Goal: Task Accomplishment & Management: Use online tool/utility

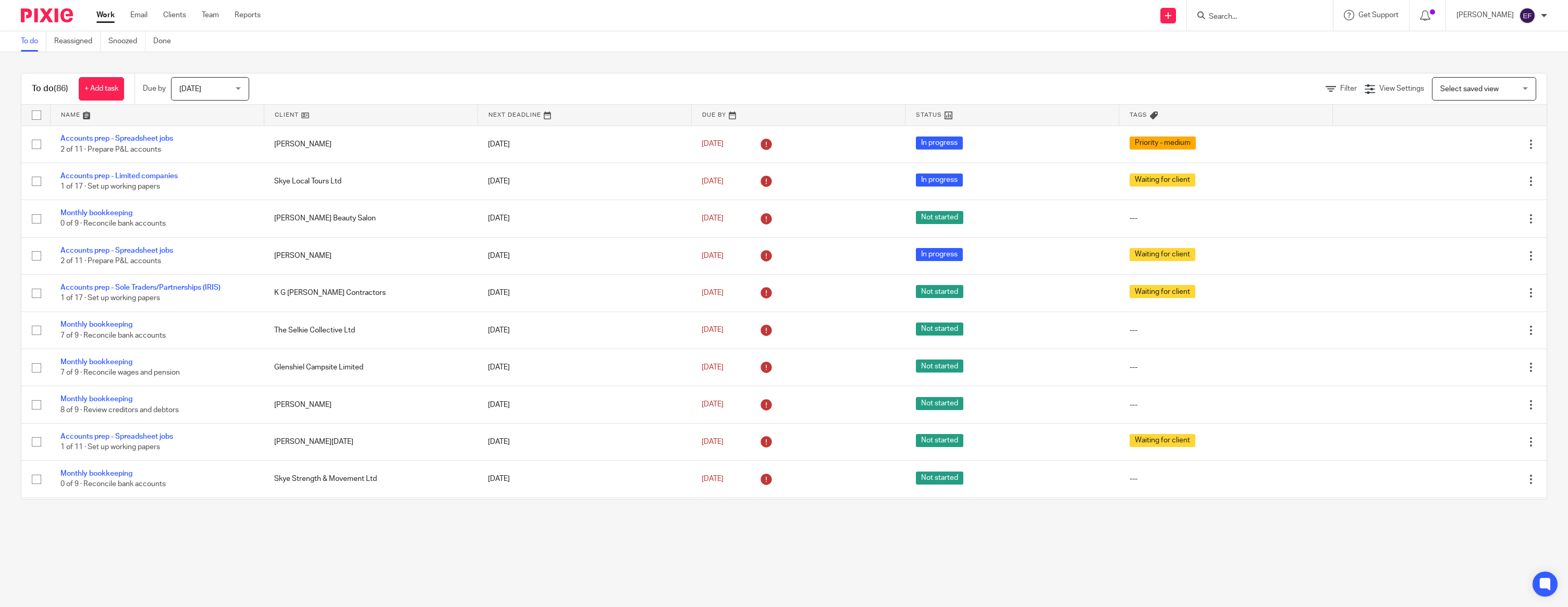
scroll to position [1030, 0]
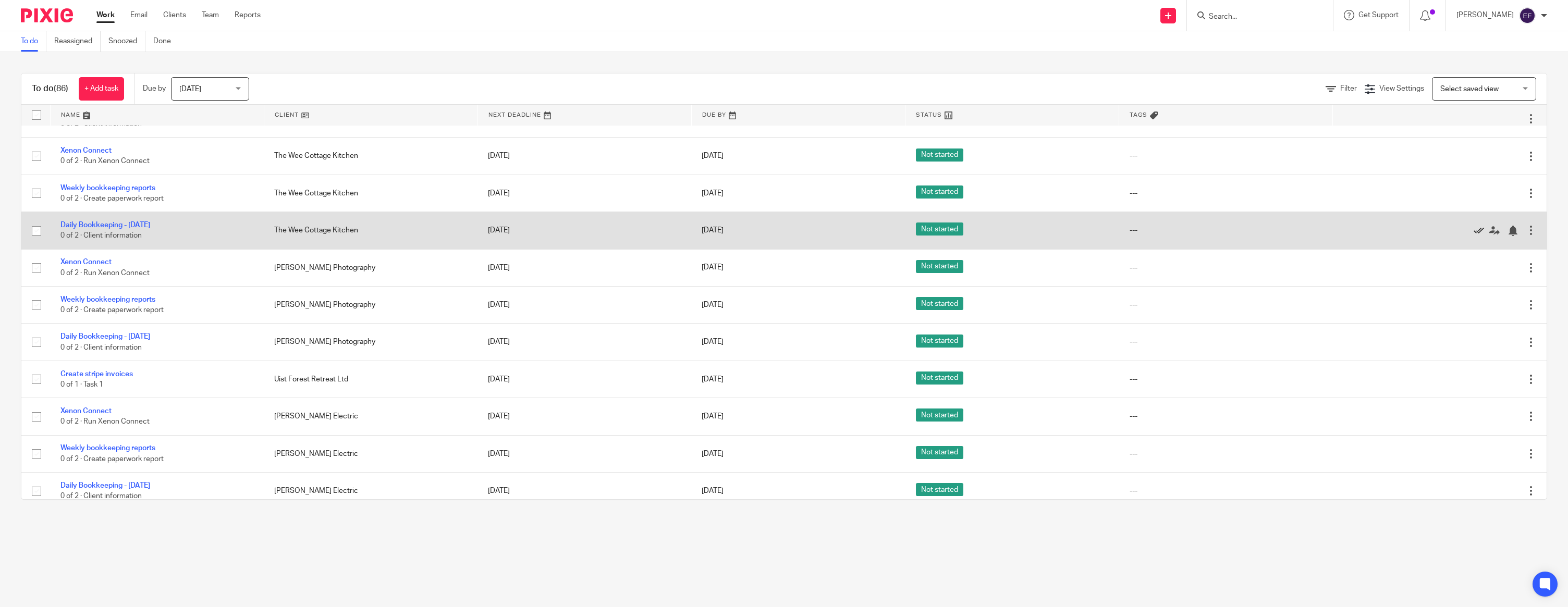
click at [1475, 236] on icon at bounding box center [1479, 231] width 10 height 10
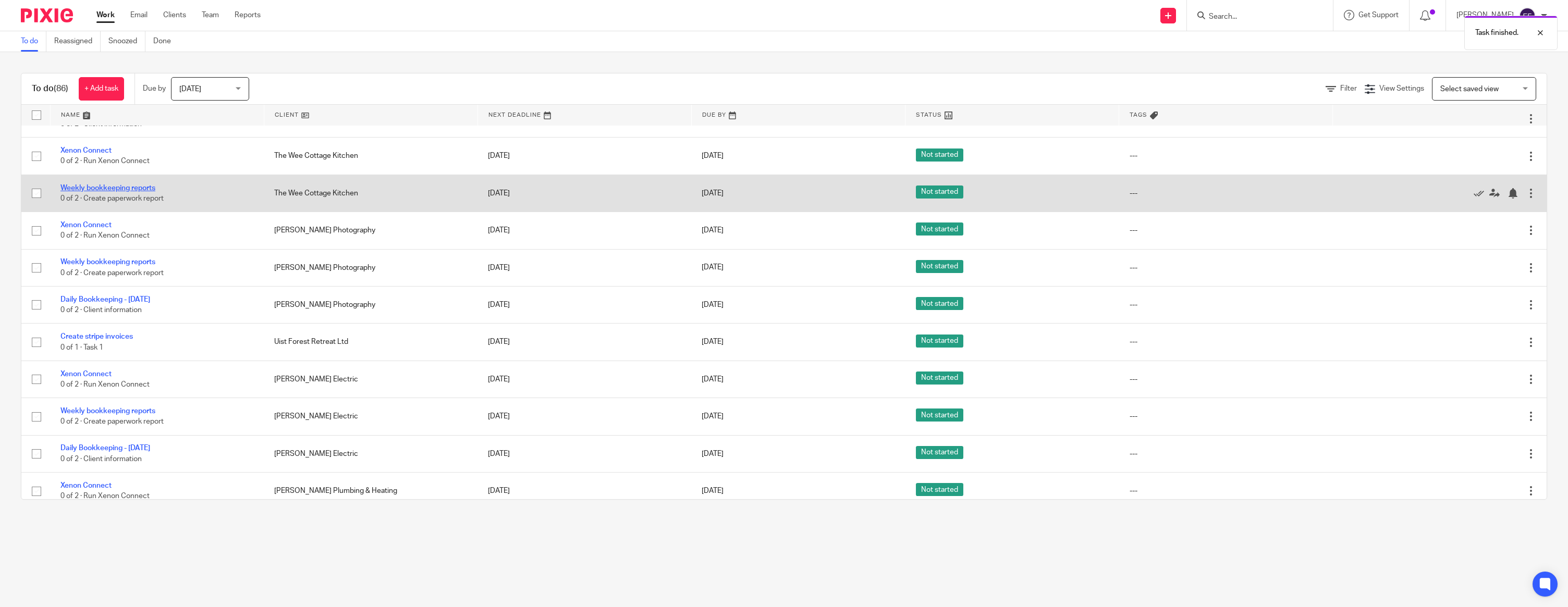
click at [100, 192] on link "Weekly bookkeeping reports" at bounding box center [108, 188] width 95 height 7
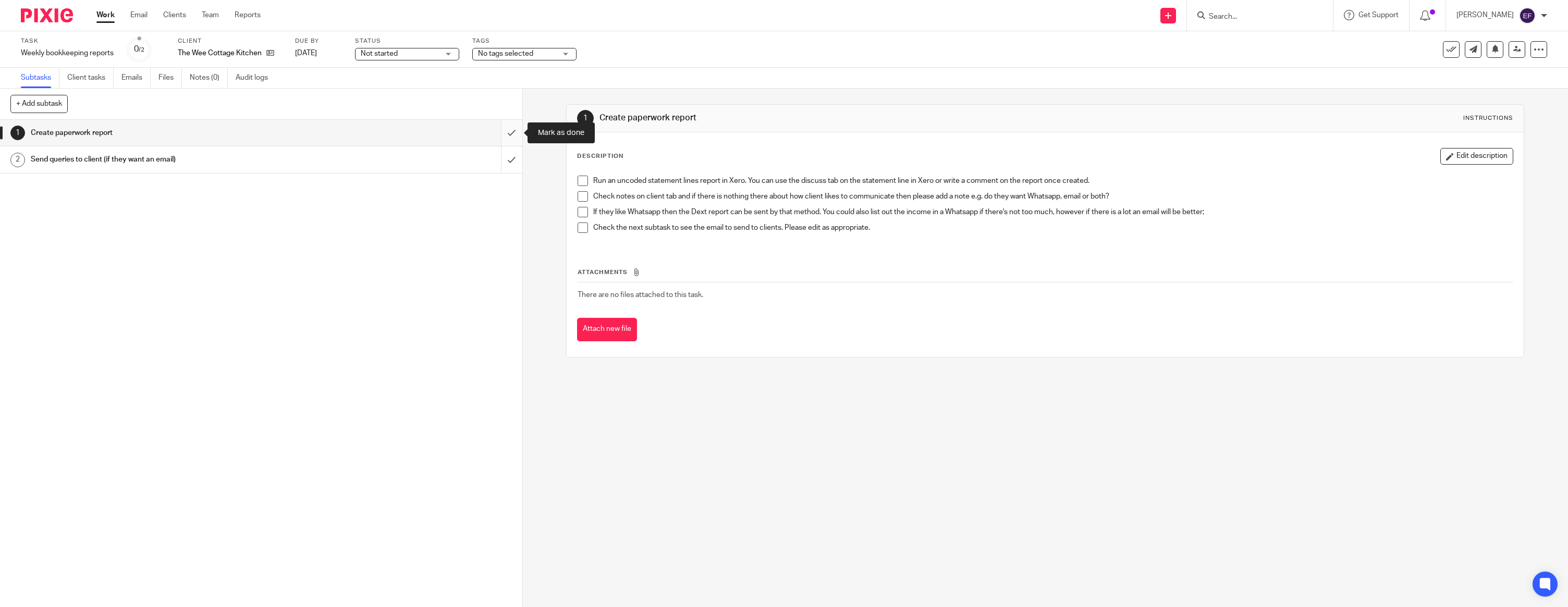
click at [504, 140] on input "submit" at bounding box center [261, 133] width 522 height 26
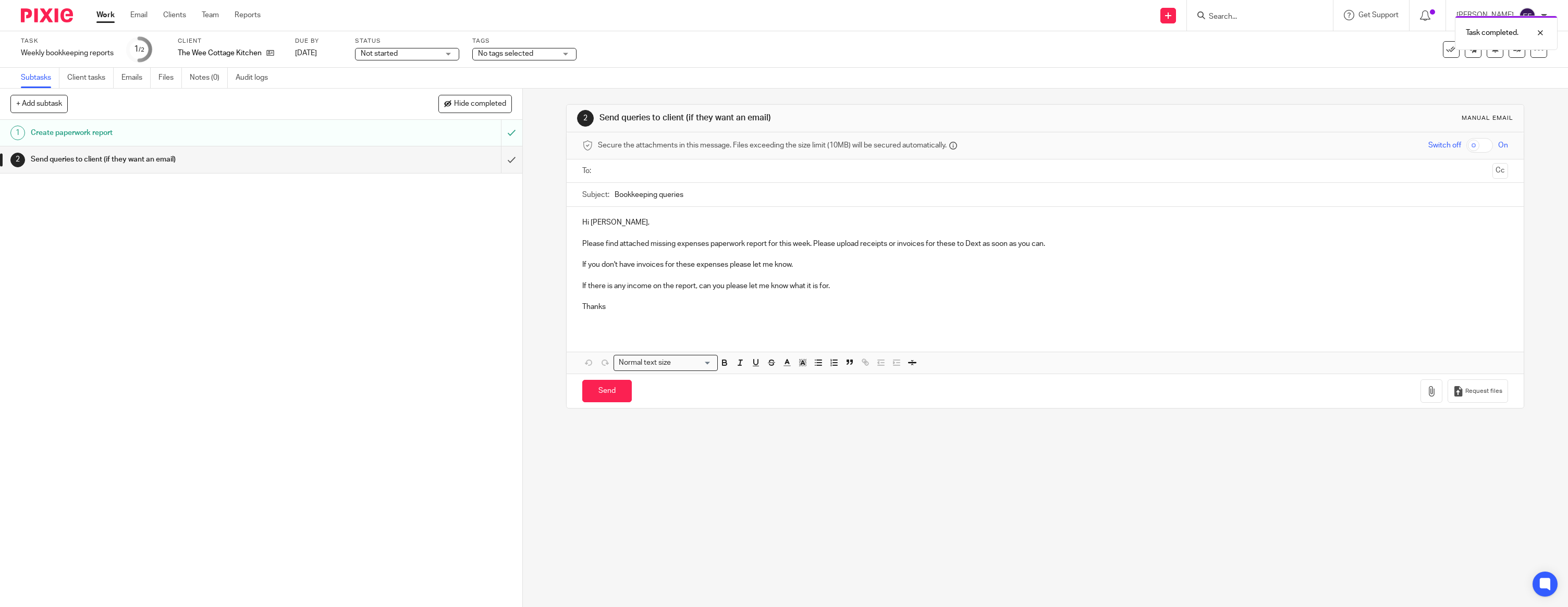
click at [636, 233] on p at bounding box center [1045, 232] width 926 height 10
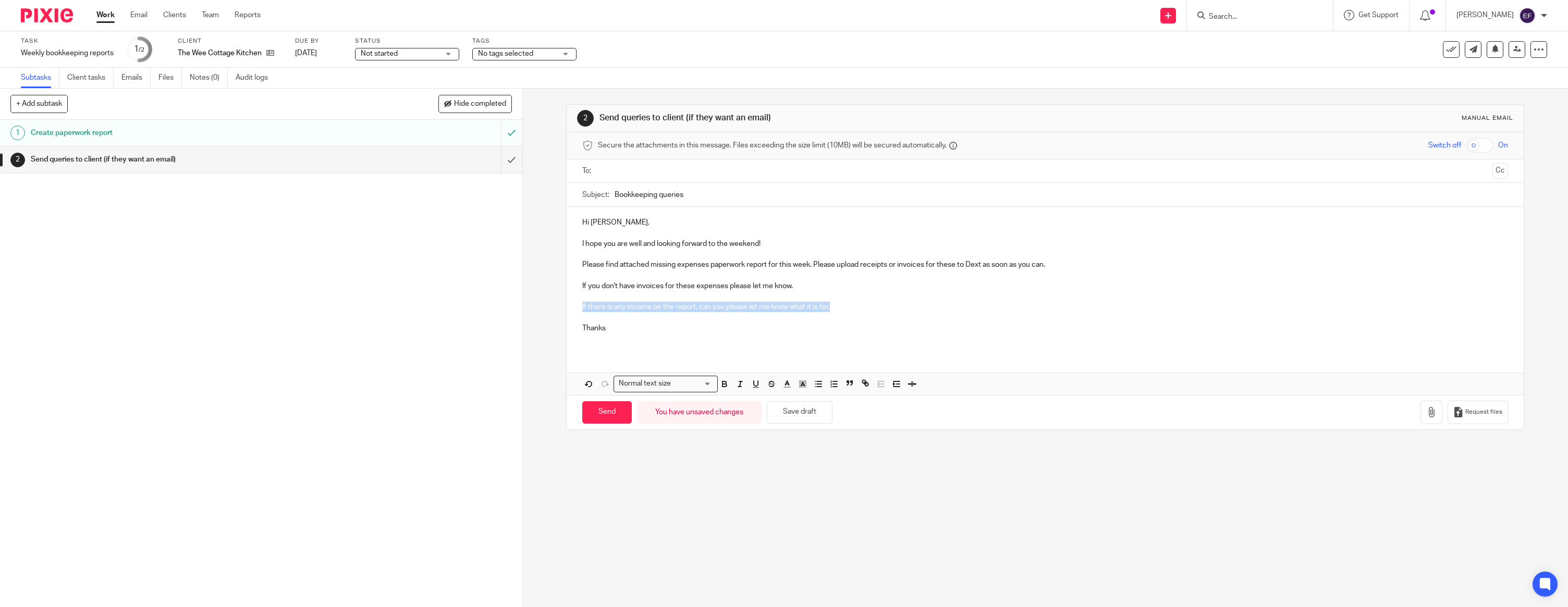
drag, startPoint x: 833, startPoint y: 308, endPoint x: 579, endPoint y: 307, distance: 254.0
click at [579, 307] on div "Hi Mairi, I hope you are well and looking forward to the weekend! Please find a…" at bounding box center [1045, 279] width 957 height 145
click at [630, 325] on p "Thanks" at bounding box center [1045, 328] width 926 height 10
click at [1424, 404] on button "button" at bounding box center [1432, 412] width 22 height 24
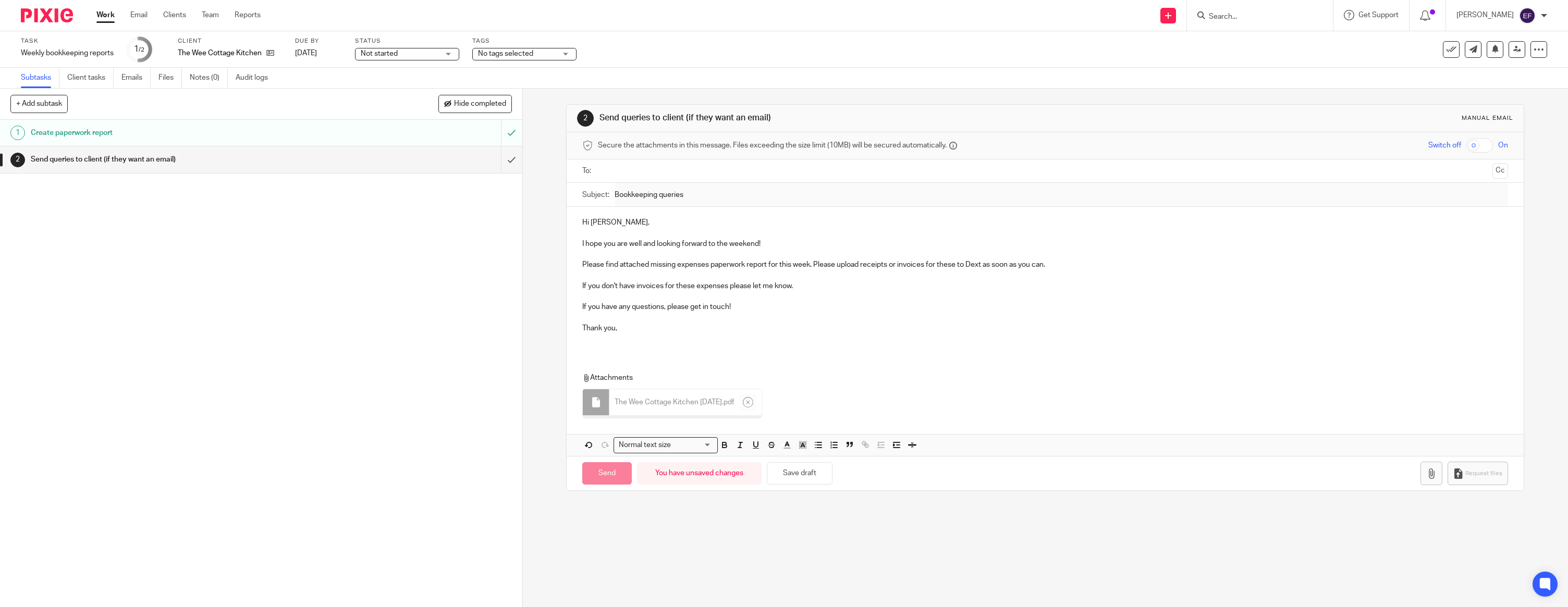
click at [605, 356] on div "Hi Mairi, I hope you are well and looking forward to the weekend! Please find a…" at bounding box center [1045, 331] width 957 height 249
click at [604, 348] on div "Hi Mairi, I hope you are well and looking forward to the weekend! Please find a…" at bounding box center [1045, 279] width 957 height 145
click at [620, 176] on input "text" at bounding box center [1045, 171] width 887 height 12
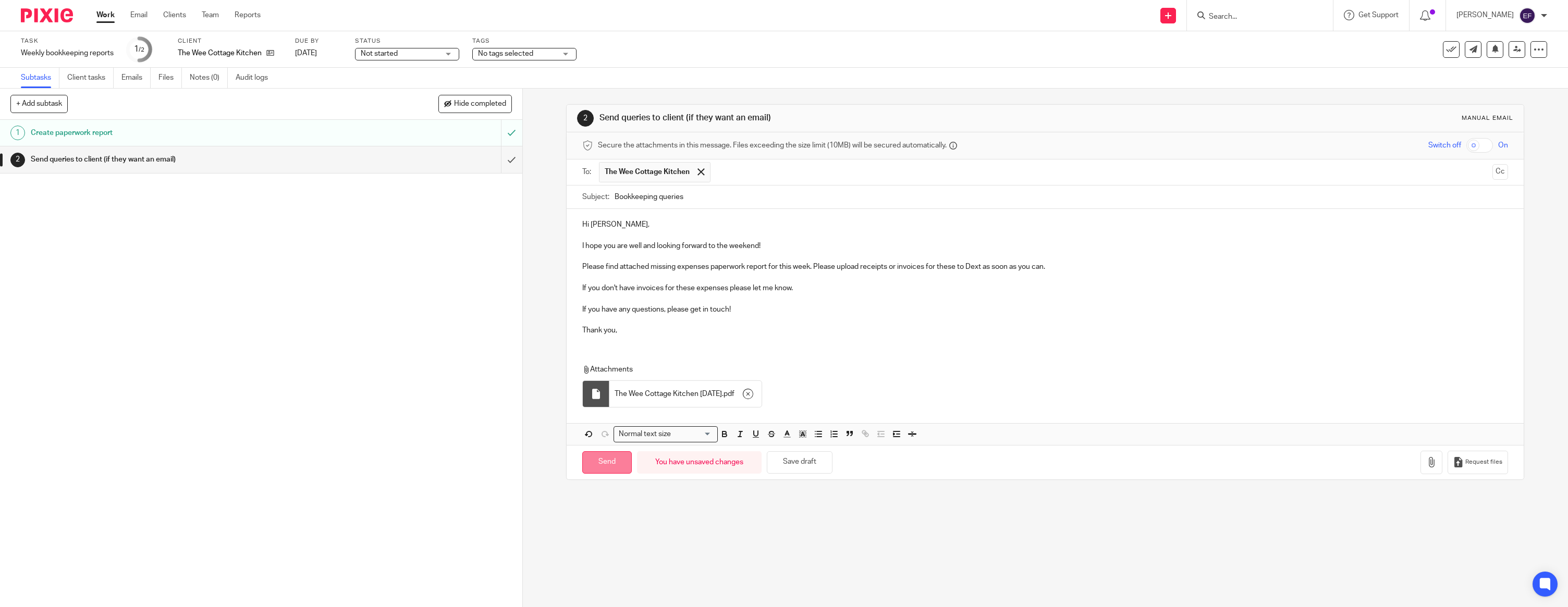
click at [595, 466] on input "Send" at bounding box center [607, 462] width 49 height 23
type input "Sent"
click at [64, 15] on img at bounding box center [47, 15] width 52 height 14
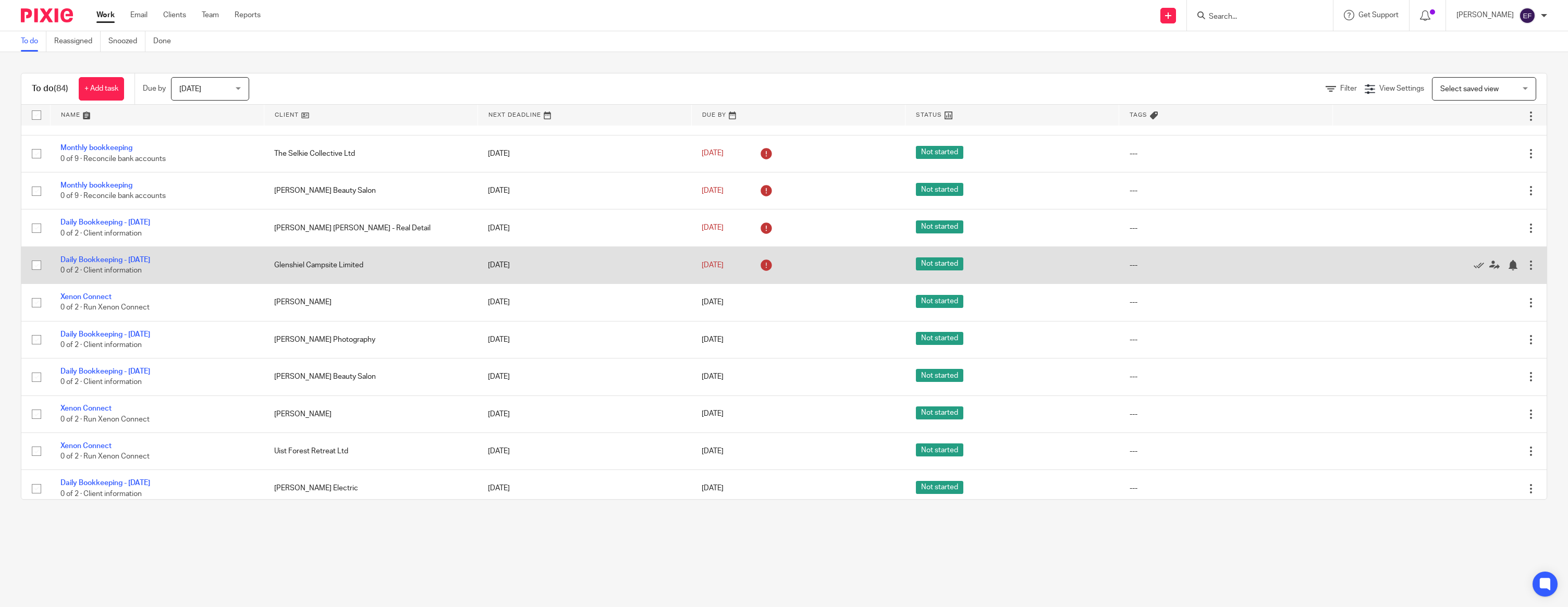
scroll to position [869, 0]
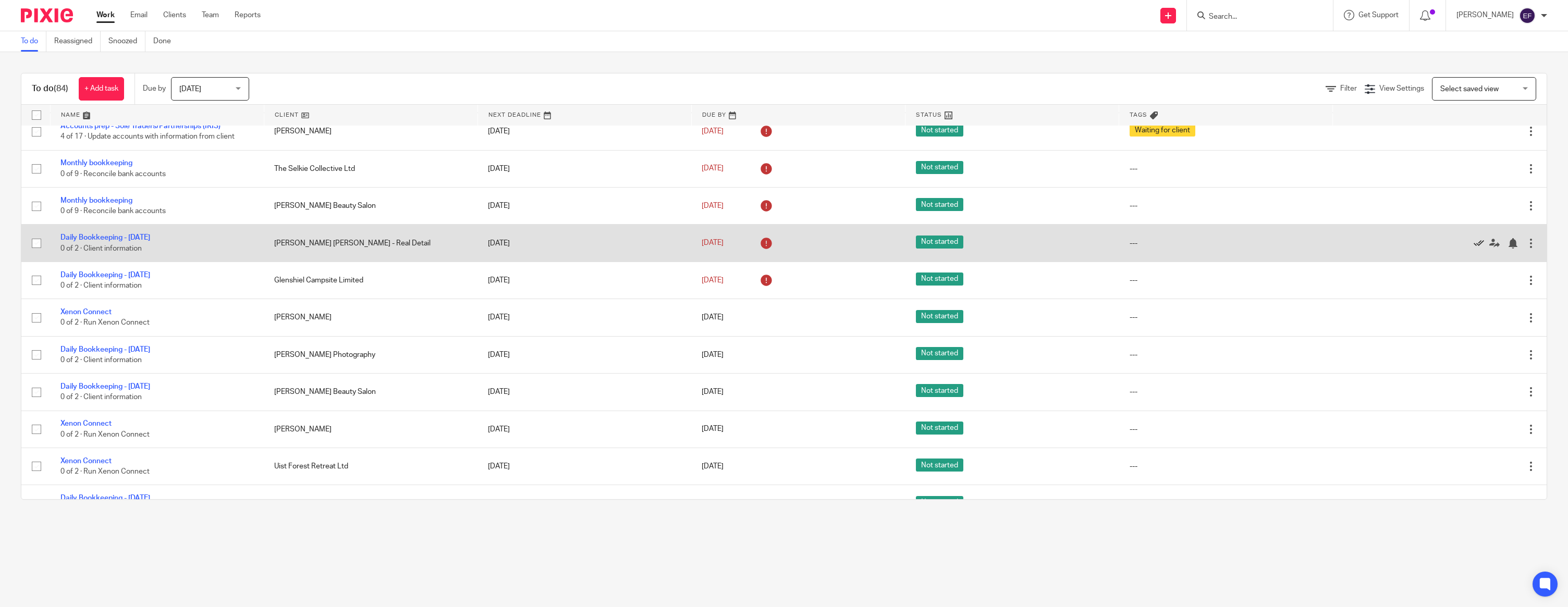
click at [1479, 248] on icon at bounding box center [1479, 243] width 10 height 10
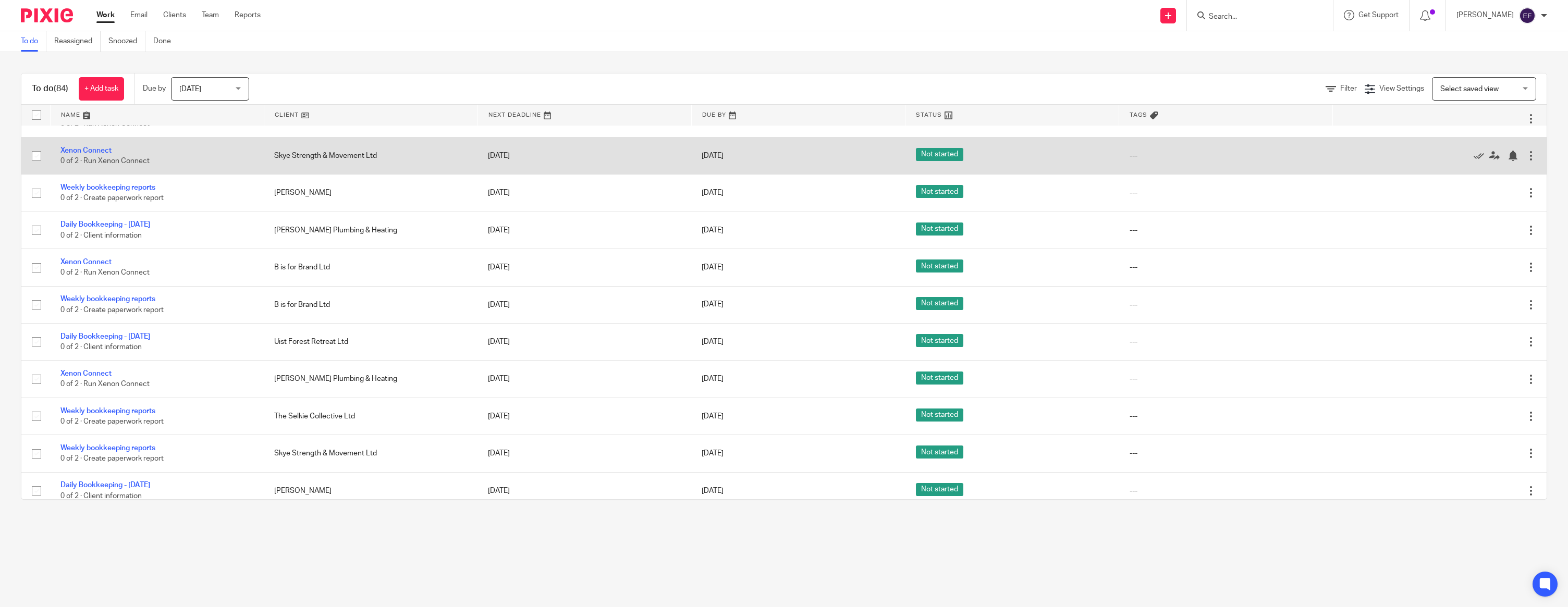
scroll to position [1258, 0]
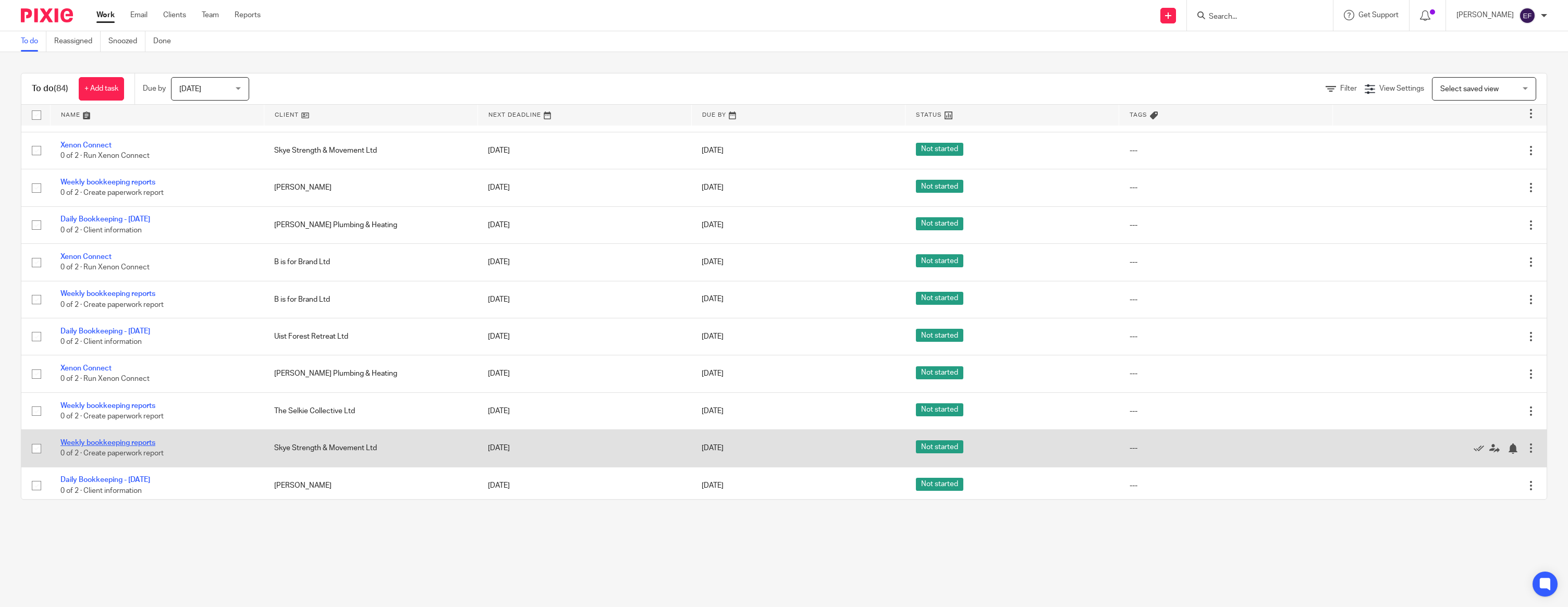
click at [122, 446] on link "Weekly bookkeeping reports" at bounding box center [108, 443] width 95 height 7
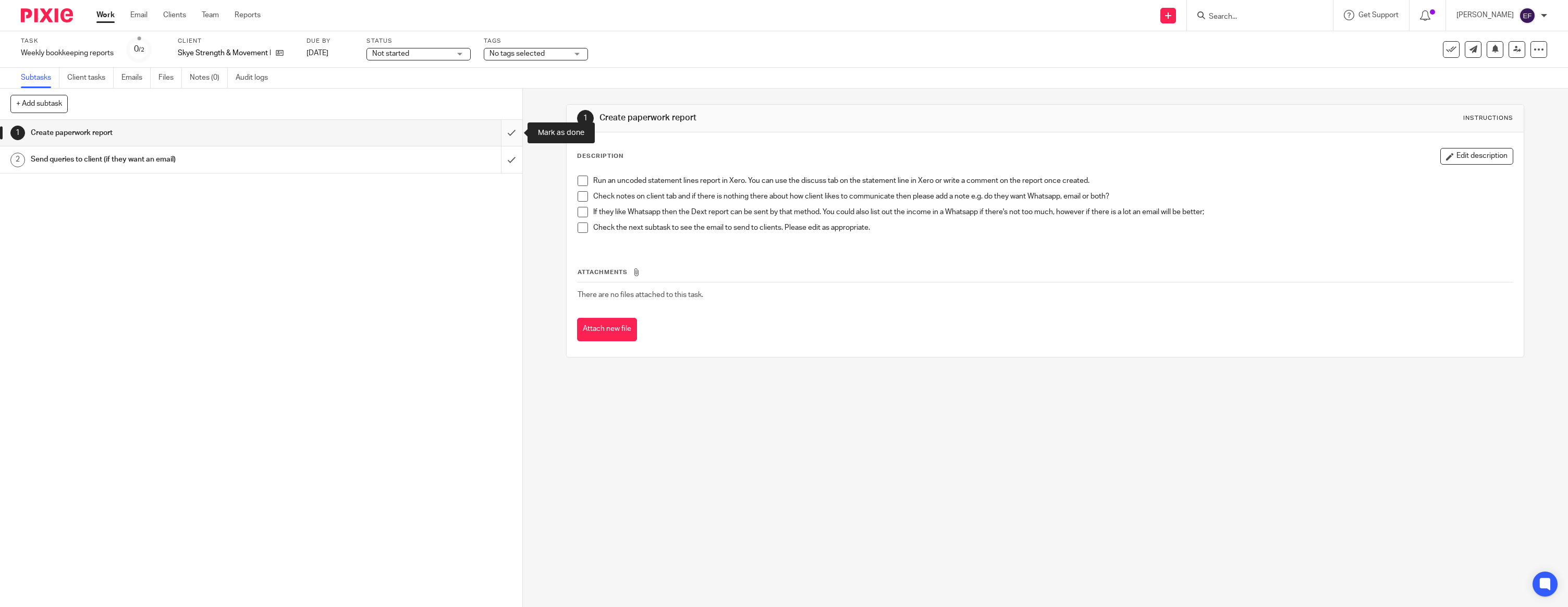
click at [503, 136] on input "submit" at bounding box center [261, 133] width 522 height 26
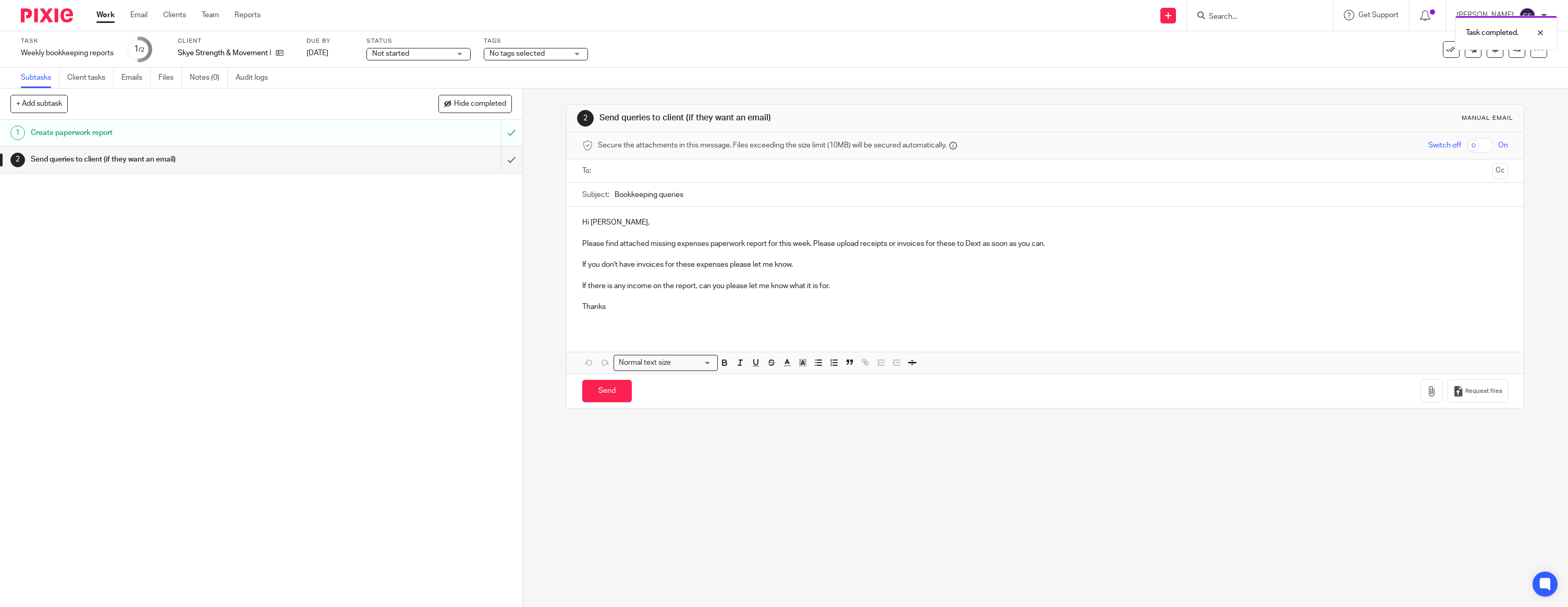
click at [645, 223] on p "Hi [PERSON_NAME]," at bounding box center [1045, 222] width 926 height 10
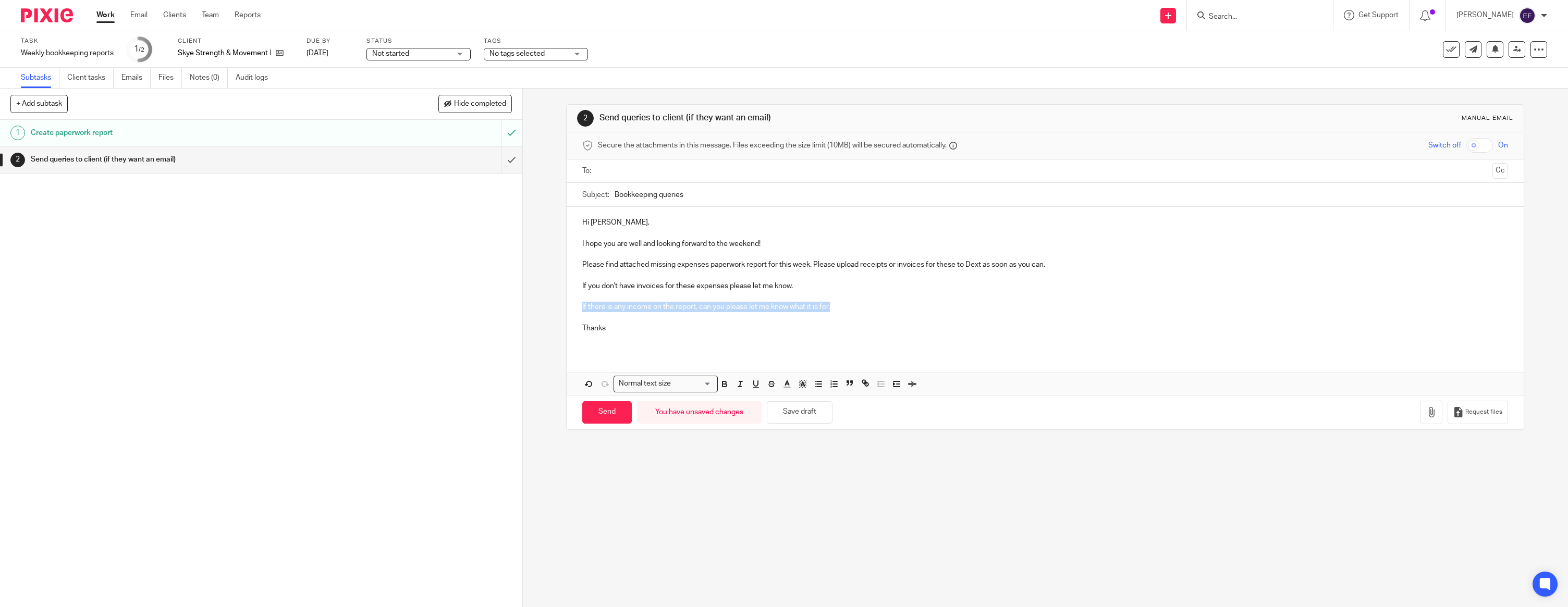
drag, startPoint x: 827, startPoint y: 307, endPoint x: 578, endPoint y: 305, distance: 249.0
click at [578, 305] on div "Hi [PERSON_NAME], I hope you are well and looking forward to the weekend! Pleas…" at bounding box center [1045, 279] width 957 height 145
click at [618, 329] on p "Thanks" at bounding box center [1045, 328] width 926 height 10
click at [662, 173] on input "text" at bounding box center [1045, 171] width 887 height 12
click at [1434, 414] on icon "button" at bounding box center [1431, 414] width 10 height 10
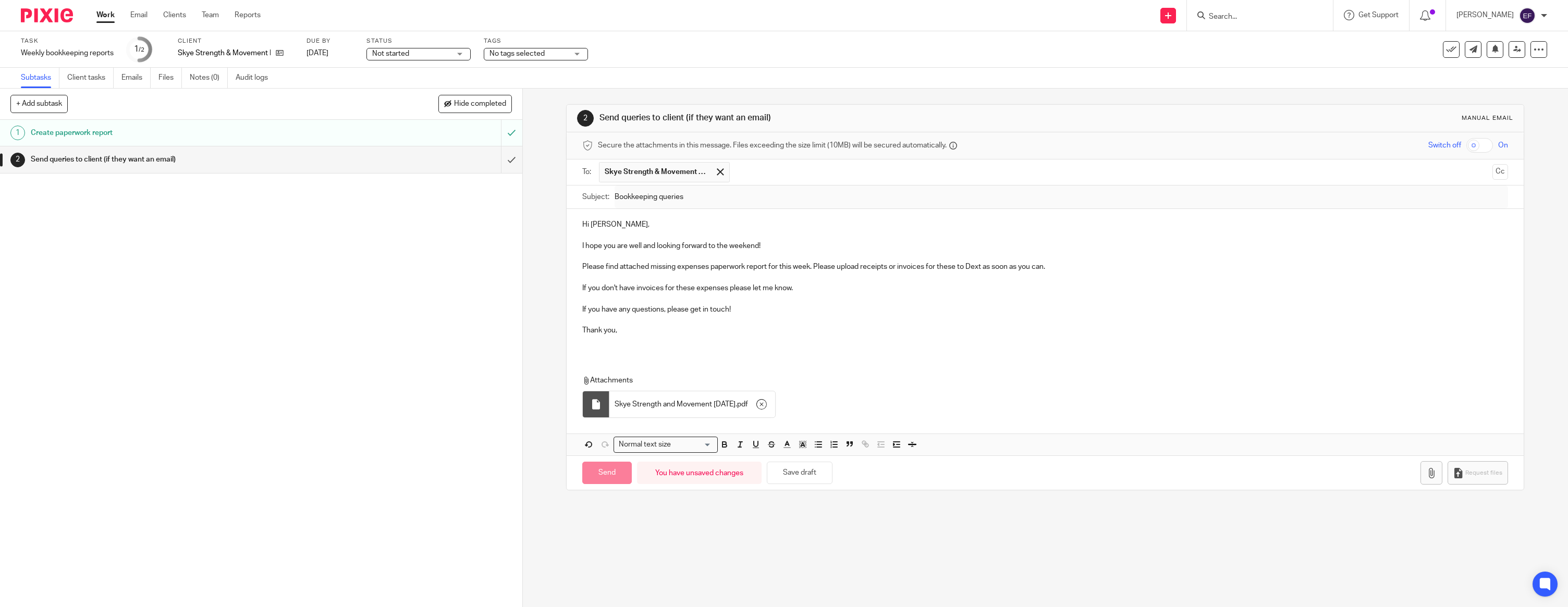
click at [617, 343] on p at bounding box center [1045, 341] width 926 height 10
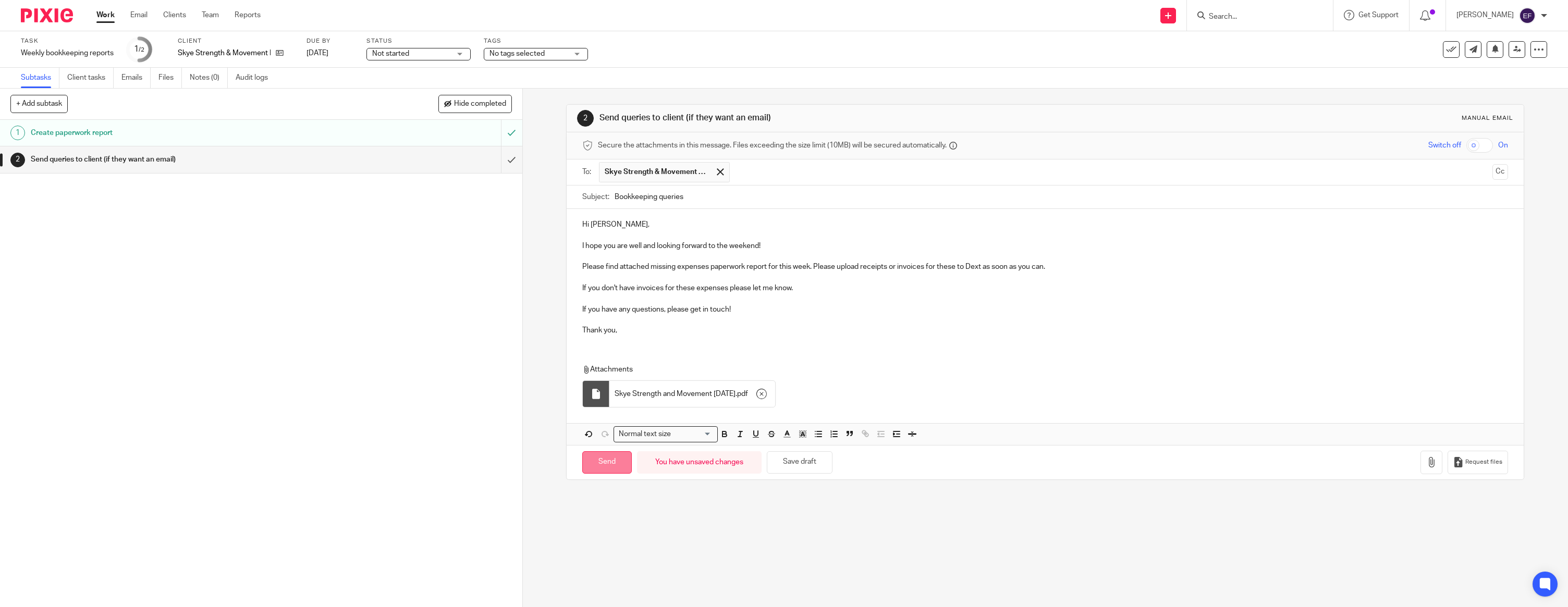
click at [598, 463] on input "Send" at bounding box center [607, 462] width 49 height 23
type input "Sent"
click at [31, 16] on img at bounding box center [47, 15] width 52 height 14
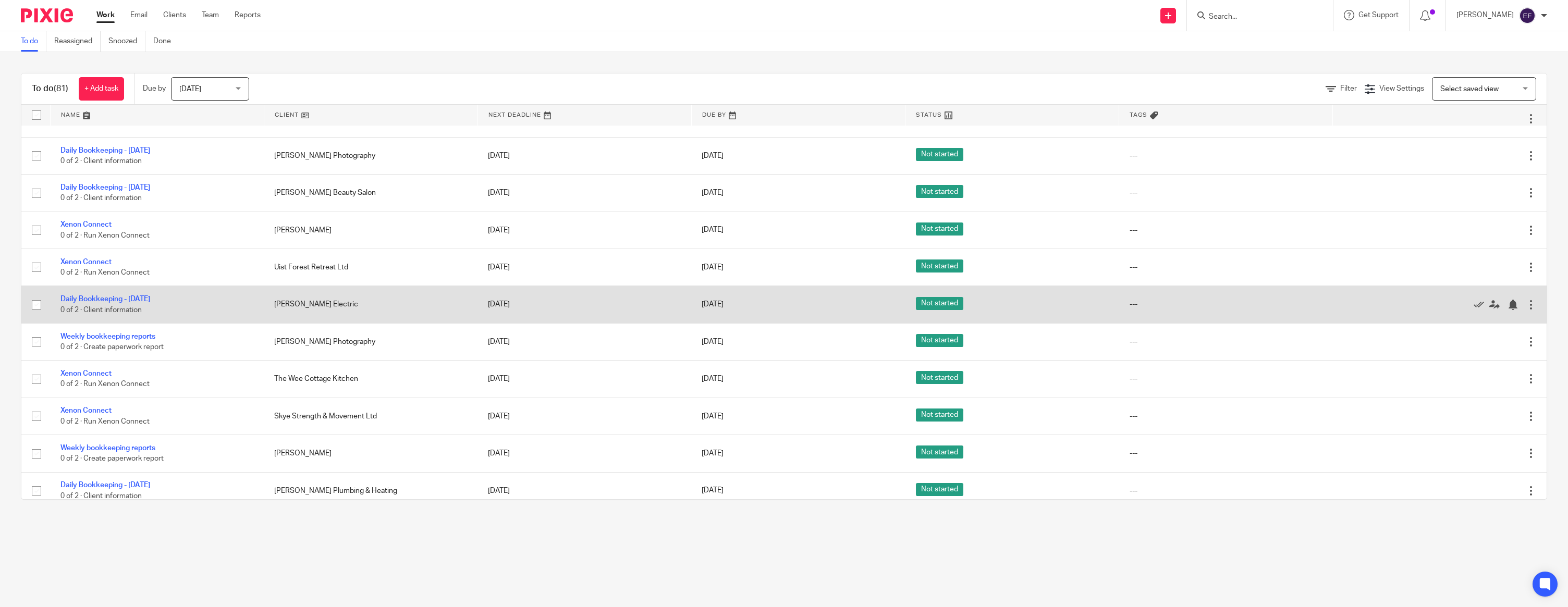
scroll to position [1075, 0]
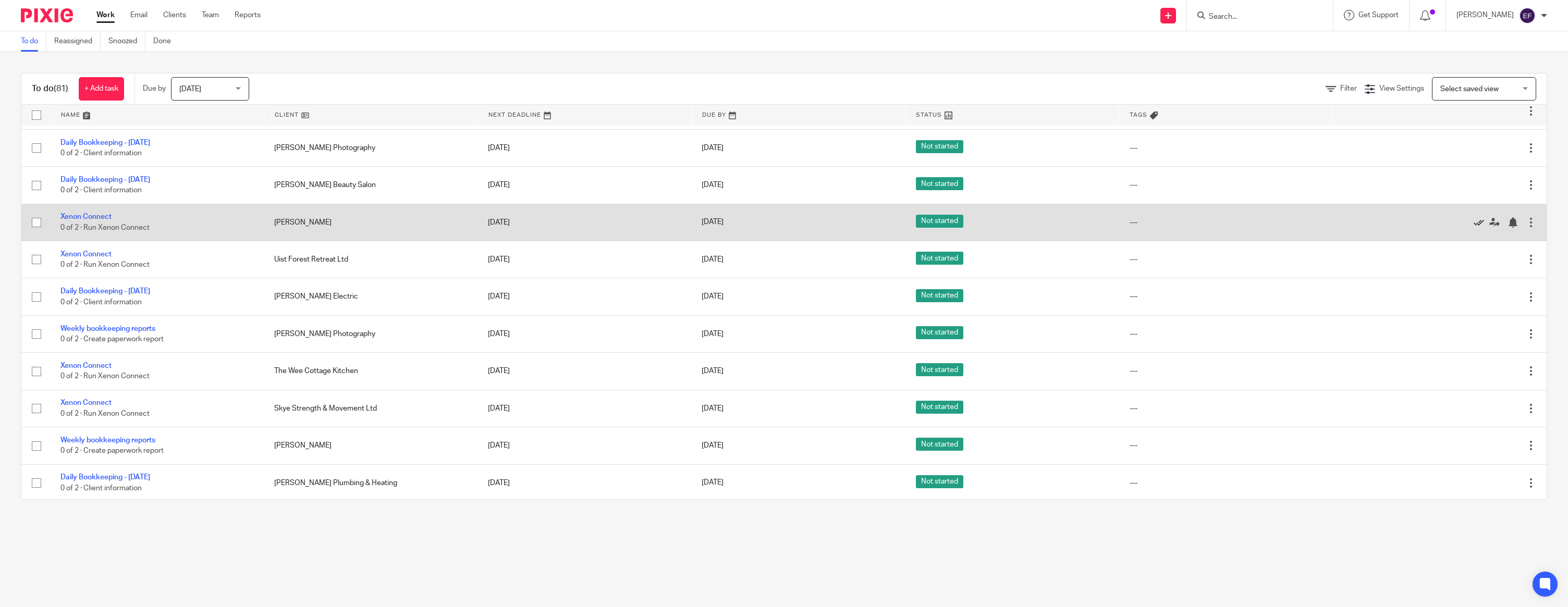
click at [1477, 227] on icon at bounding box center [1479, 222] width 10 height 10
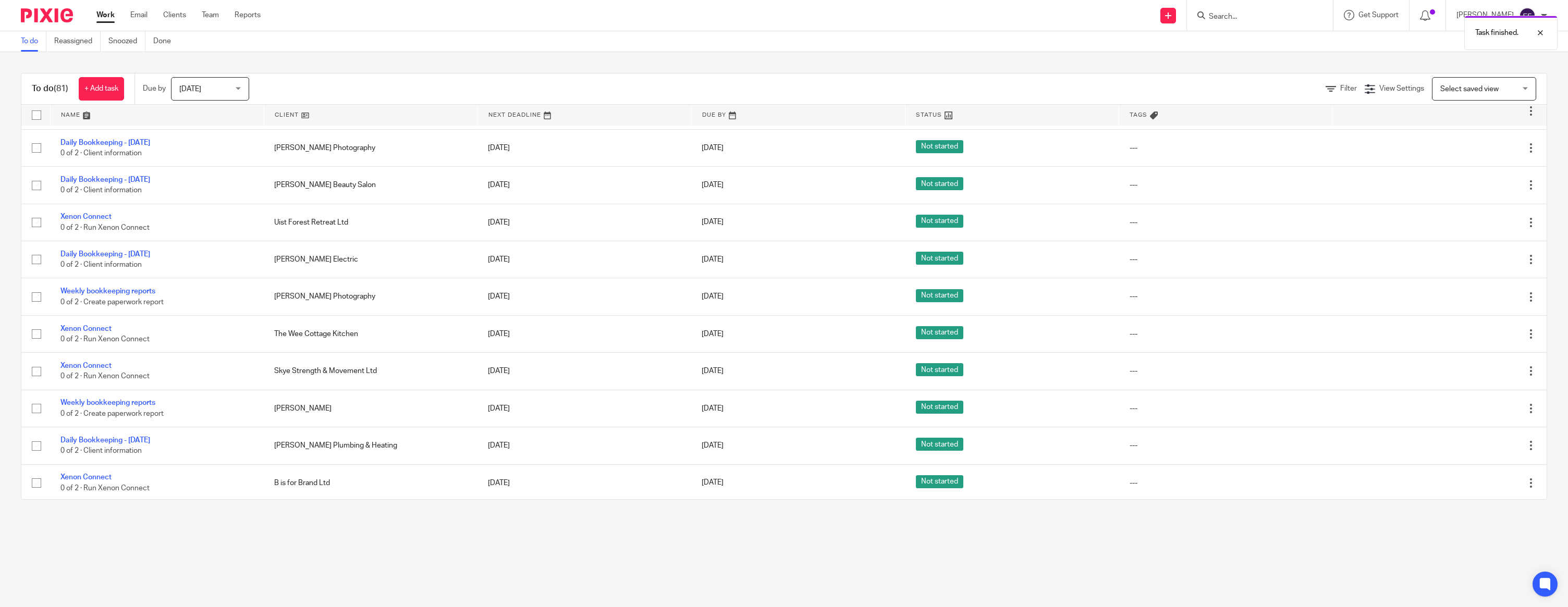
click at [1477, 227] on icon at bounding box center [1479, 222] width 10 height 10
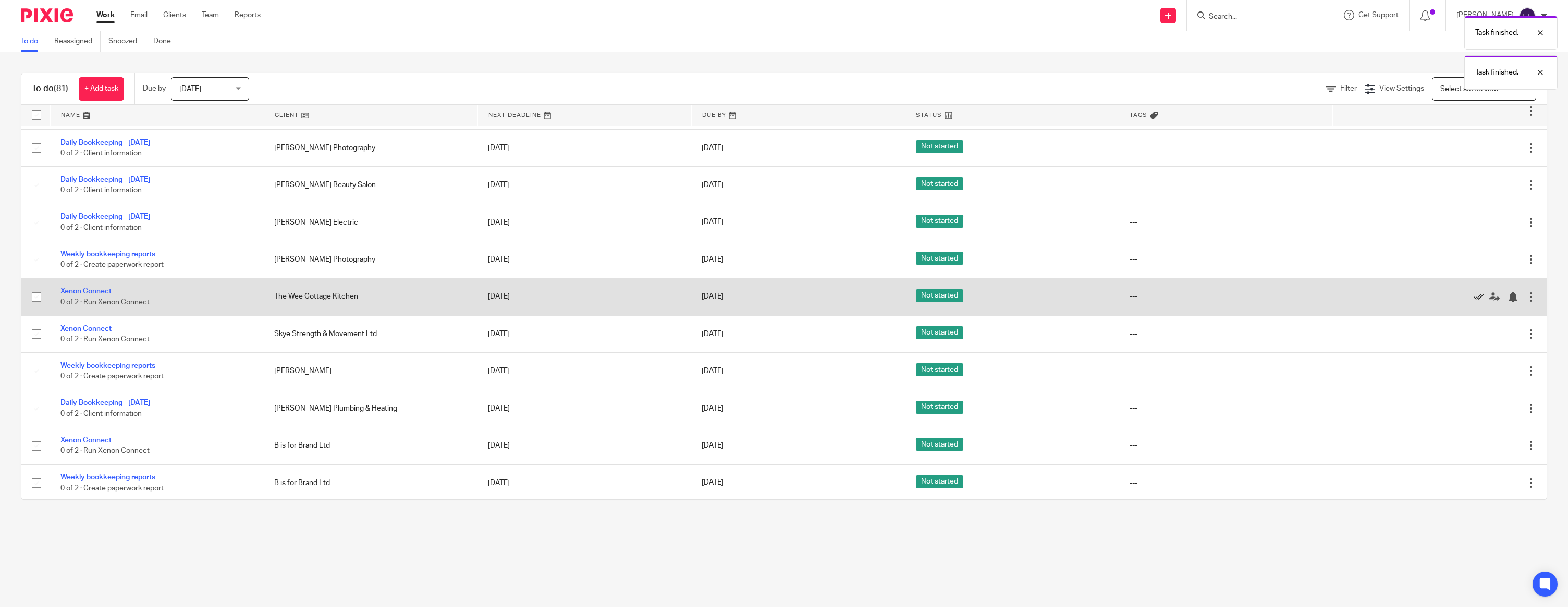
click at [1475, 302] on icon at bounding box center [1479, 297] width 10 height 10
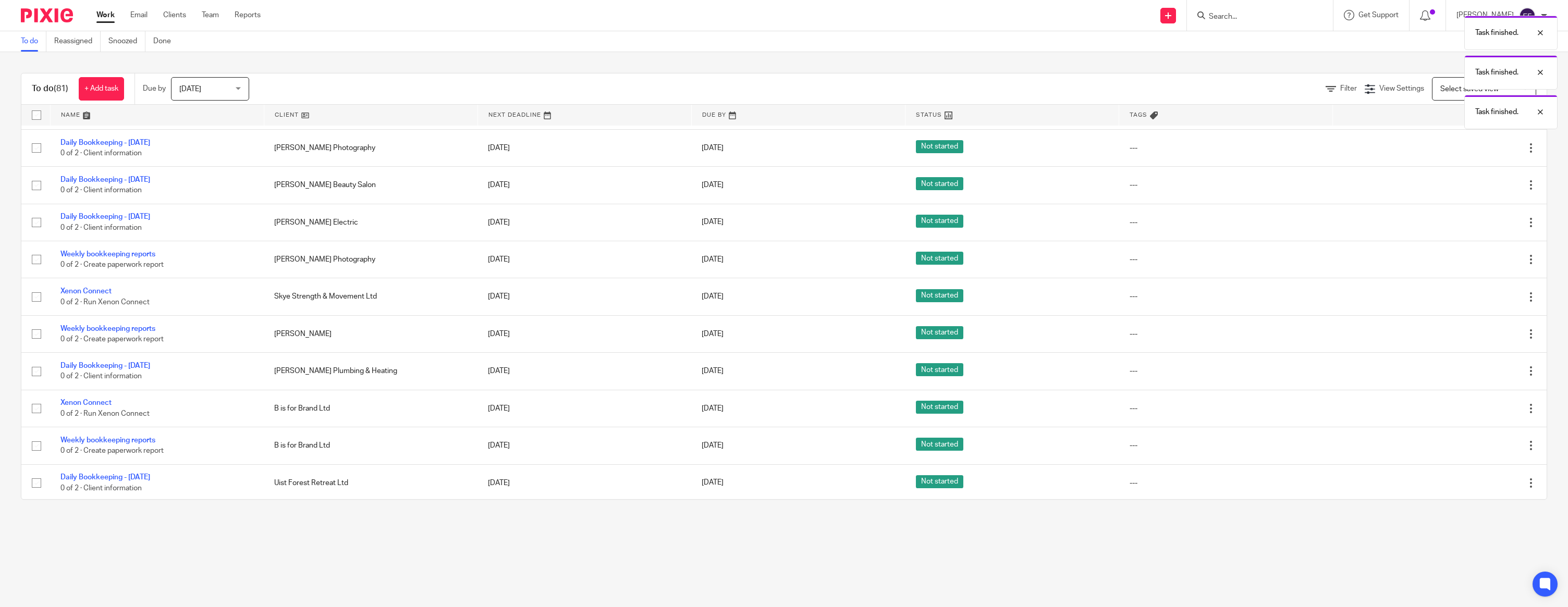
click at [1475, 302] on icon at bounding box center [1479, 297] width 10 height 10
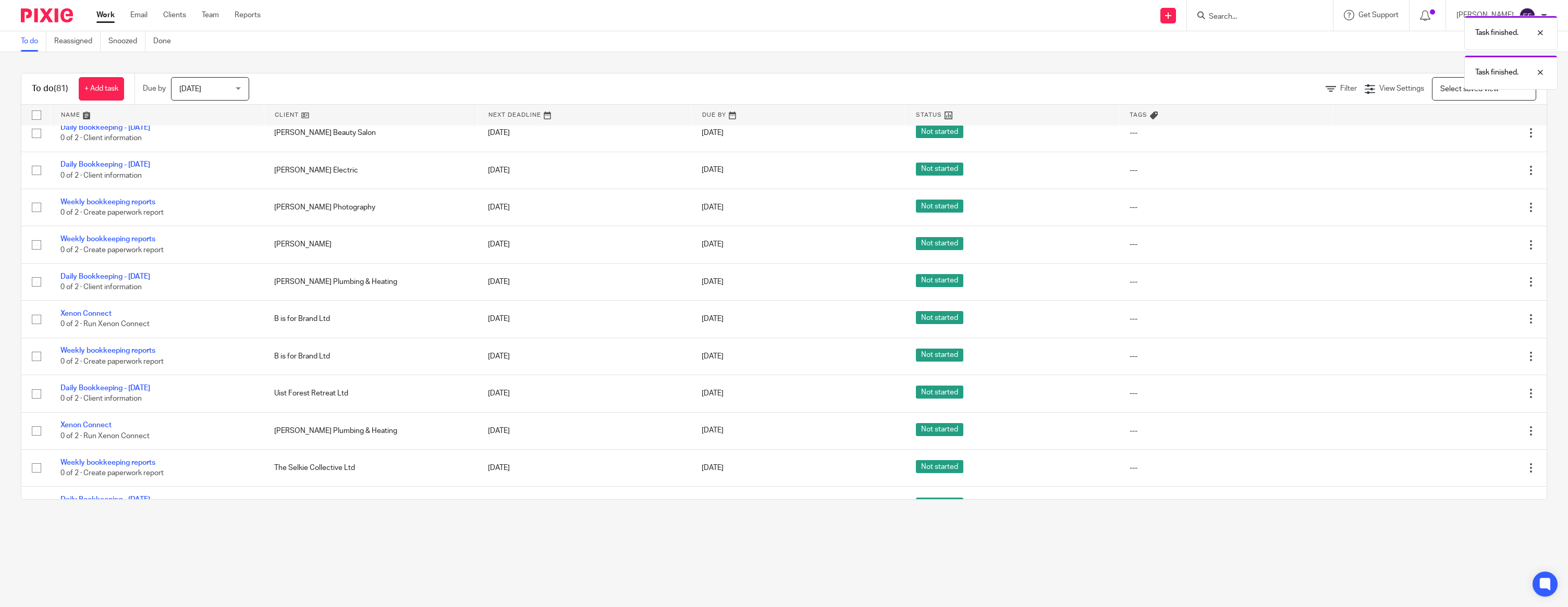
scroll to position [1131, 0]
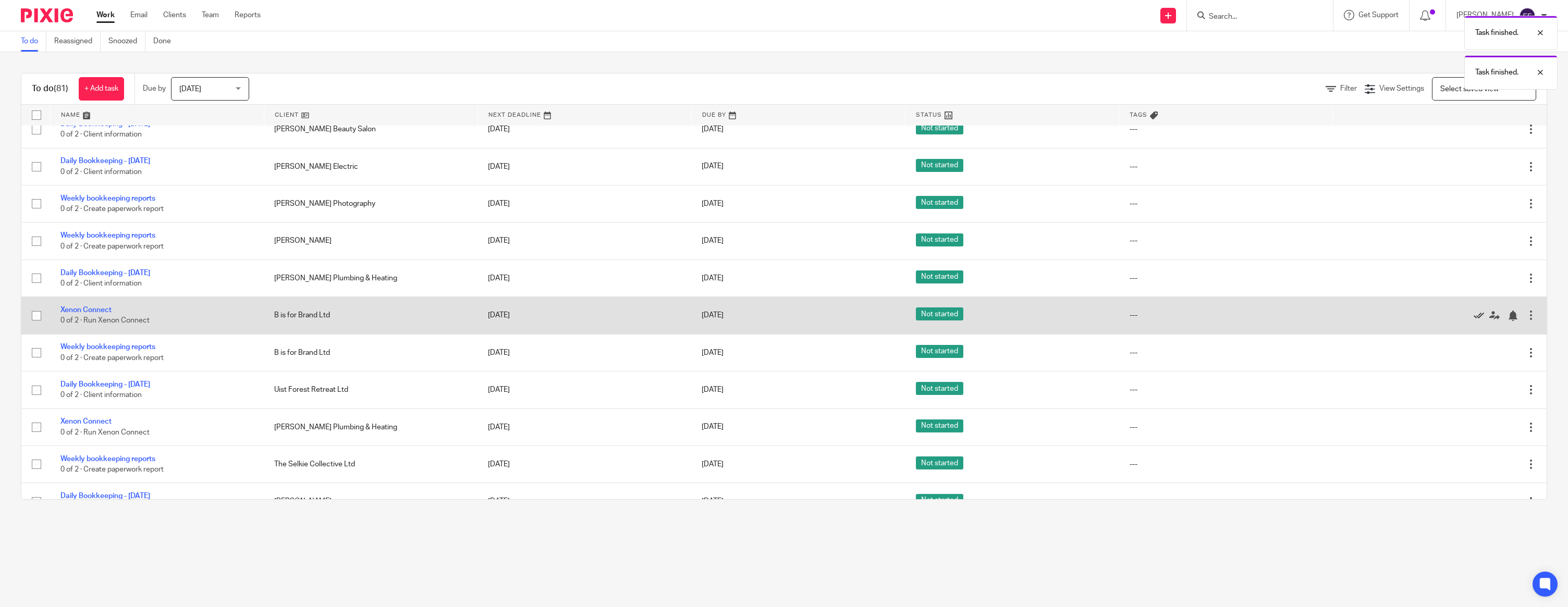
click at [1478, 321] on icon at bounding box center [1479, 315] width 10 height 10
click at [147, 314] on link "Weekly bookkeeping reports" at bounding box center [108, 310] width 95 height 7
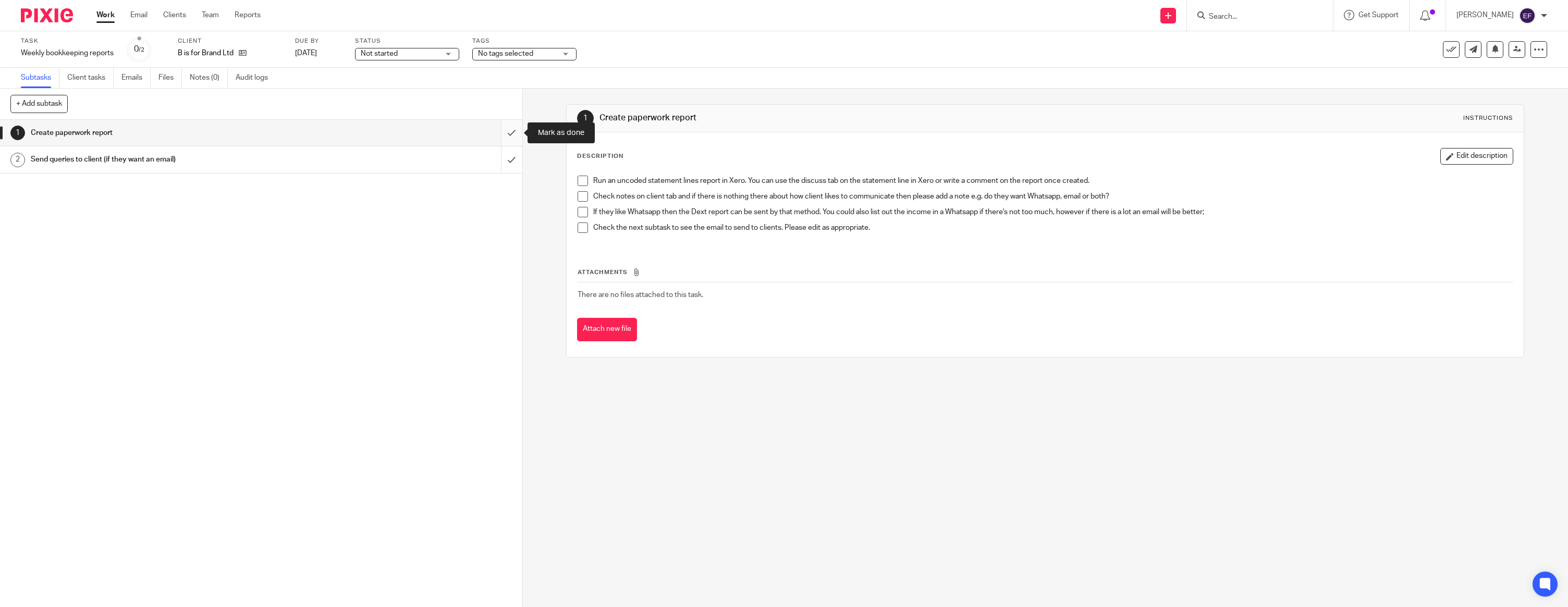
click at [506, 125] on input "submit" at bounding box center [261, 133] width 522 height 26
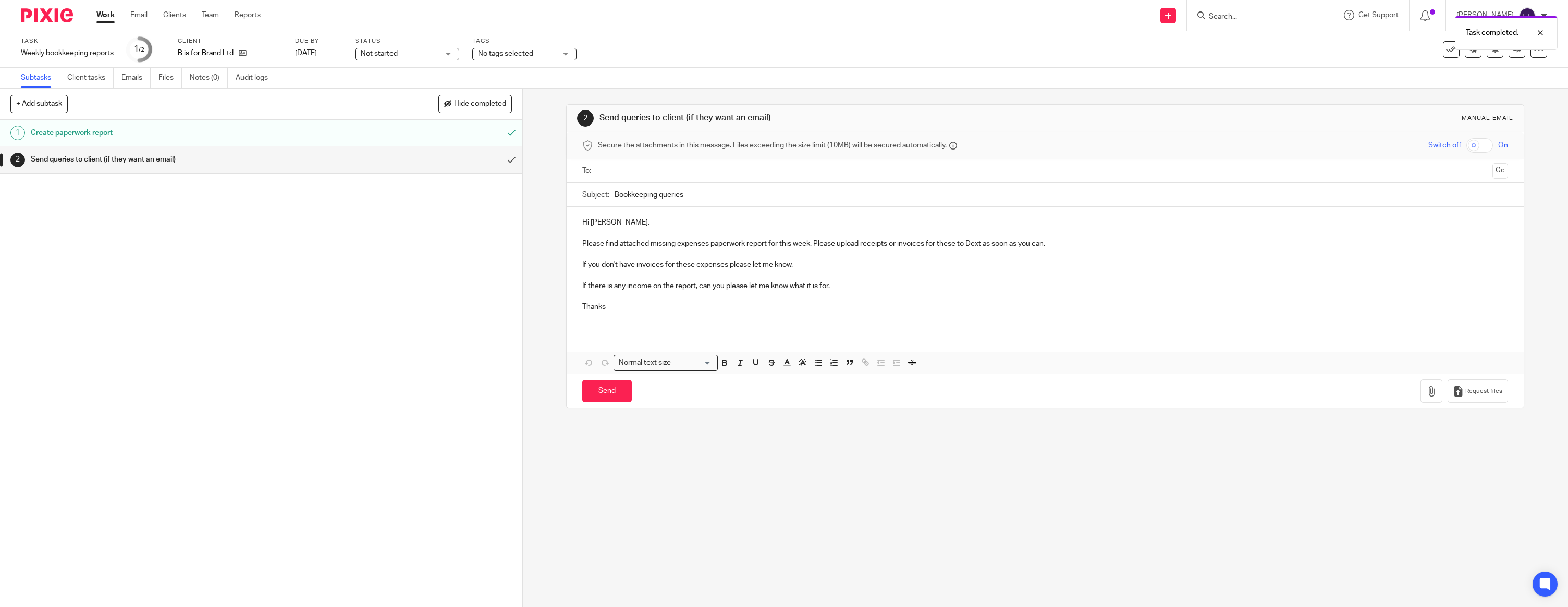
click at [632, 227] on p "Hi [PERSON_NAME]," at bounding box center [1045, 222] width 926 height 10
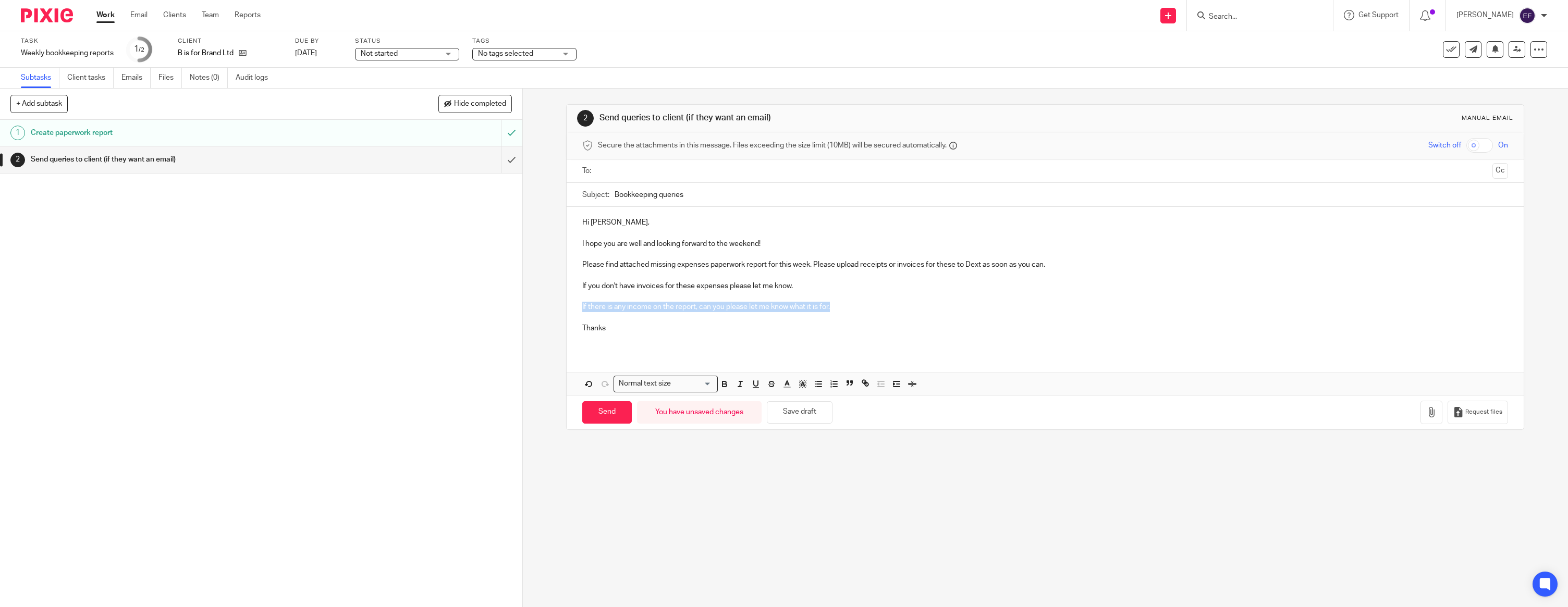
drag, startPoint x: 822, startPoint y: 305, endPoint x: 577, endPoint y: 304, distance: 245.0
click at [576, 304] on div "Hi [PERSON_NAME], I hope you are well and looking forward to the weekend! Pleas…" at bounding box center [1045, 279] width 957 height 145
click at [614, 328] on p "Thanks" at bounding box center [1045, 328] width 926 height 10
click at [1431, 415] on icon "button" at bounding box center [1431, 412] width 10 height 10
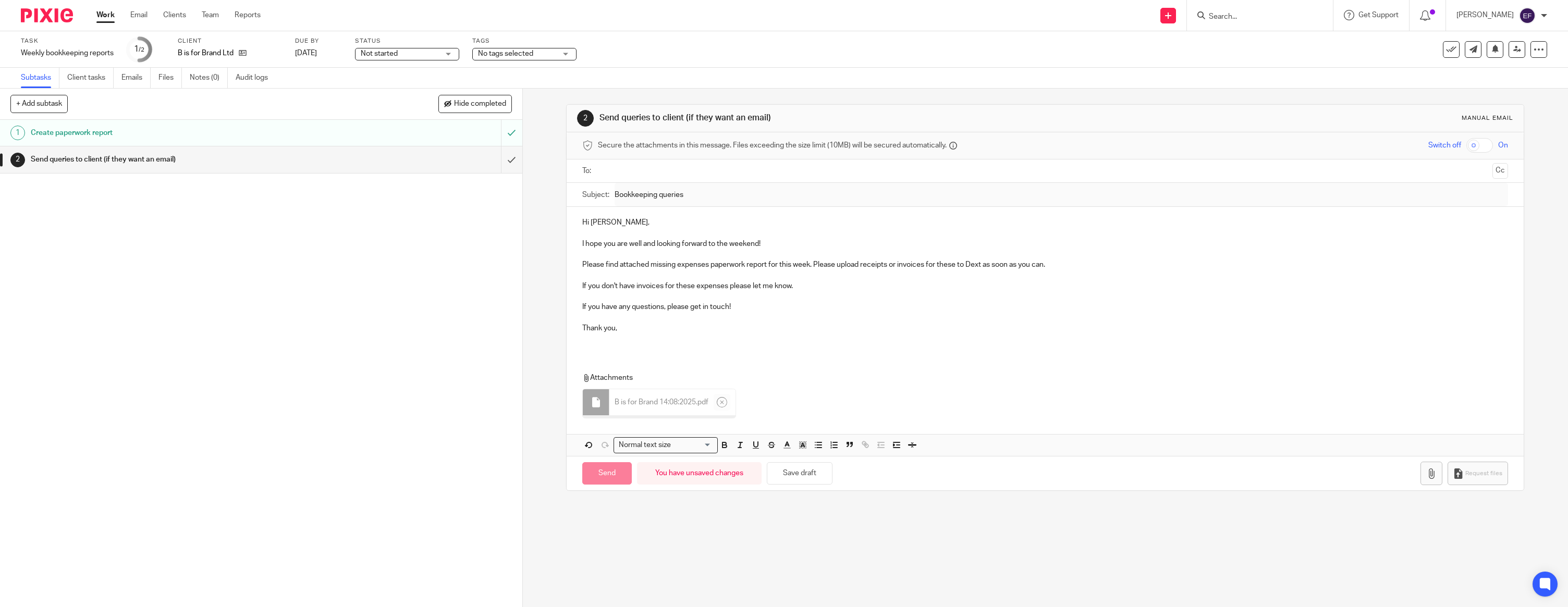
click at [601, 347] on div "Hi [PERSON_NAME], I hope you are well and looking forward to the weekend! Pleas…" at bounding box center [1045, 279] width 957 height 145
click at [616, 173] on input "text" at bounding box center [1045, 171] width 887 height 12
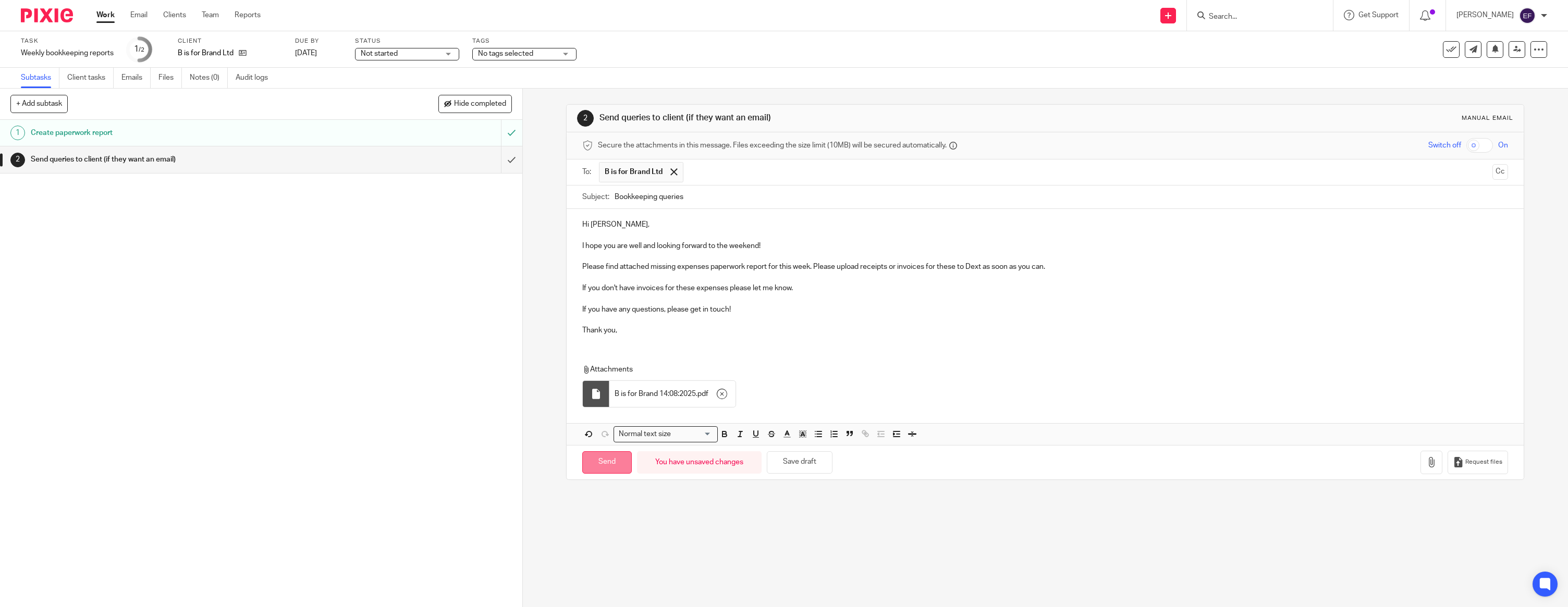
click at [613, 457] on input "Send" at bounding box center [607, 462] width 49 height 23
type input "Sent"
click at [50, 10] on img at bounding box center [47, 15] width 52 height 14
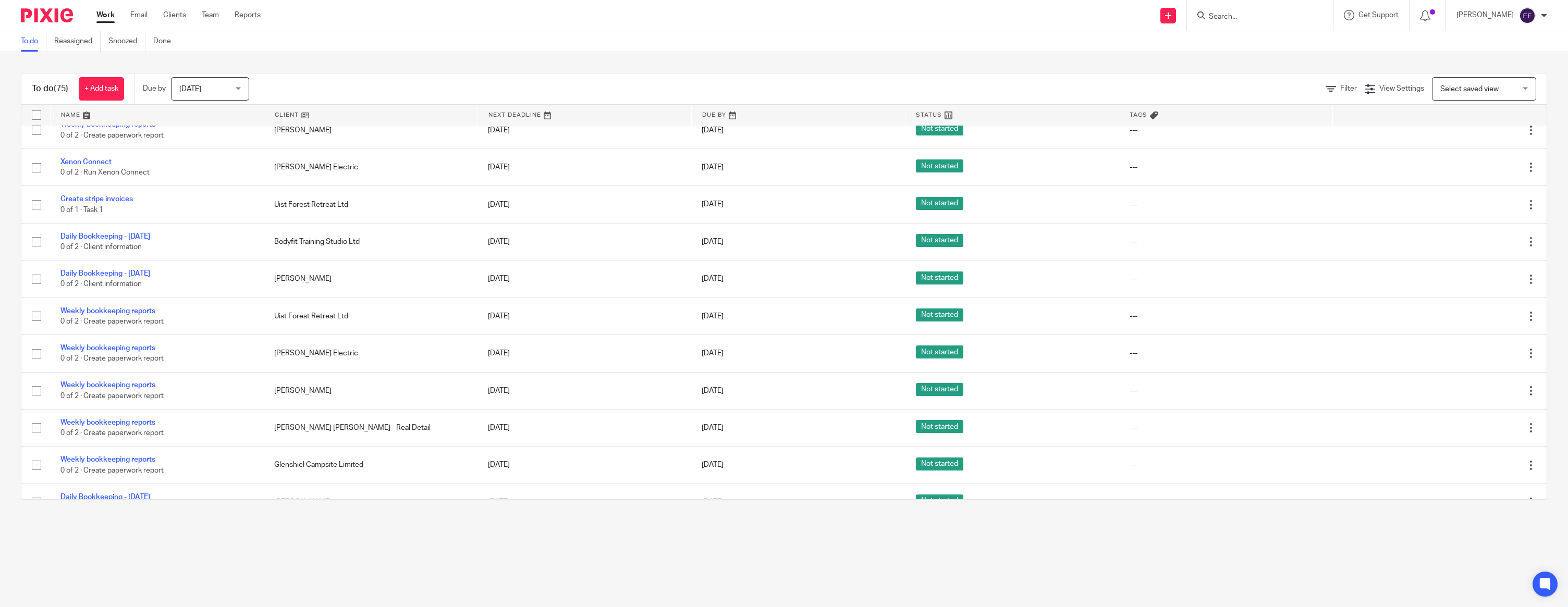
scroll to position [1621, 0]
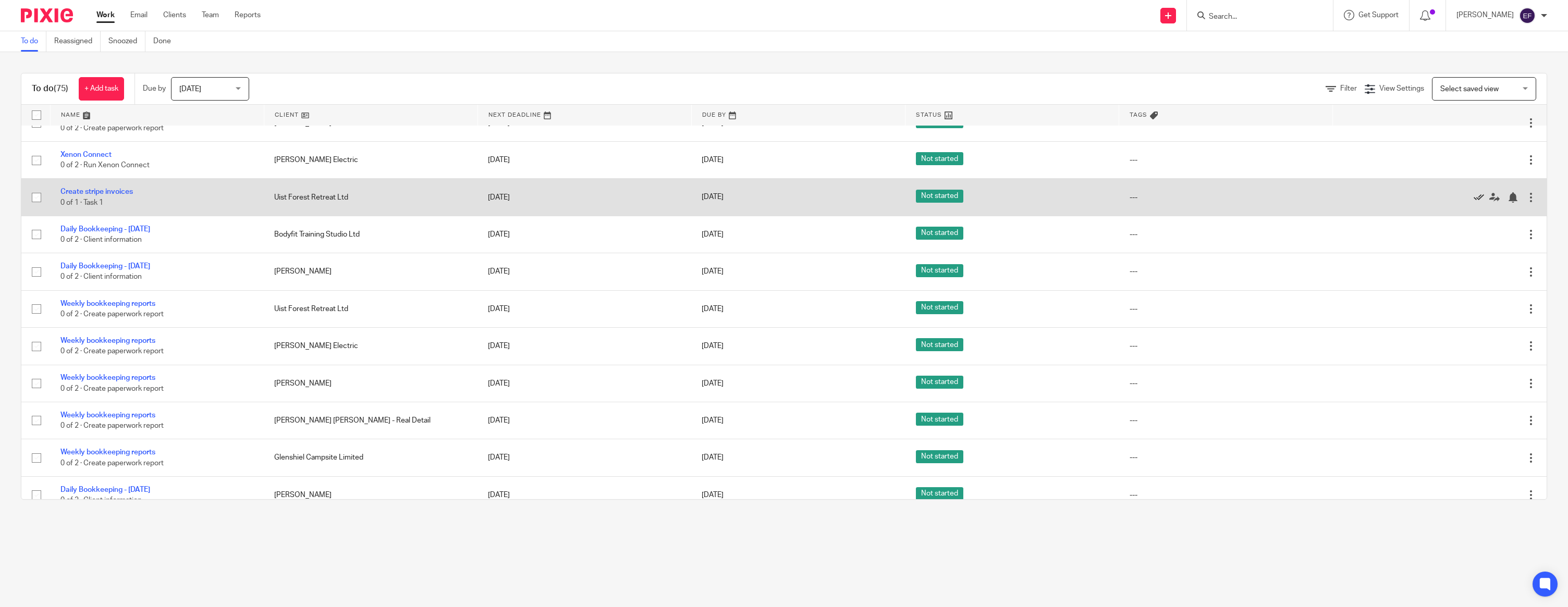
click at [1479, 203] on icon at bounding box center [1479, 197] width 10 height 10
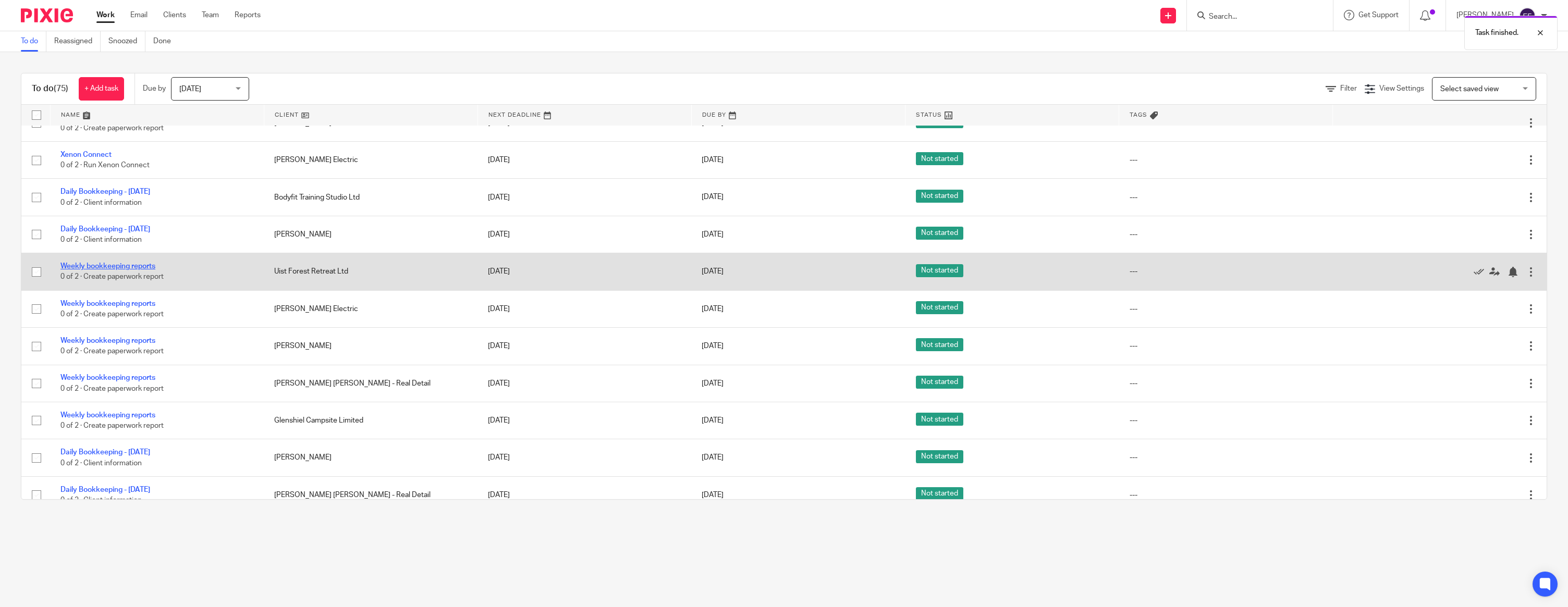
click at [136, 270] on link "Weekly bookkeeping reports" at bounding box center [108, 266] width 95 height 7
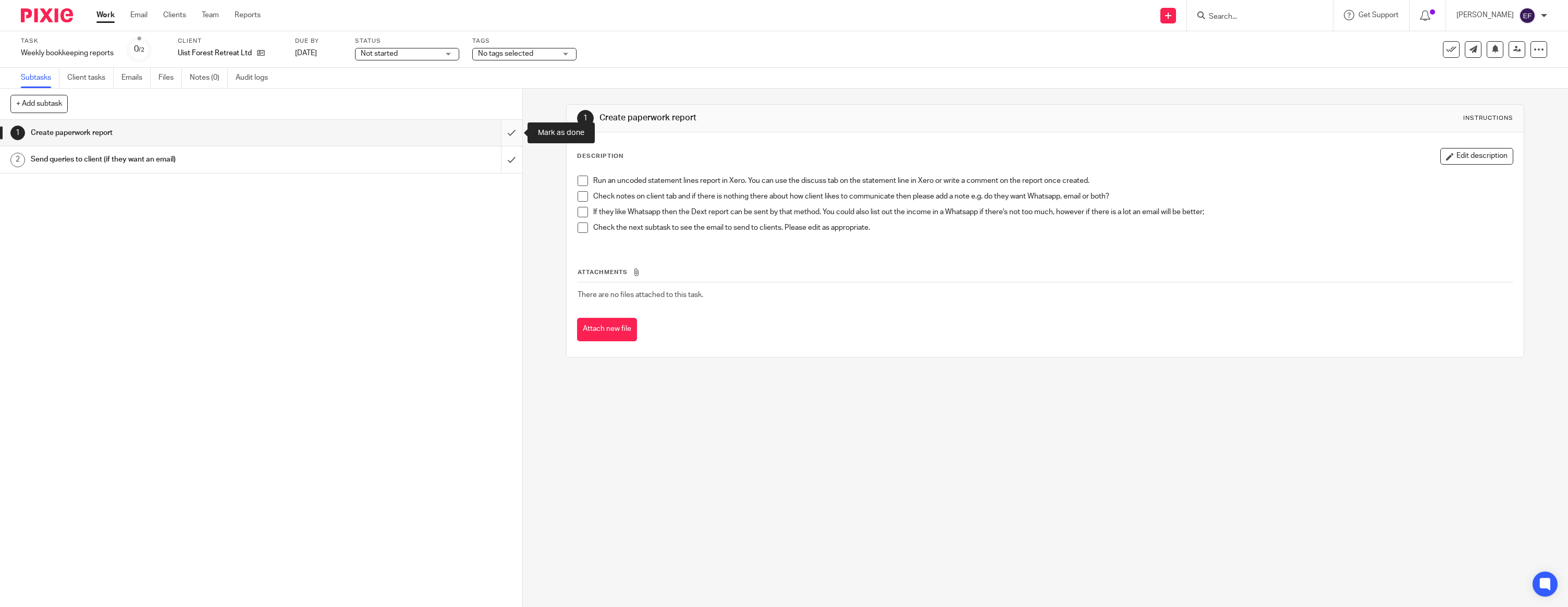
click at [522, 139] on input "submit" at bounding box center [261, 133] width 522 height 26
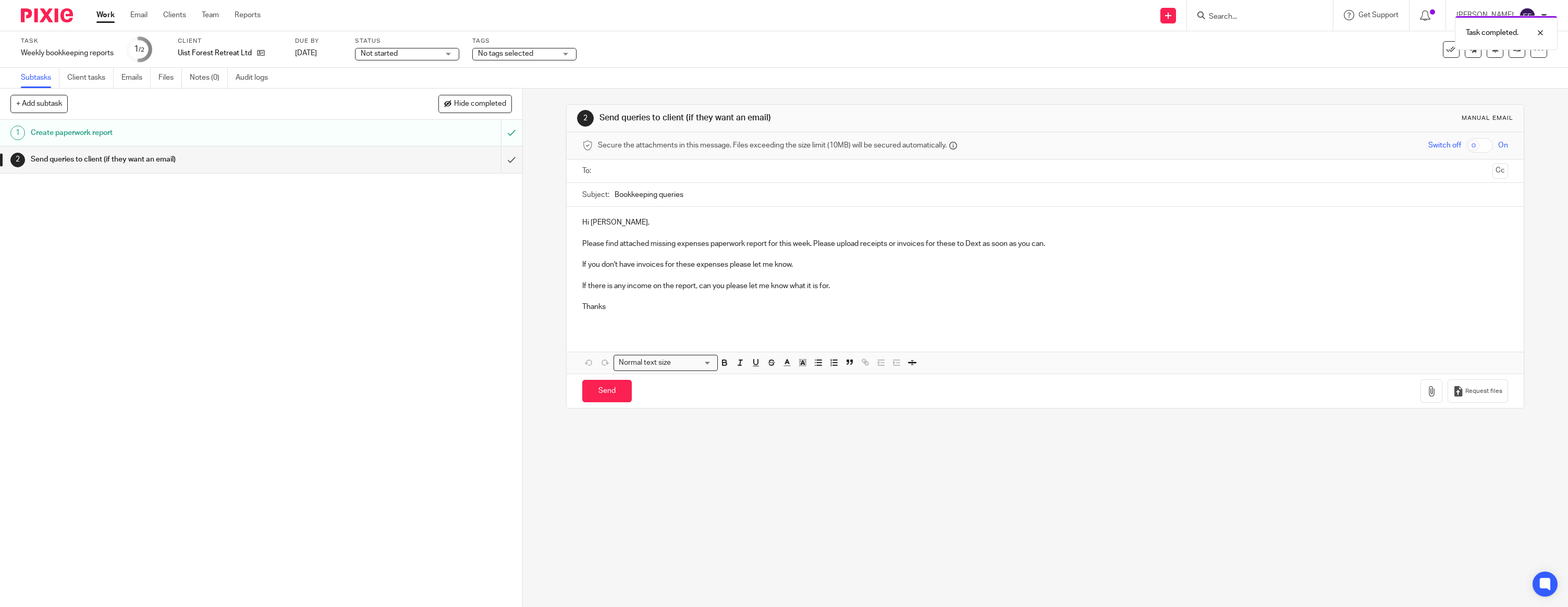
click at [668, 232] on p at bounding box center [1045, 232] width 926 height 10
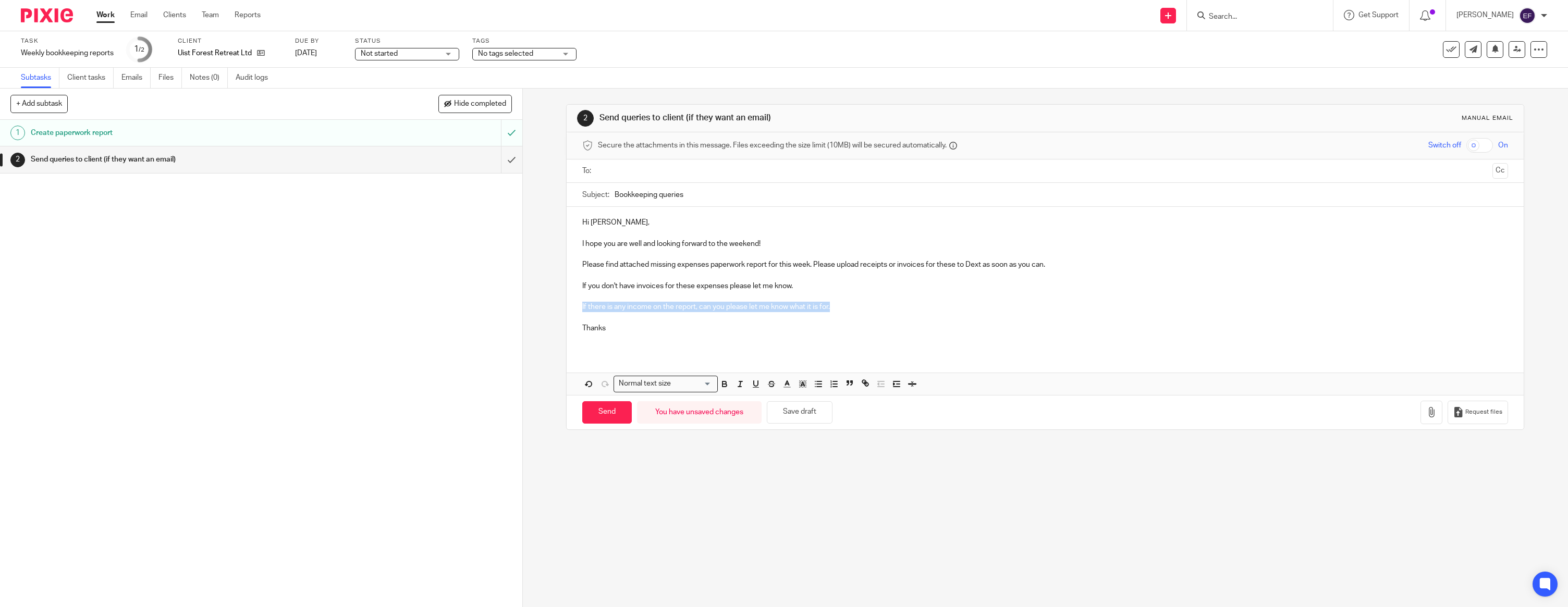
drag, startPoint x: 833, startPoint y: 303, endPoint x: 573, endPoint y: 305, distance: 260.0
click at [573, 305] on div "Hi Kathryn, I hope you are well and looking forward to the weekend! Please find…" at bounding box center [1045, 279] width 957 height 145
click at [612, 328] on p "Thanks" at bounding box center [1045, 328] width 926 height 10
click at [626, 170] on input "text" at bounding box center [1045, 171] width 887 height 12
click at [1429, 414] on icon "button" at bounding box center [1431, 414] width 10 height 10
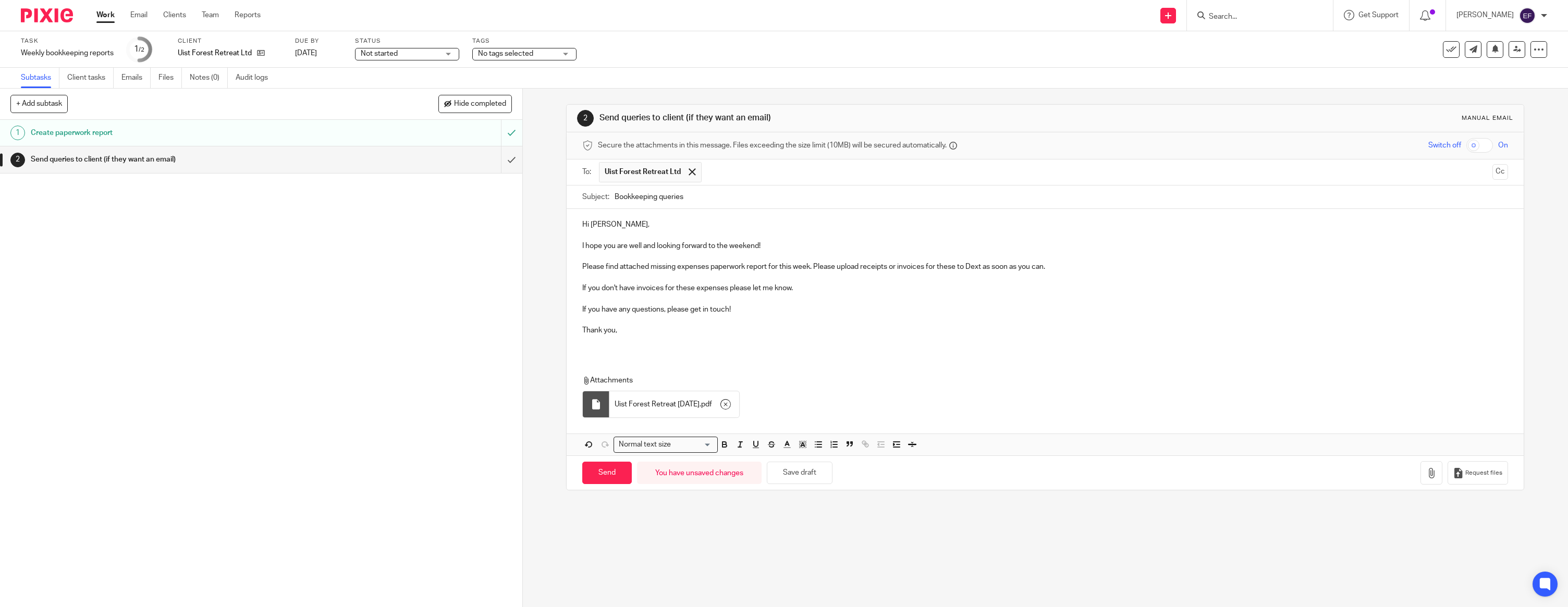
click at [615, 343] on p at bounding box center [1045, 341] width 926 height 10
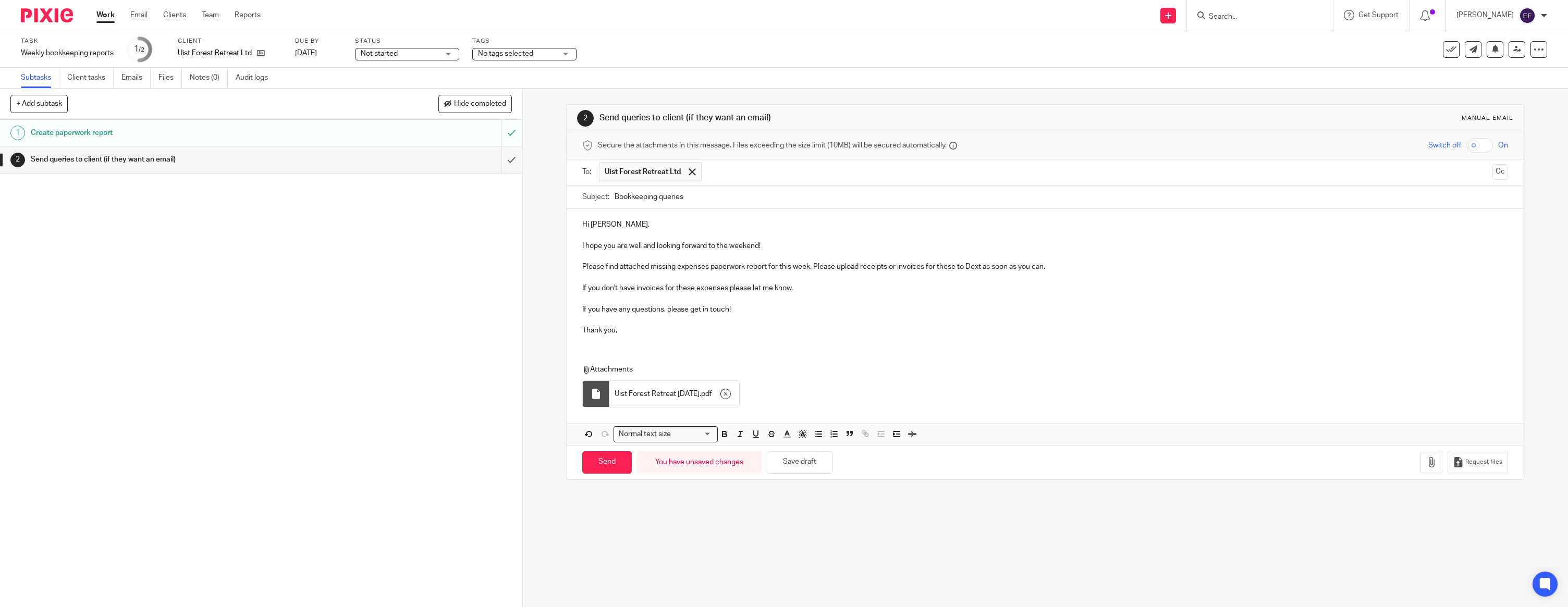
click at [645, 482] on div "2 Send queries to client (if they want an email) Manual email Secure the attach…" at bounding box center [1045, 292] width 958 height 407
click at [619, 462] on input "Send" at bounding box center [607, 462] width 49 height 23
type input "Sent"
click at [60, 16] on img at bounding box center [47, 15] width 52 height 14
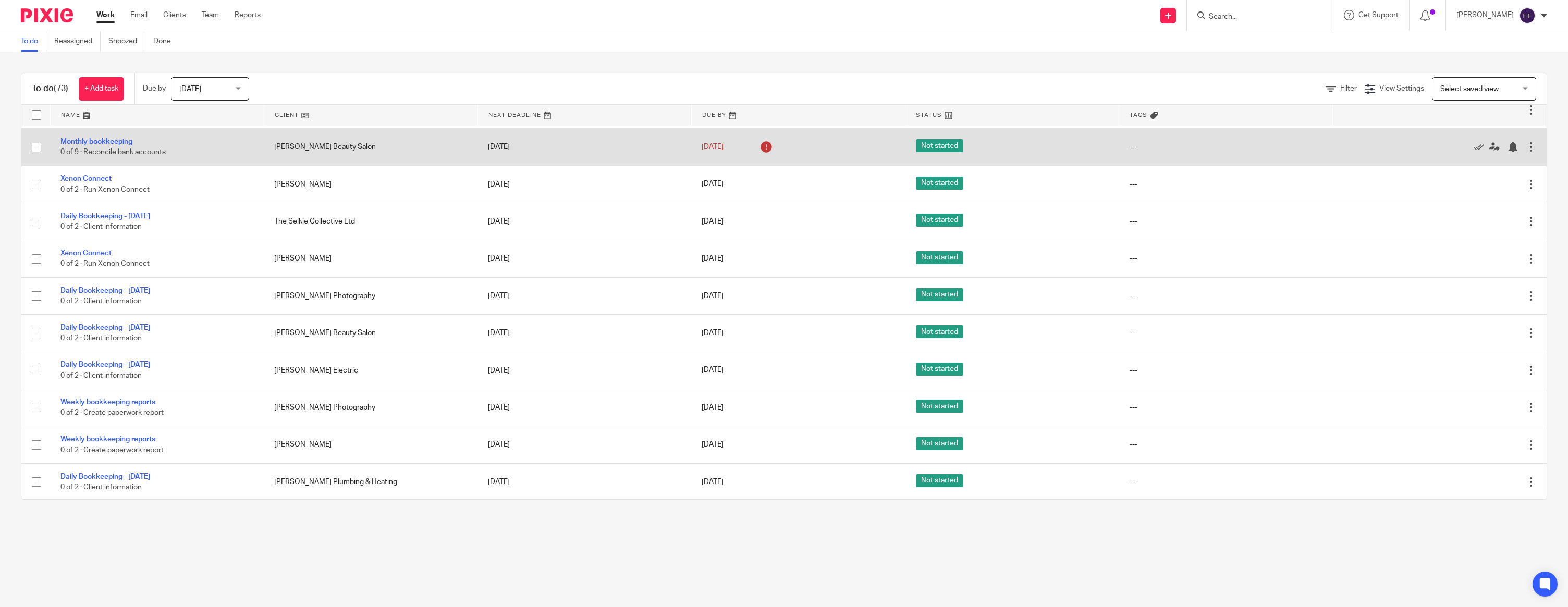
scroll to position [931, 0]
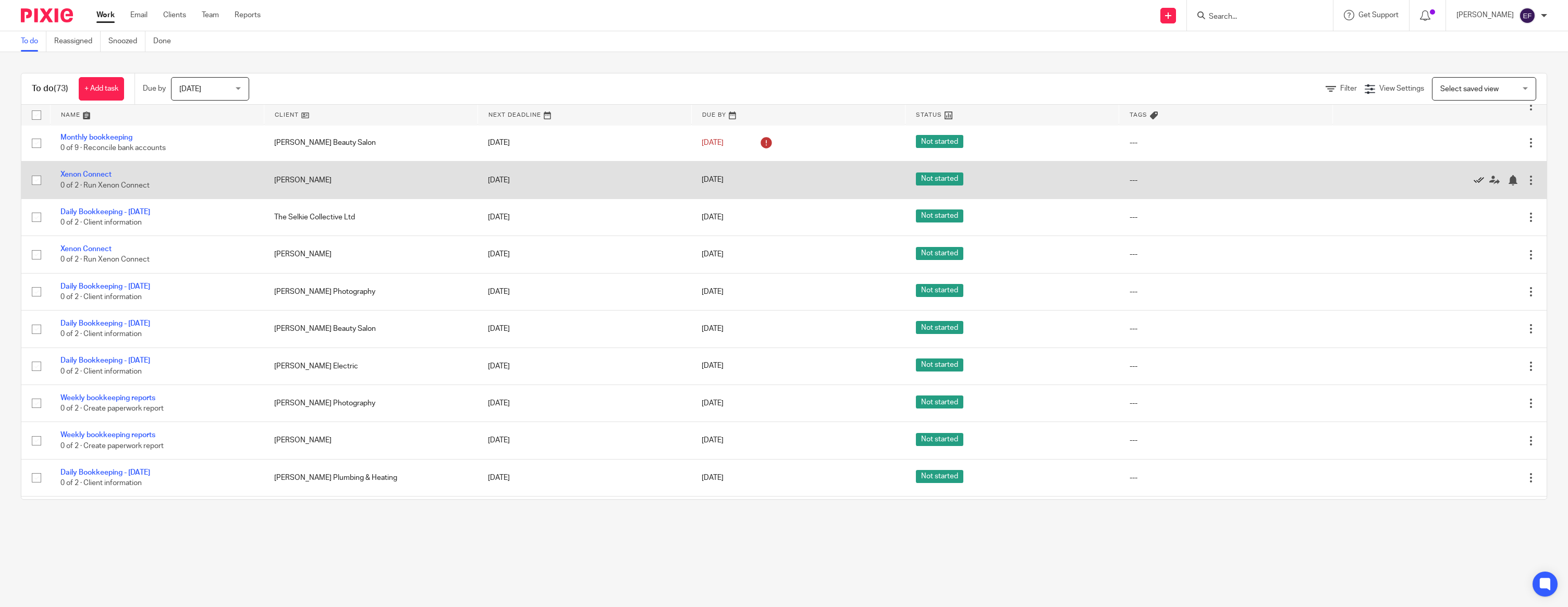
click at [1474, 186] on icon at bounding box center [1479, 180] width 10 height 10
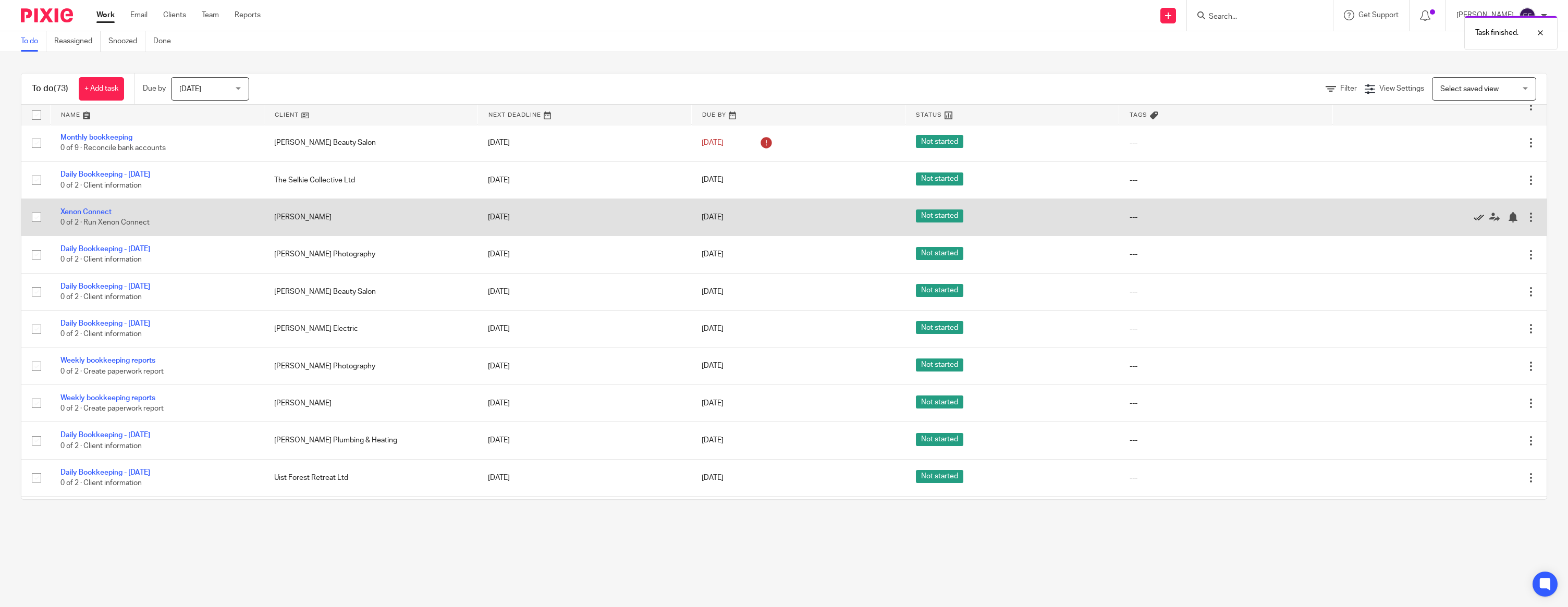
click at [1477, 223] on icon at bounding box center [1479, 217] width 10 height 10
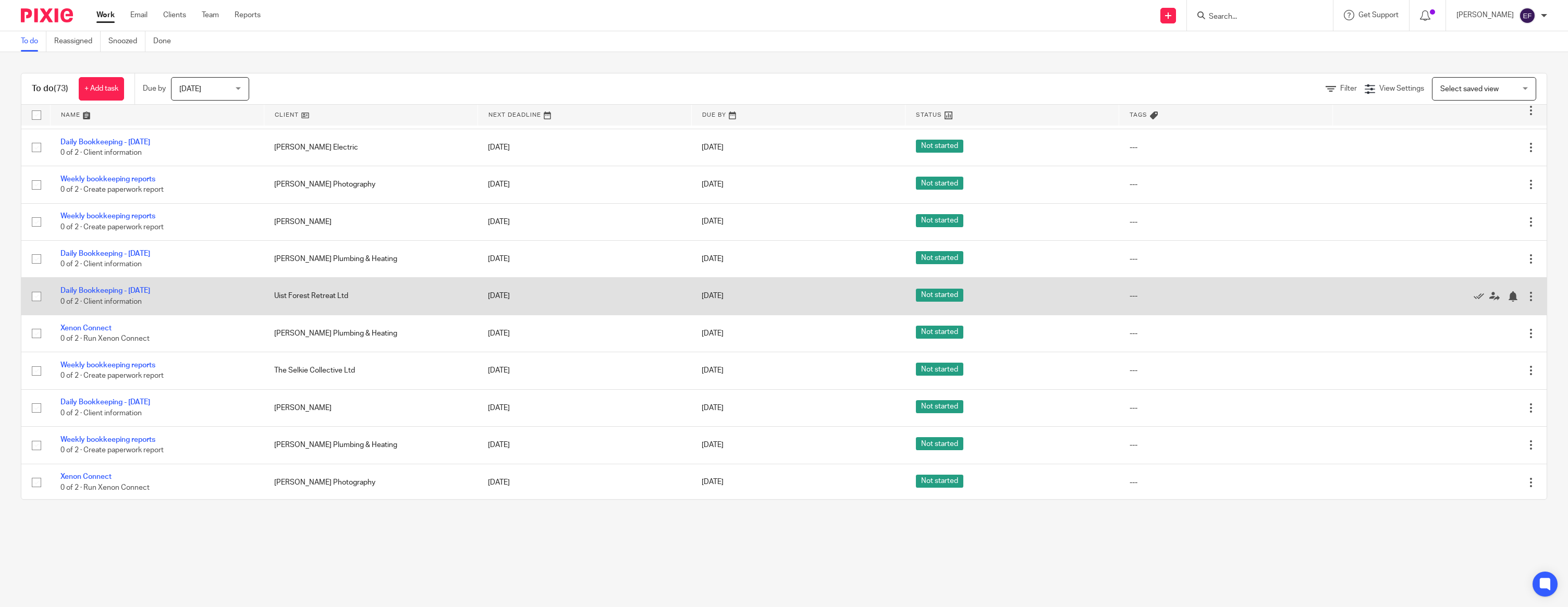
scroll to position [1078, 0]
click at [1476, 299] on icon at bounding box center [1479, 293] width 10 height 10
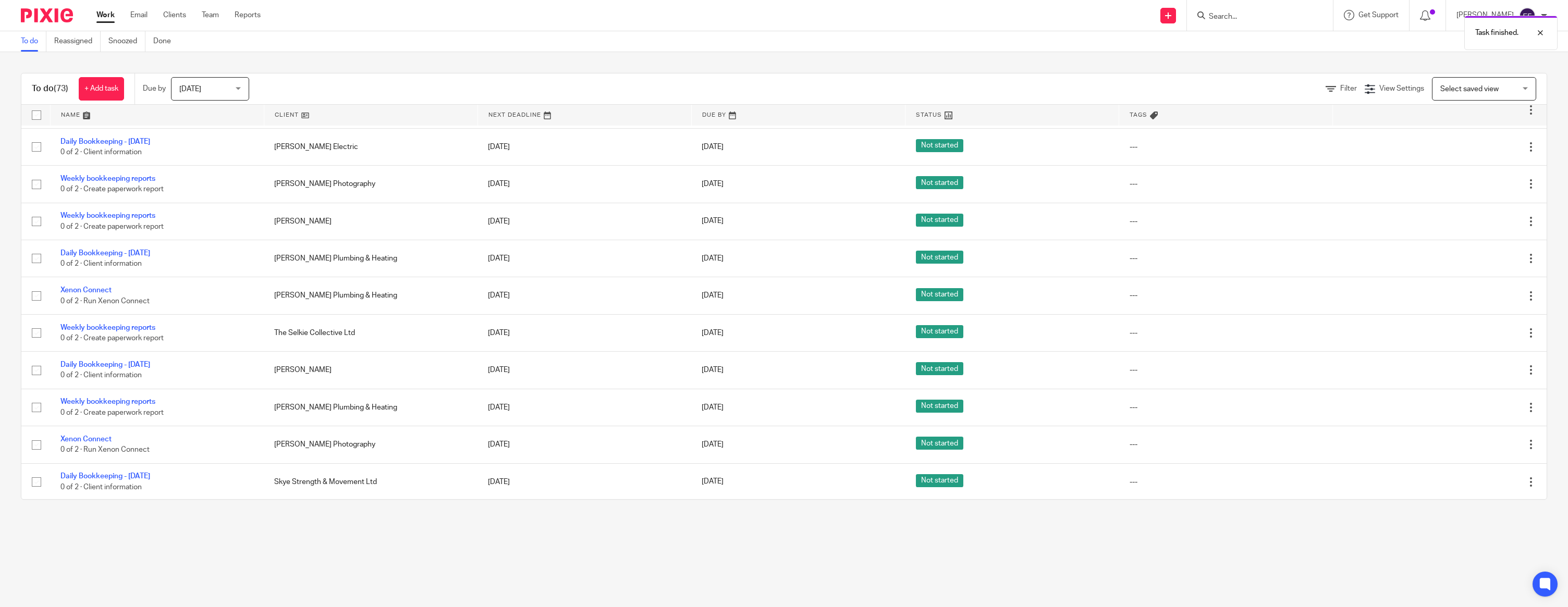
scroll to position [1072, 0]
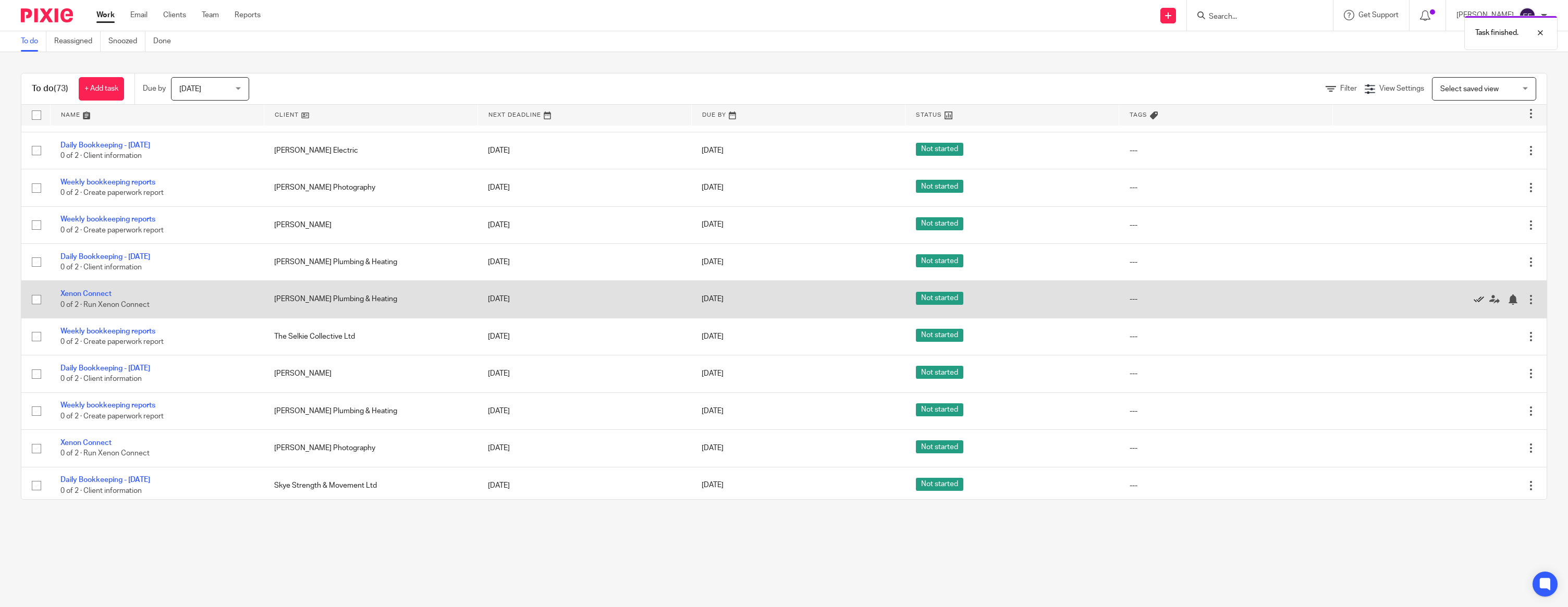
click at [1477, 305] on icon at bounding box center [1479, 299] width 10 height 10
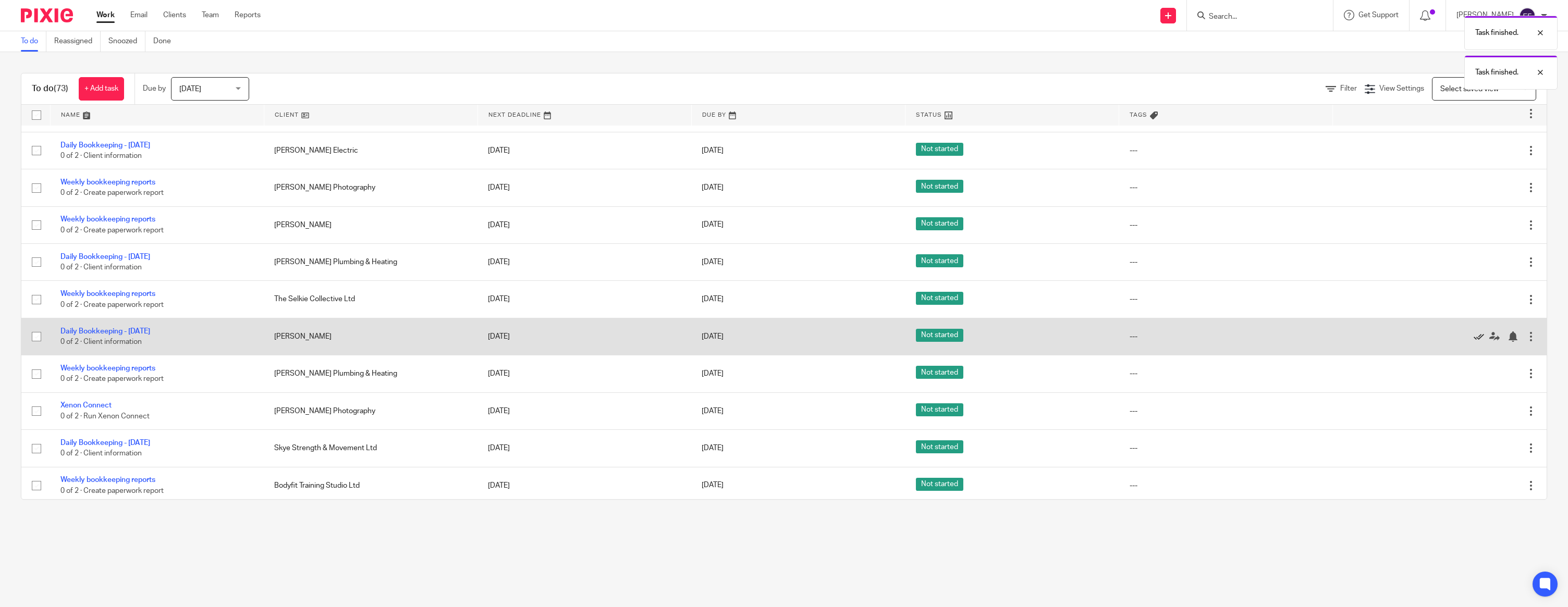
click at [1480, 342] on icon at bounding box center [1479, 336] width 10 height 10
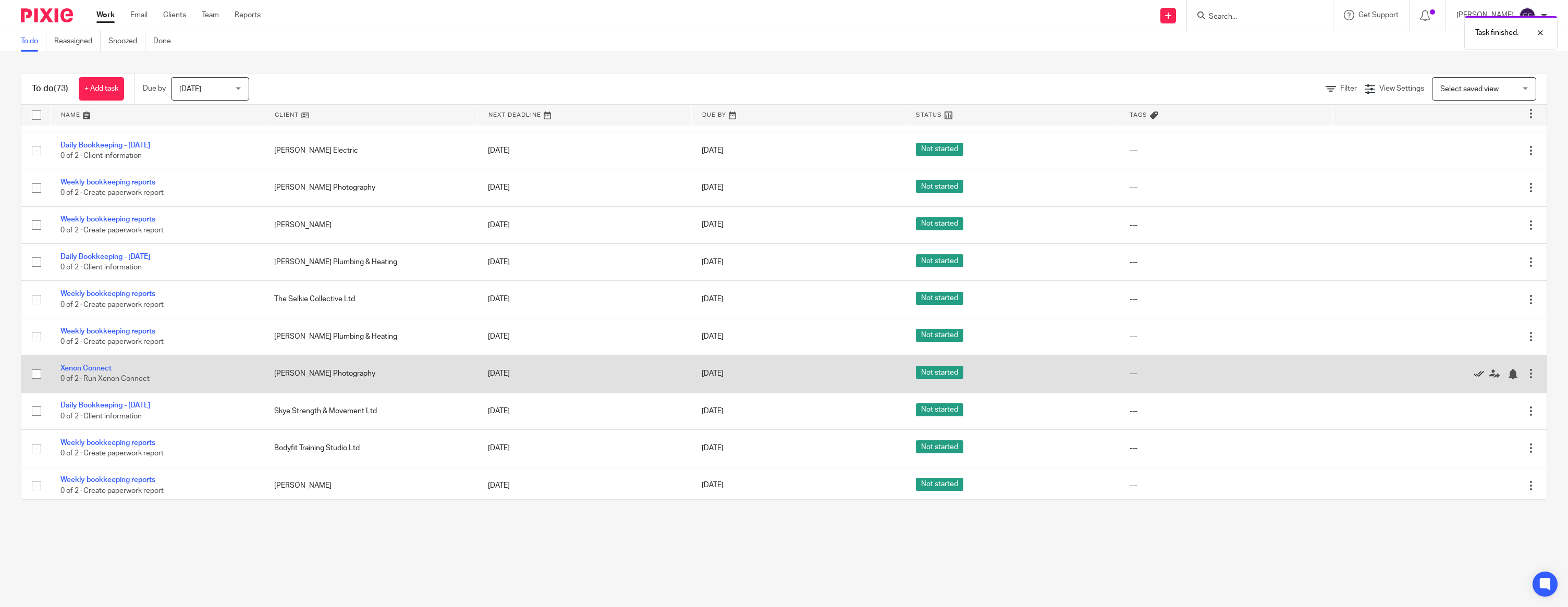
click at [1479, 379] on icon at bounding box center [1479, 373] width 10 height 10
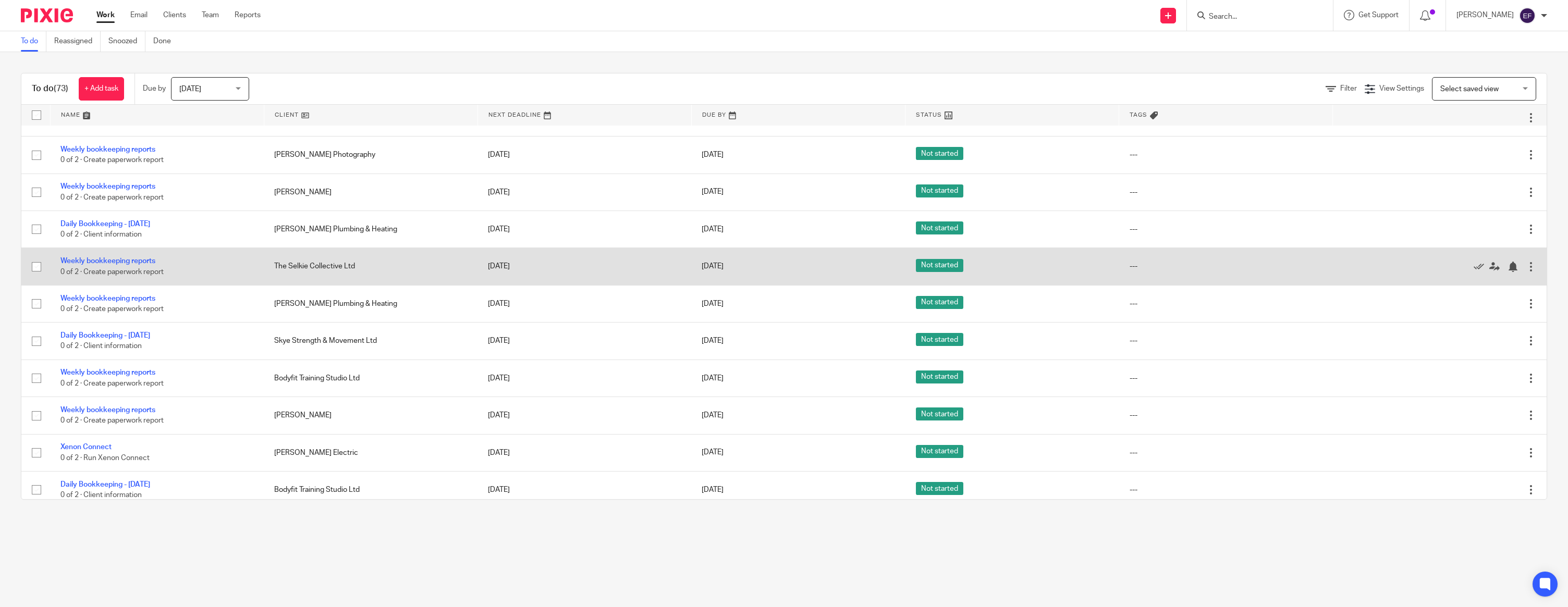
scroll to position [1113, 0]
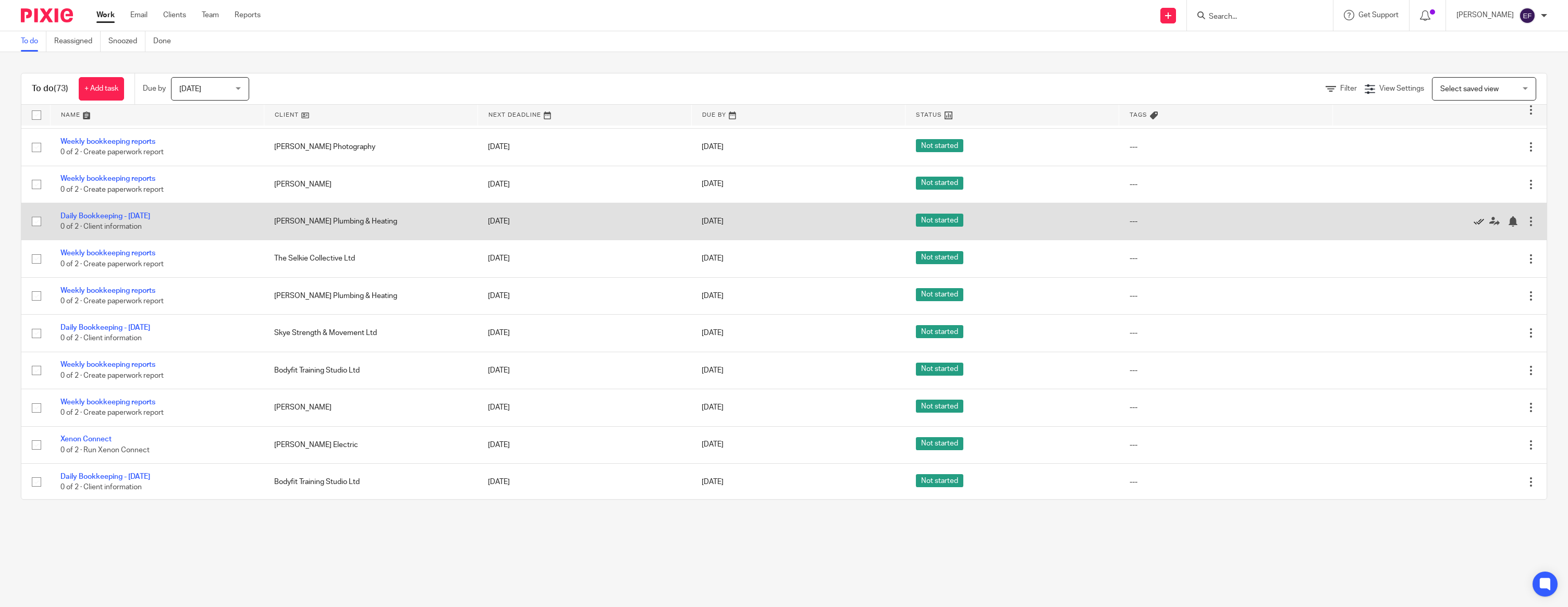
click at [1475, 227] on icon at bounding box center [1479, 221] width 10 height 10
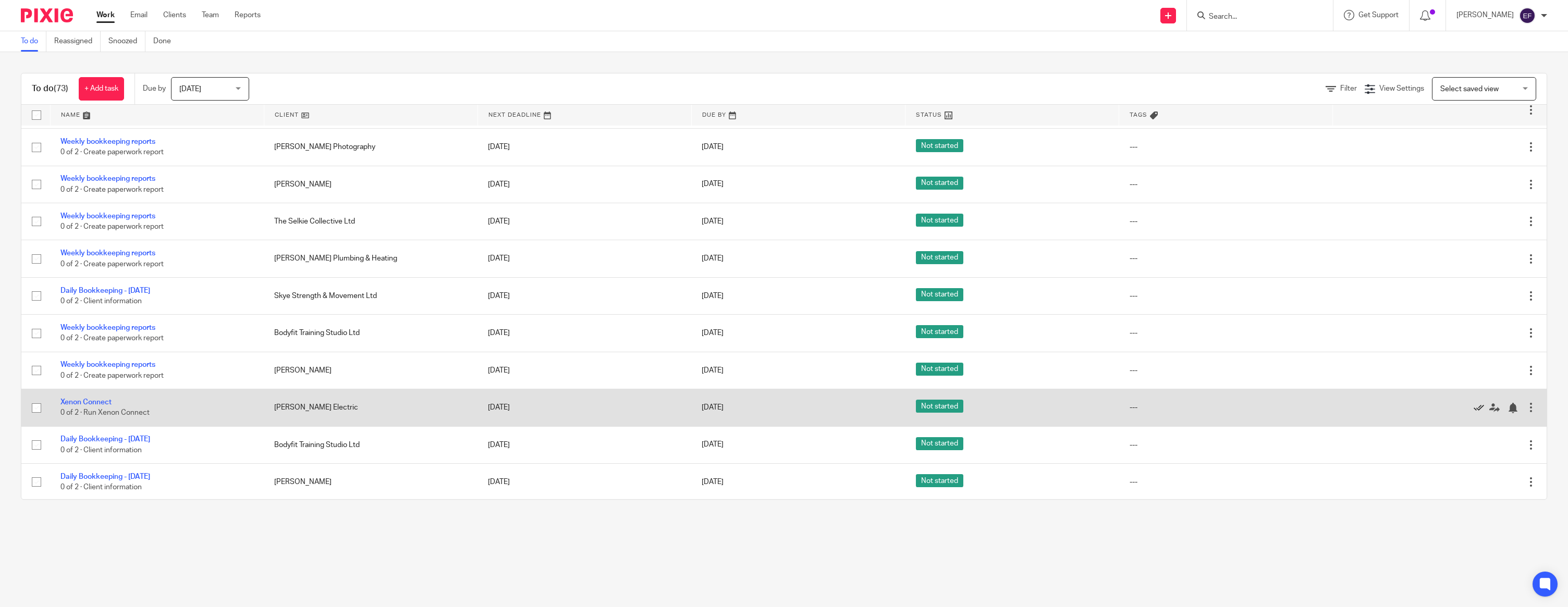
click at [1475, 413] on icon at bounding box center [1479, 408] width 10 height 10
click at [1478, 413] on icon at bounding box center [1479, 408] width 10 height 10
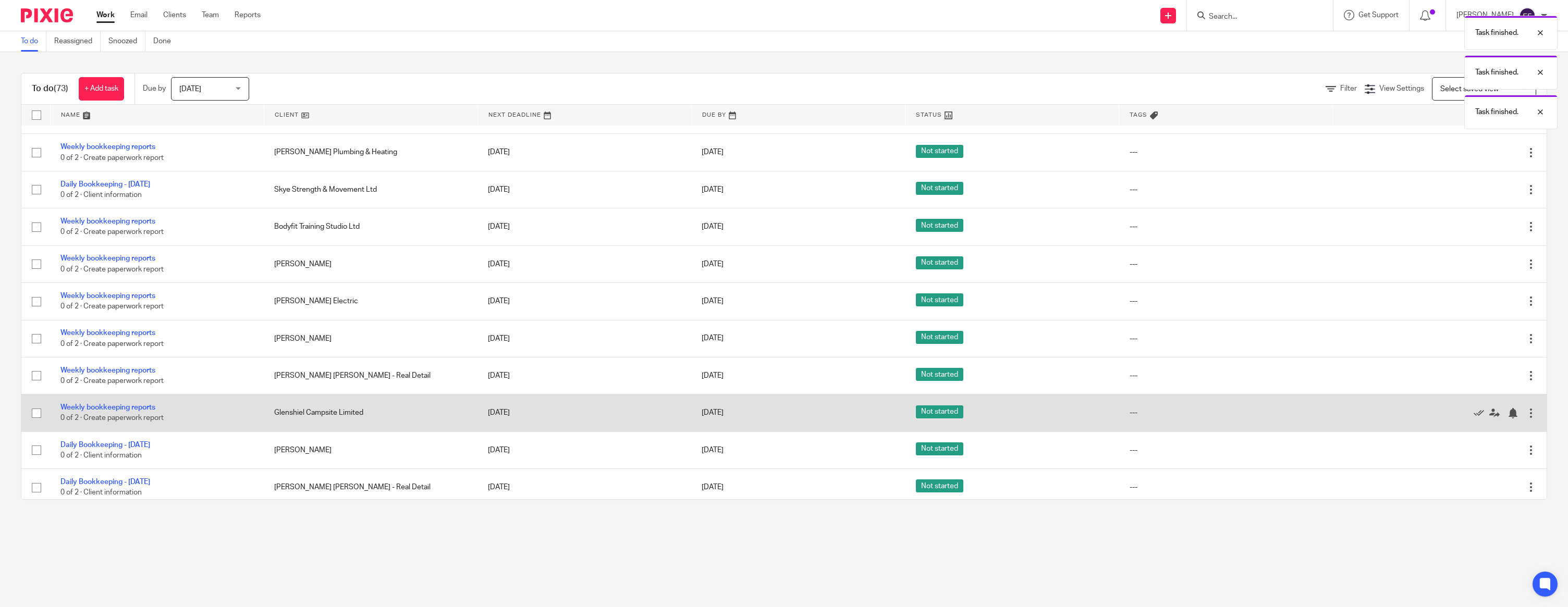
scroll to position [1221, 0]
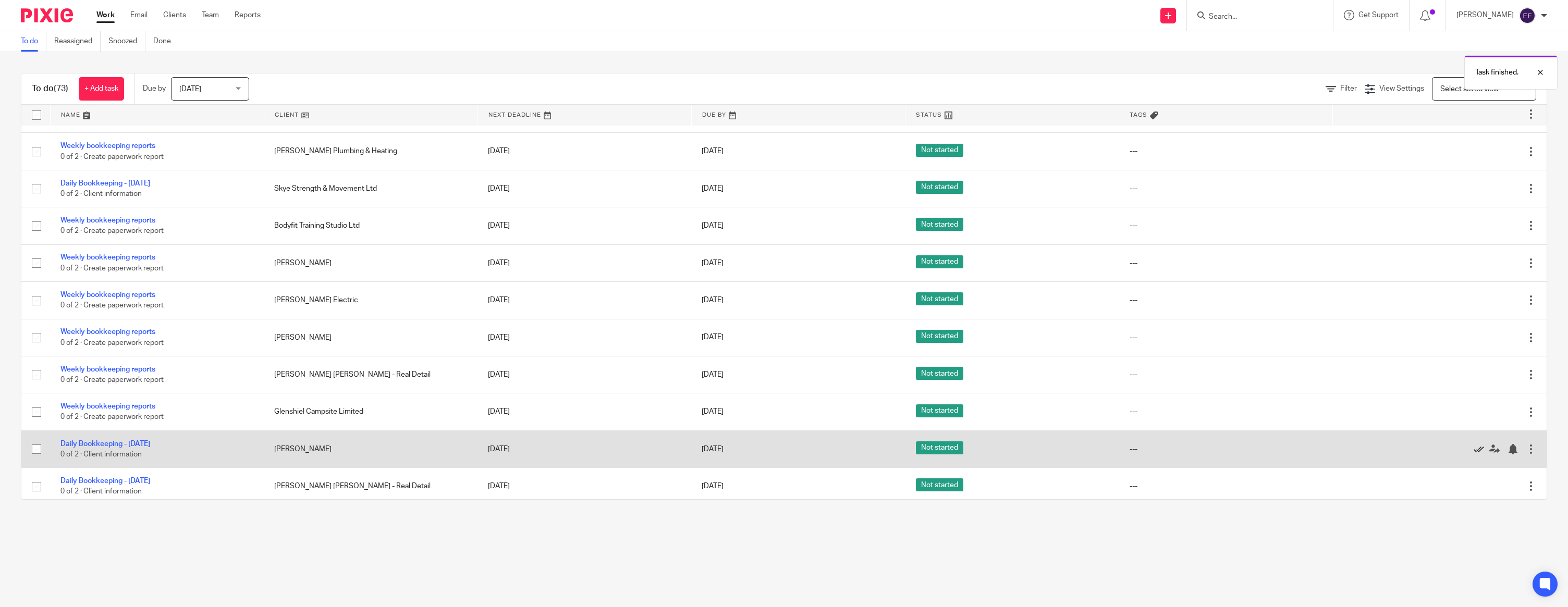
click at [1479, 454] on icon at bounding box center [1479, 449] width 10 height 10
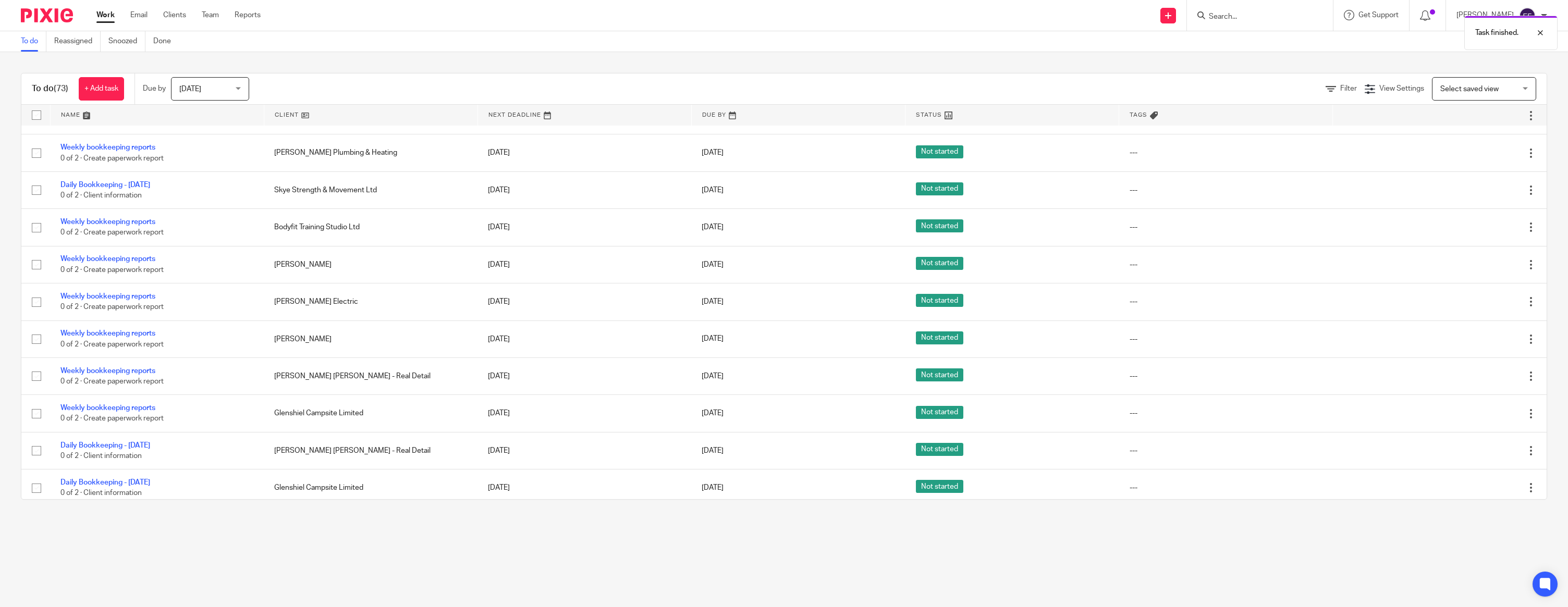
click at [1479, 456] on icon at bounding box center [1479, 450] width 10 height 10
click at [1479, 457] on icon at bounding box center [1479, 452] width 10 height 10
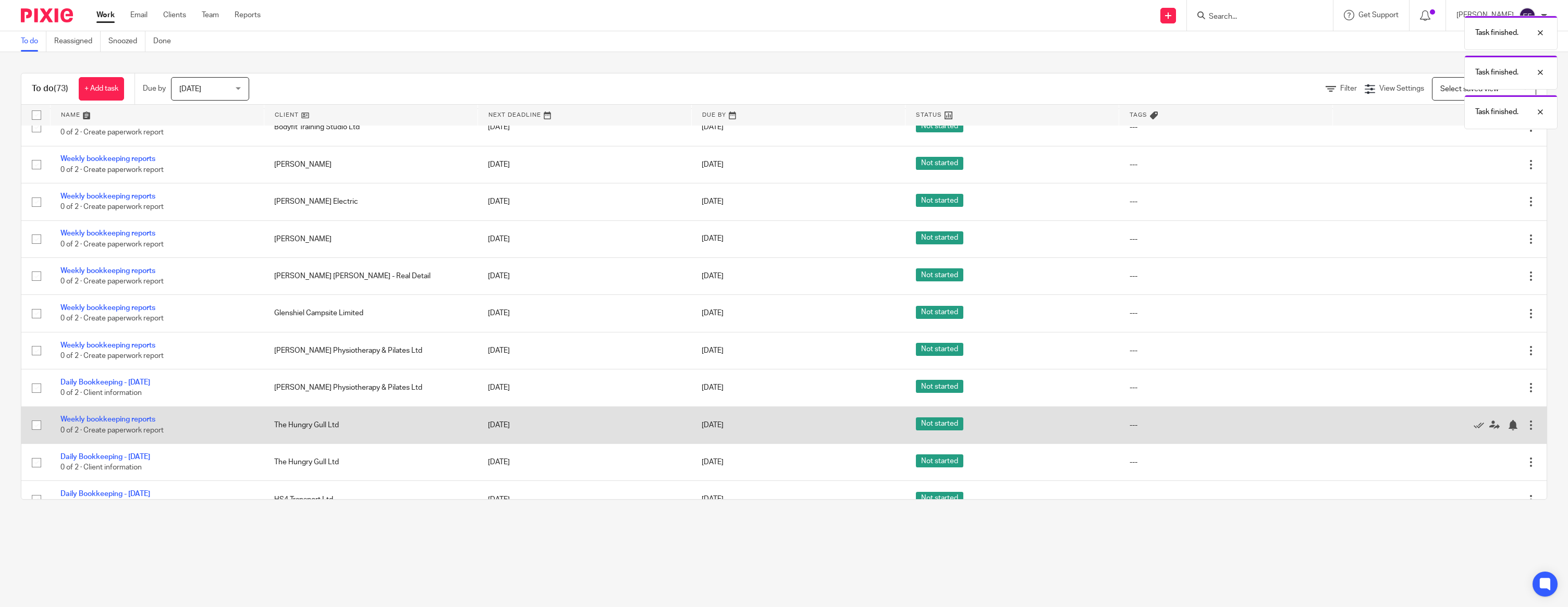
scroll to position [1321, 0]
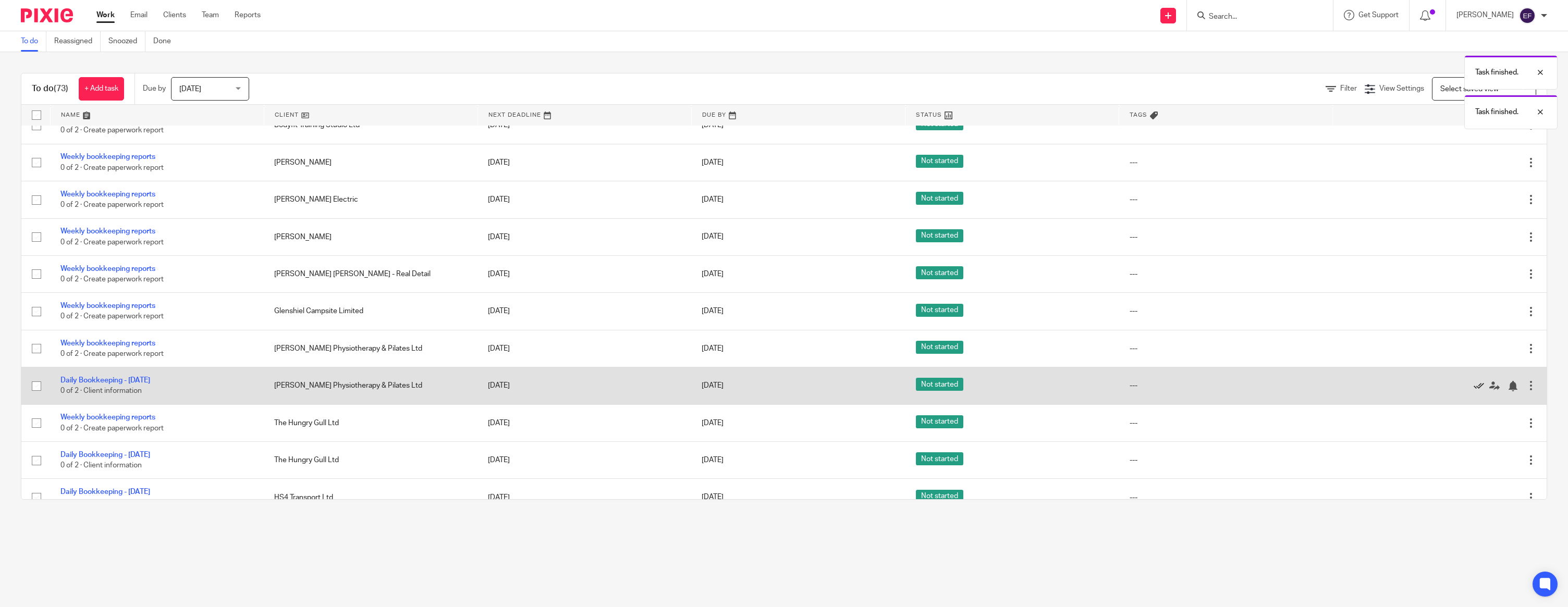
click at [1475, 391] on icon at bounding box center [1479, 386] width 10 height 10
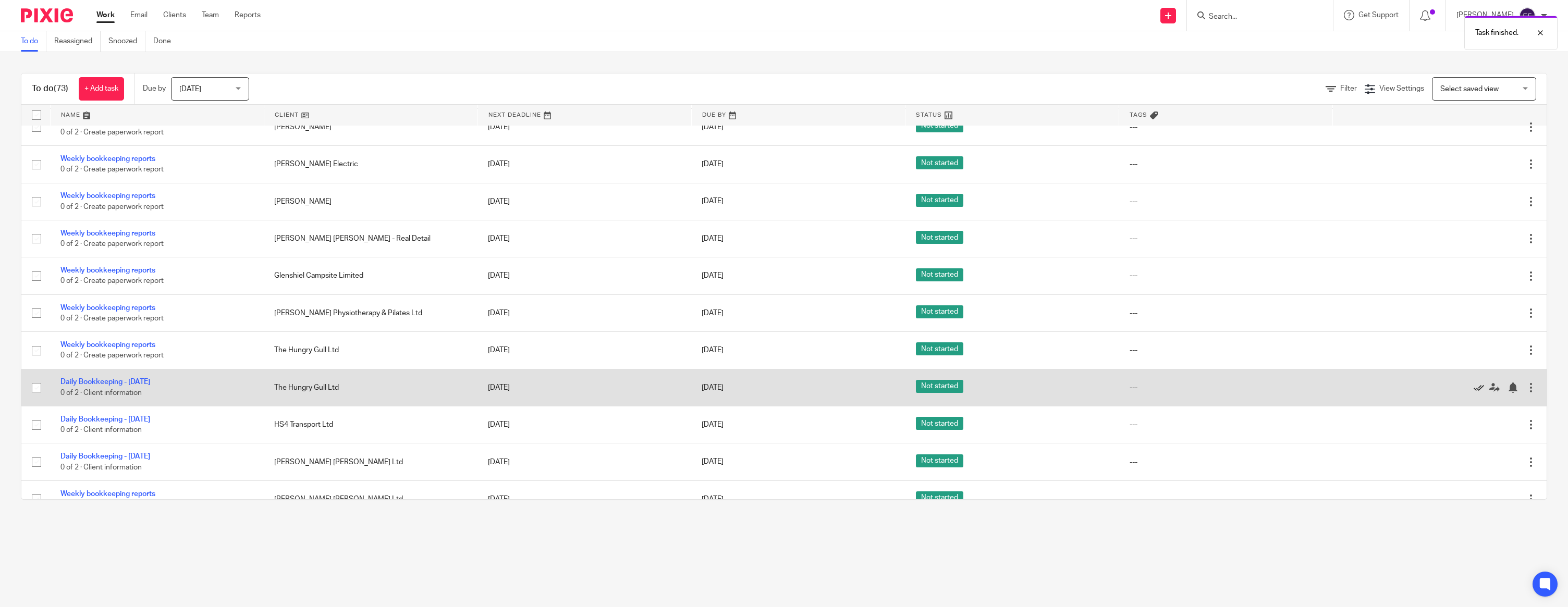
click at [1477, 393] on icon at bounding box center [1479, 387] width 10 height 10
click at [1477, 394] on icon at bounding box center [1479, 387] width 10 height 10
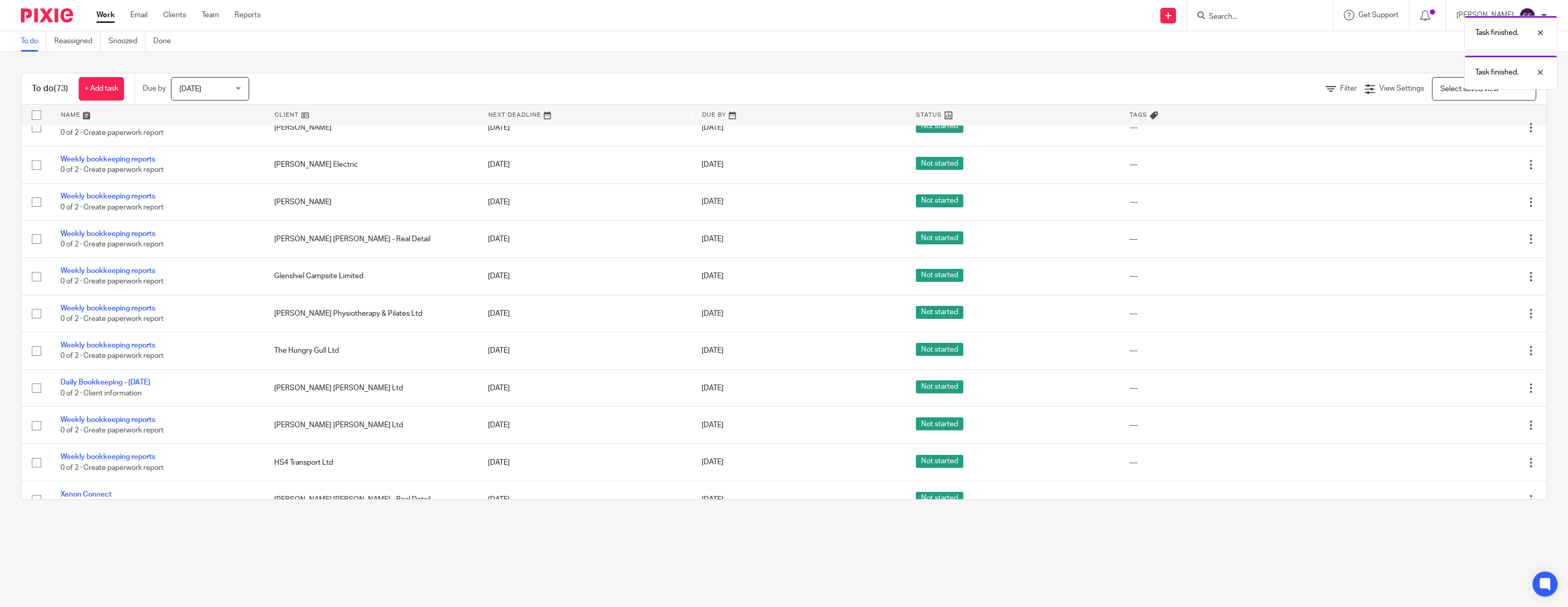
click at [1477, 394] on icon at bounding box center [1479, 387] width 10 height 10
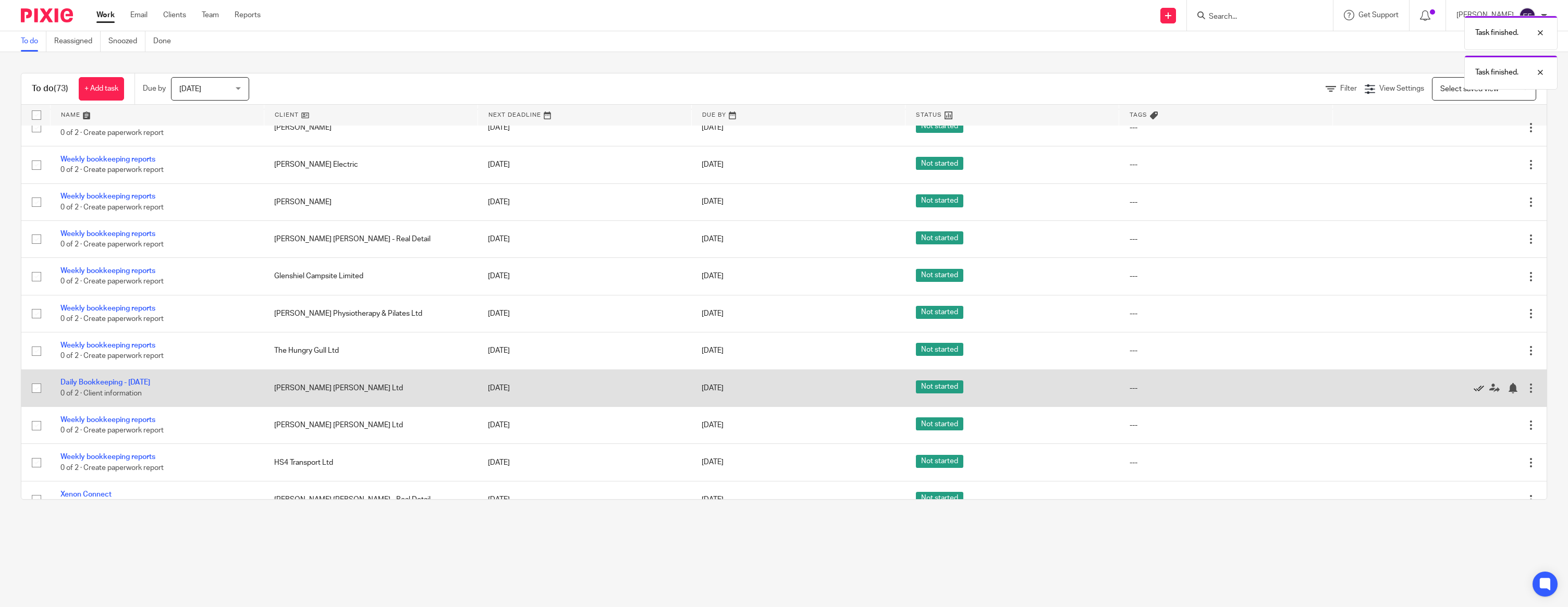
click at [1479, 394] on icon at bounding box center [1479, 387] width 10 height 10
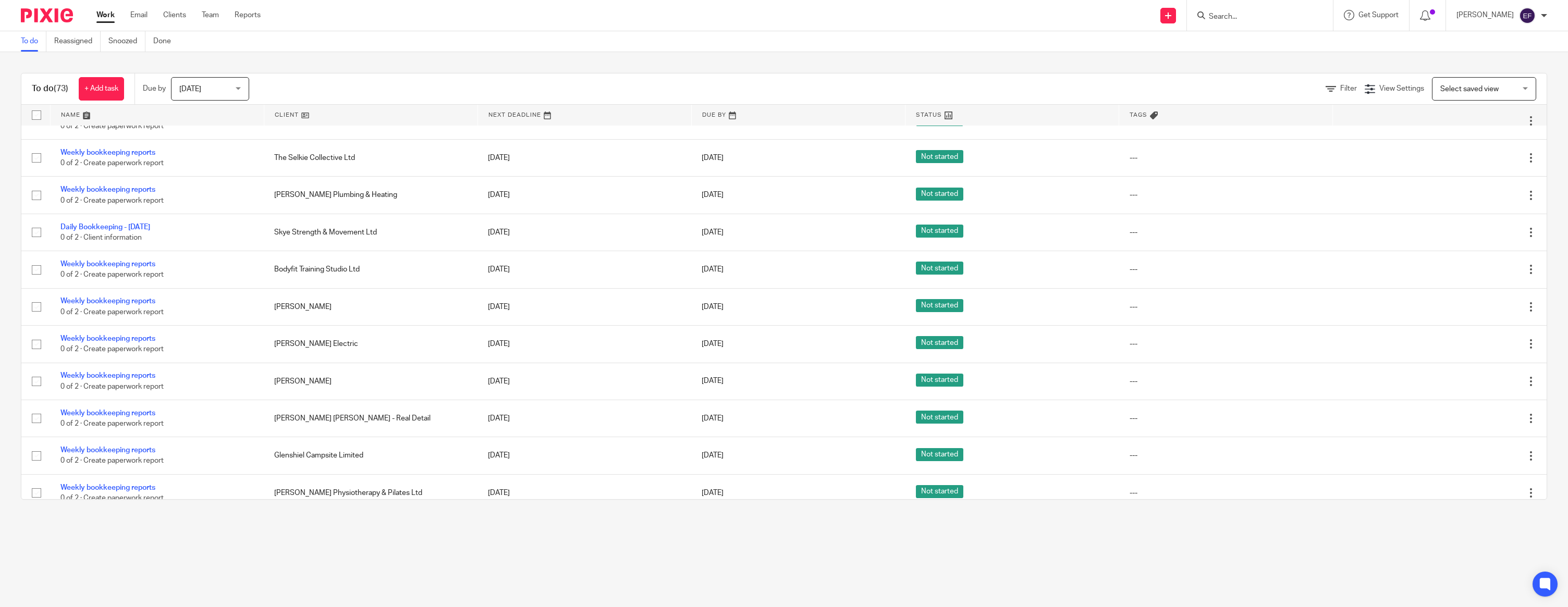
scroll to position [1168, 0]
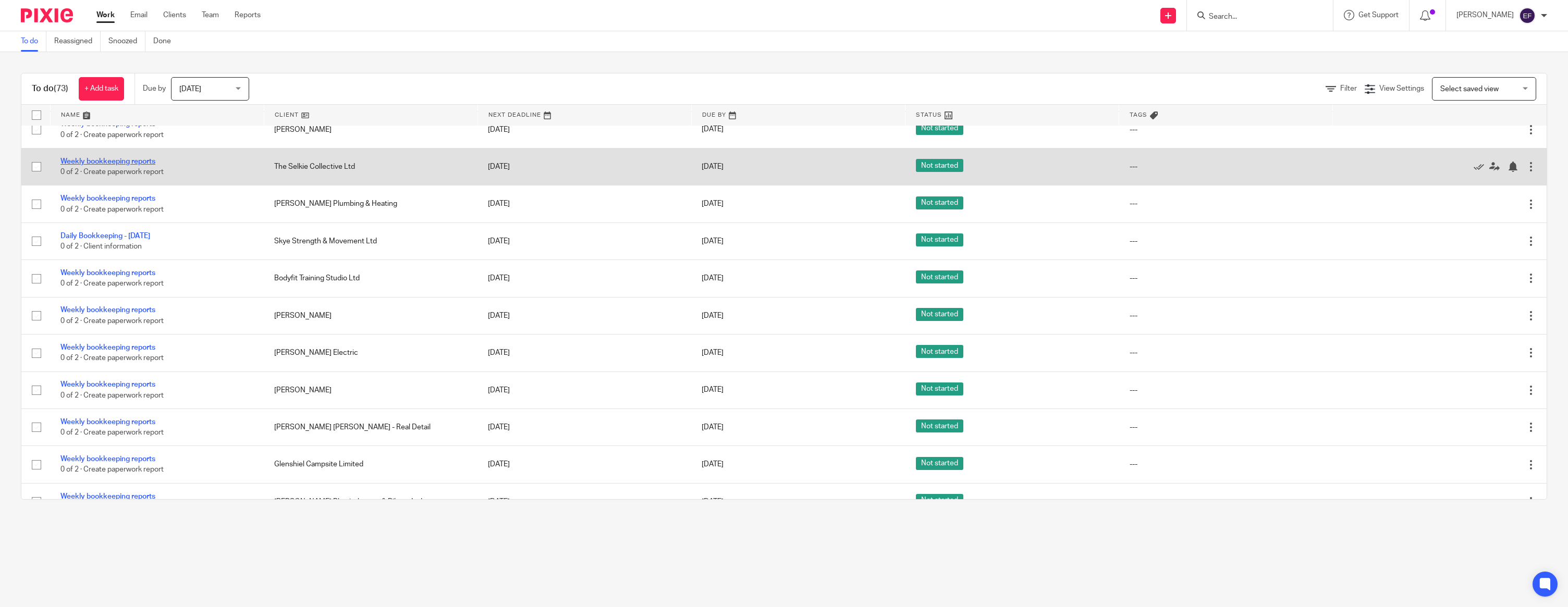
click at [110, 165] on link "Weekly bookkeeping reports" at bounding box center [108, 161] width 95 height 7
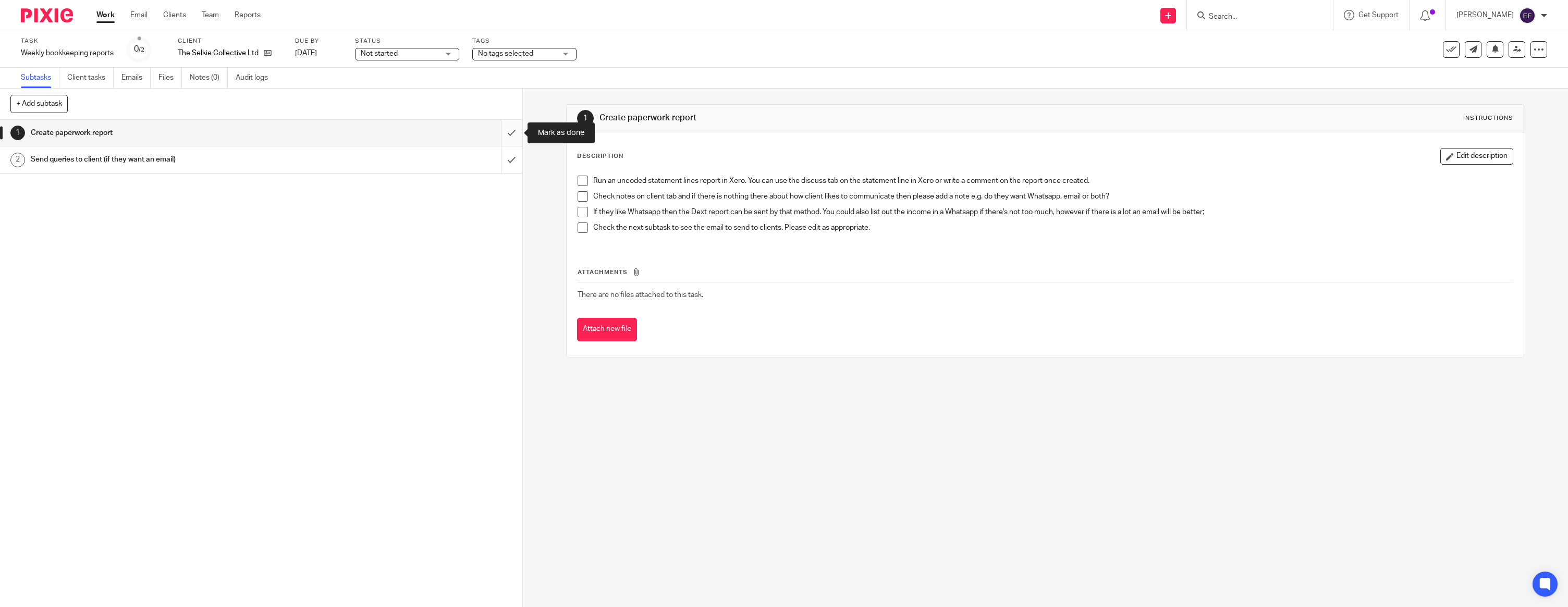
click at [508, 132] on input "submit" at bounding box center [261, 133] width 522 height 26
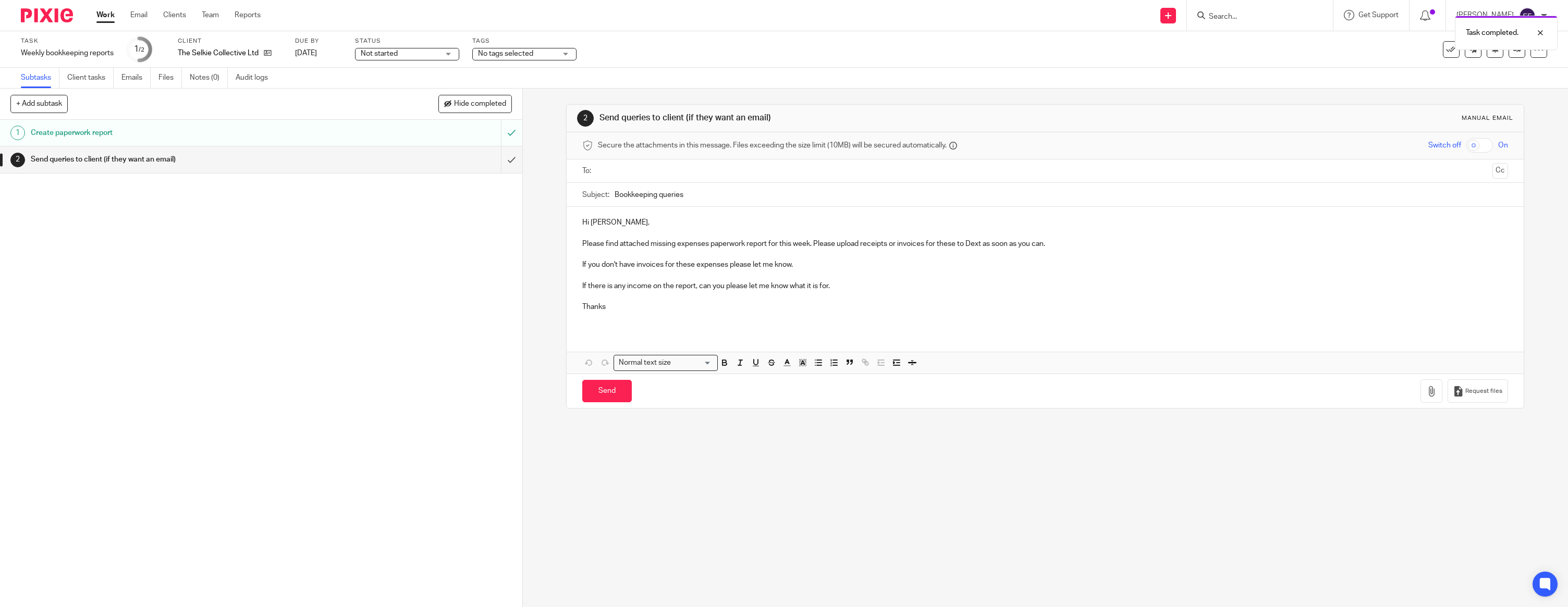
click at [644, 225] on p "Hi [PERSON_NAME]," at bounding box center [1045, 222] width 926 height 10
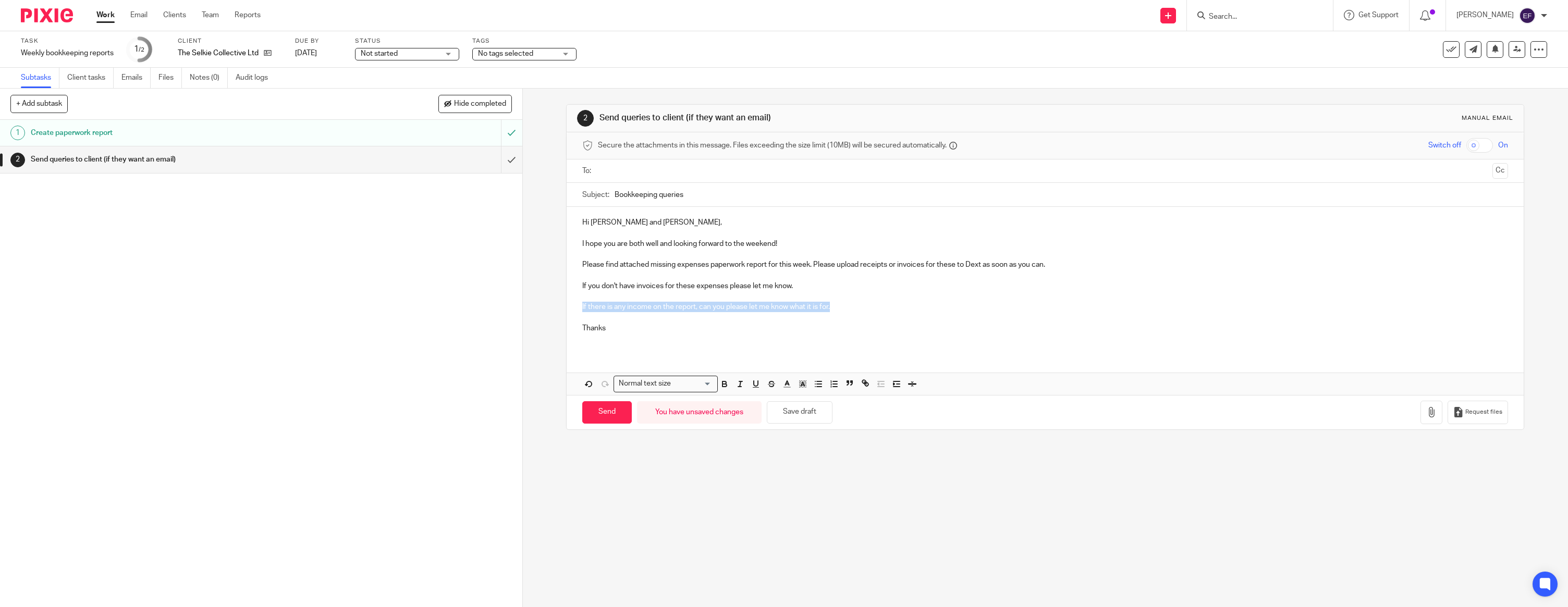
drag, startPoint x: 830, startPoint y: 305, endPoint x: 575, endPoint y: 308, distance: 255.0
click at [575, 308] on div "Hi [PERSON_NAME] and [PERSON_NAME], I hope you are both well and looking forwar…" at bounding box center [1045, 279] width 957 height 145
click at [621, 327] on p "Thanks" at bounding box center [1045, 328] width 926 height 10
click at [628, 175] on input "text" at bounding box center [1045, 171] width 887 height 12
click at [1435, 415] on icon "button" at bounding box center [1431, 414] width 10 height 10
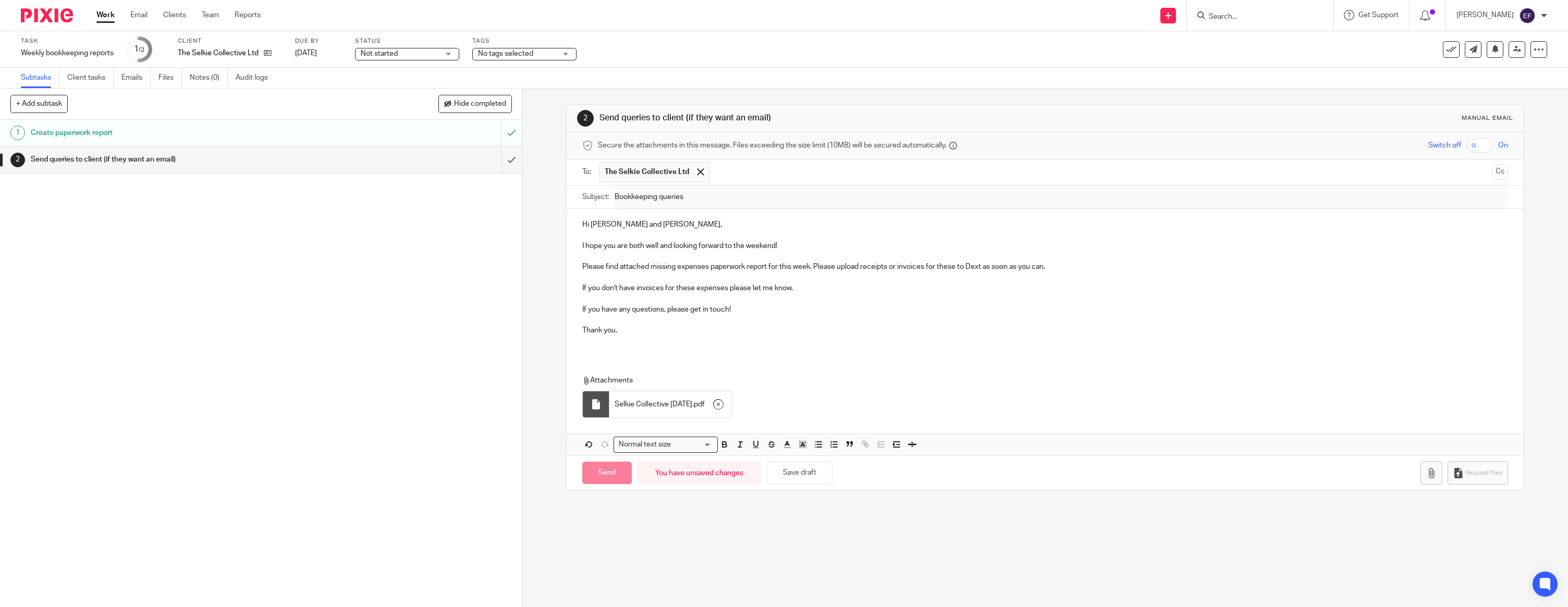
click at [616, 347] on div "Hi [PERSON_NAME] and [PERSON_NAME], I hope you are both well and looking forwar…" at bounding box center [1045, 281] width 957 height 145
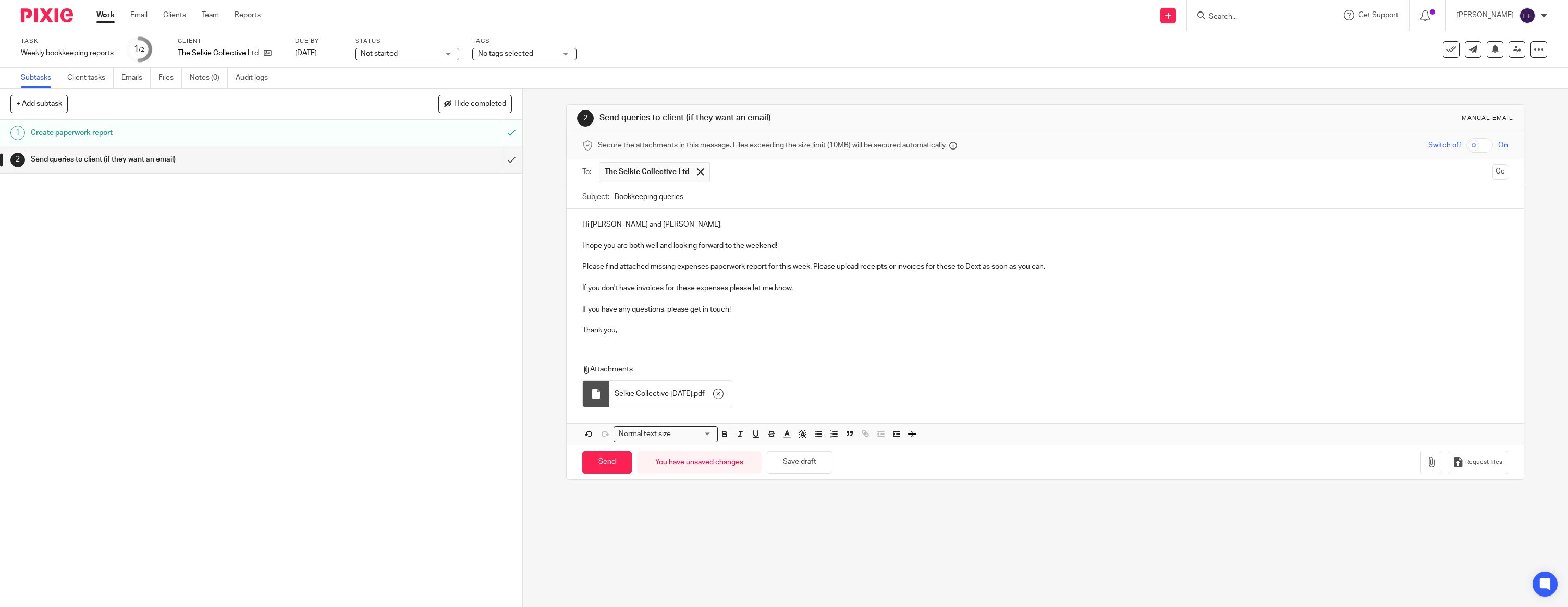
click at [608, 343] on div "Hi [PERSON_NAME] and [PERSON_NAME], I hope you are both well and looking forwar…" at bounding box center [1045, 327] width 957 height 236
click at [626, 338] on div "Hi [PERSON_NAME] and [PERSON_NAME], I hope you are both well and looking forwar…" at bounding box center [1045, 276] width 957 height 134
click at [609, 461] on input "Send" at bounding box center [607, 462] width 49 height 23
type input "Sent"
click at [57, 18] on img at bounding box center [47, 15] width 52 height 14
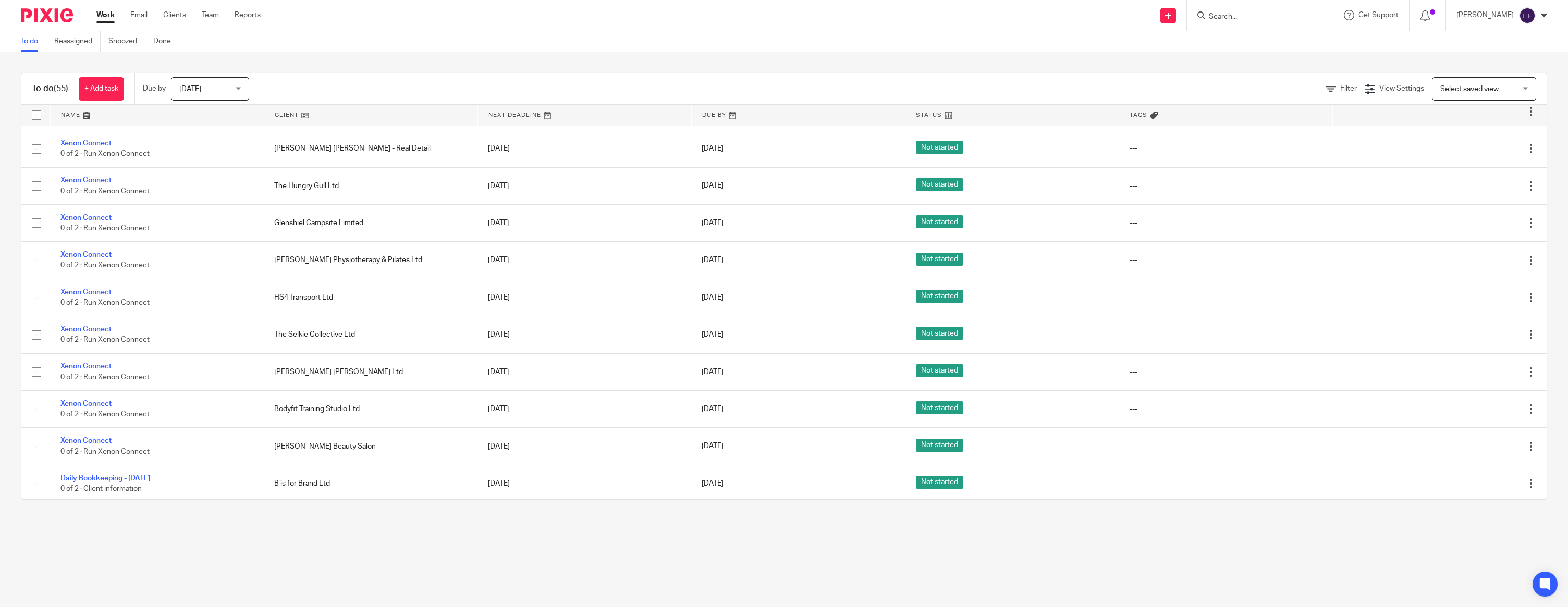
scroll to position [1330, 0]
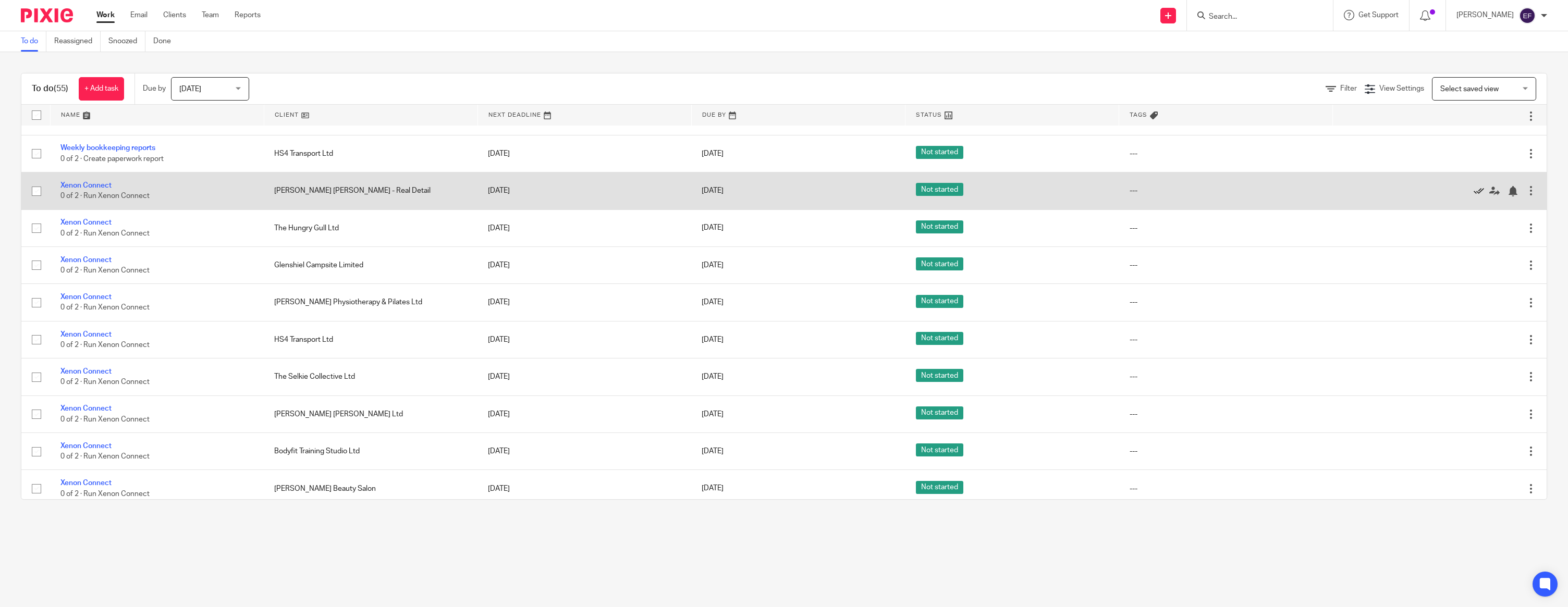
click at [1477, 196] on icon at bounding box center [1479, 191] width 10 height 10
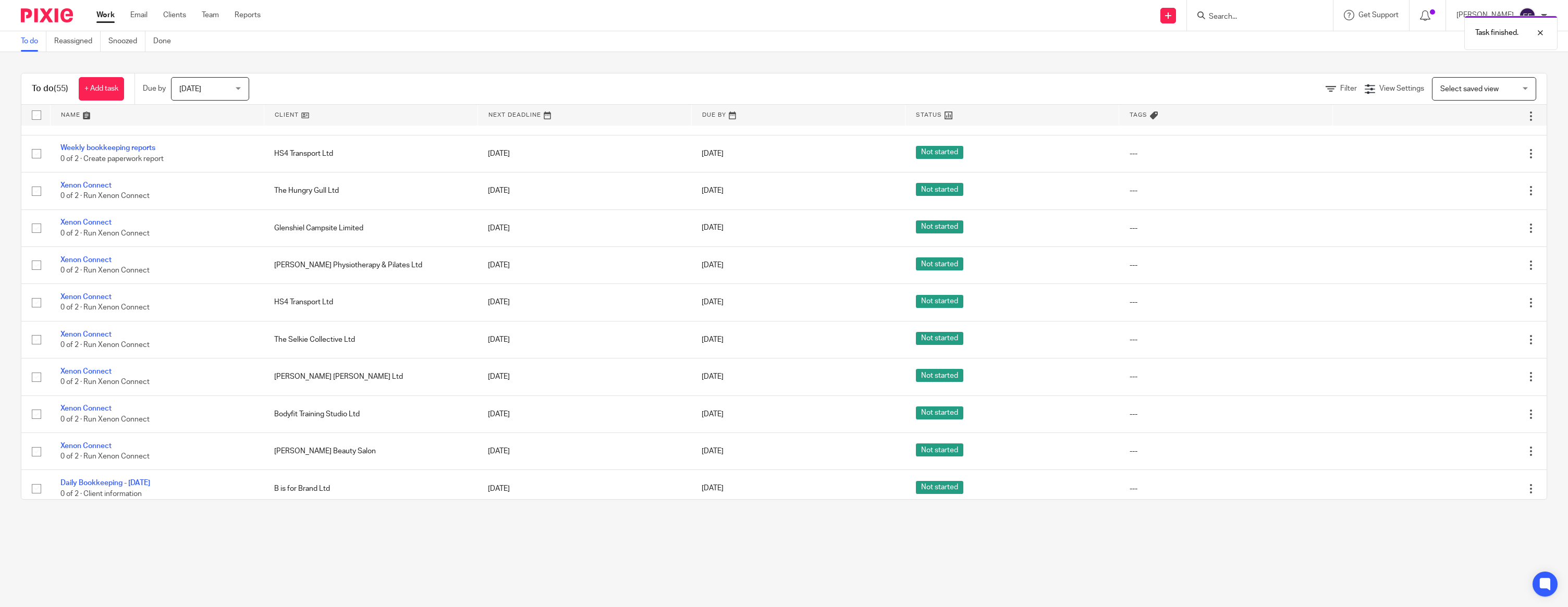
click at [1477, 196] on icon at bounding box center [1479, 191] width 10 height 10
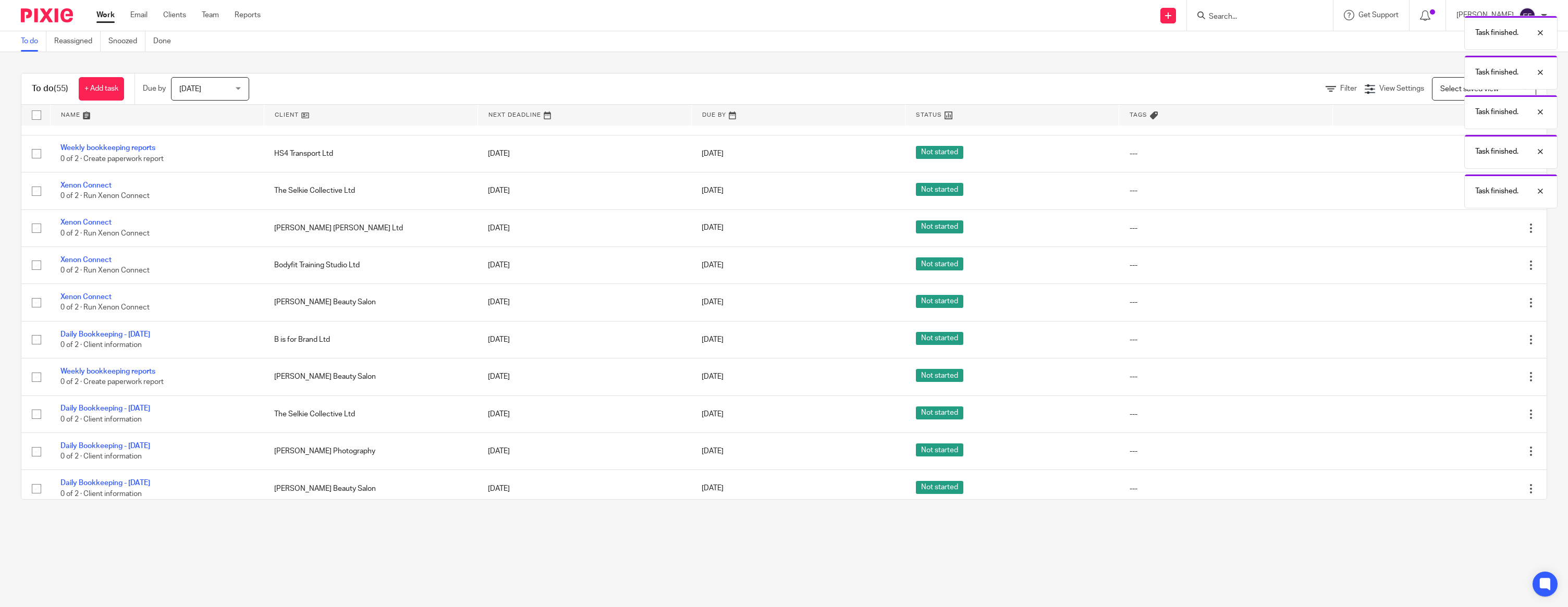
click at [1477, 206] on div "Task finished." at bounding box center [1511, 191] width 93 height 35
click at [1477, 196] on icon at bounding box center [1479, 191] width 10 height 10
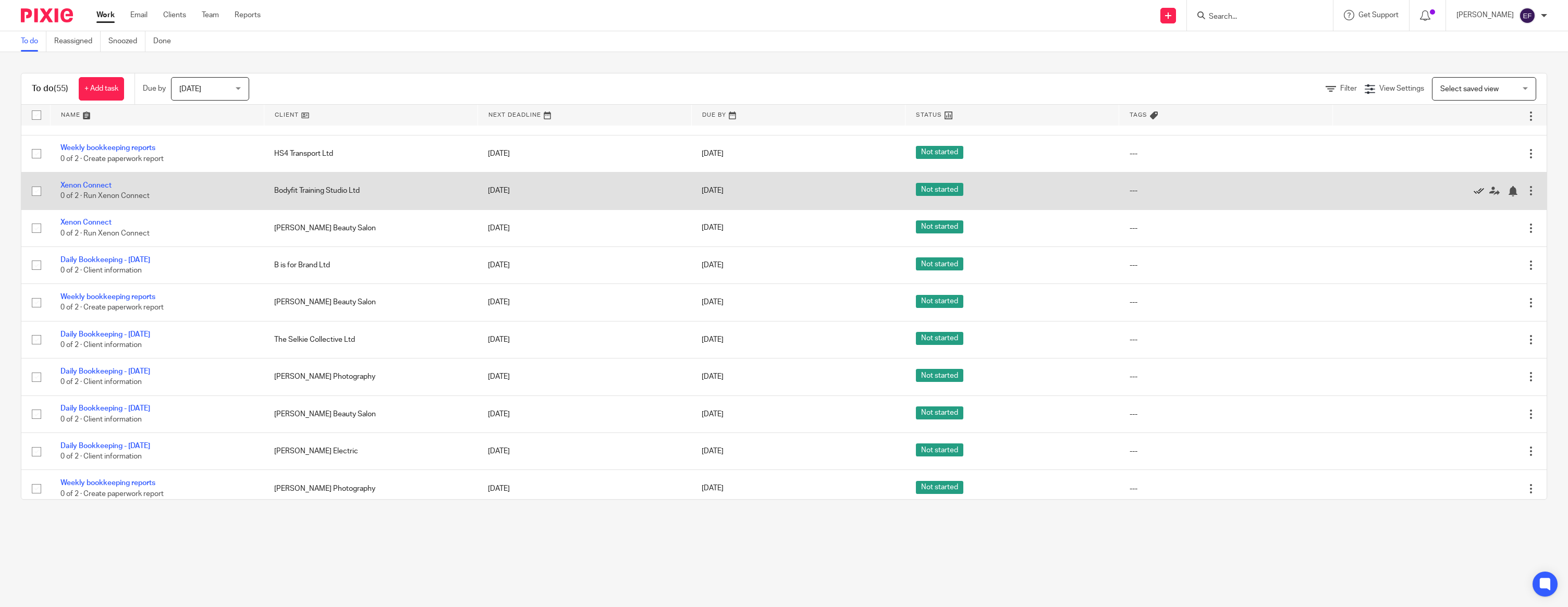
click at [1477, 196] on icon at bounding box center [1479, 191] width 10 height 10
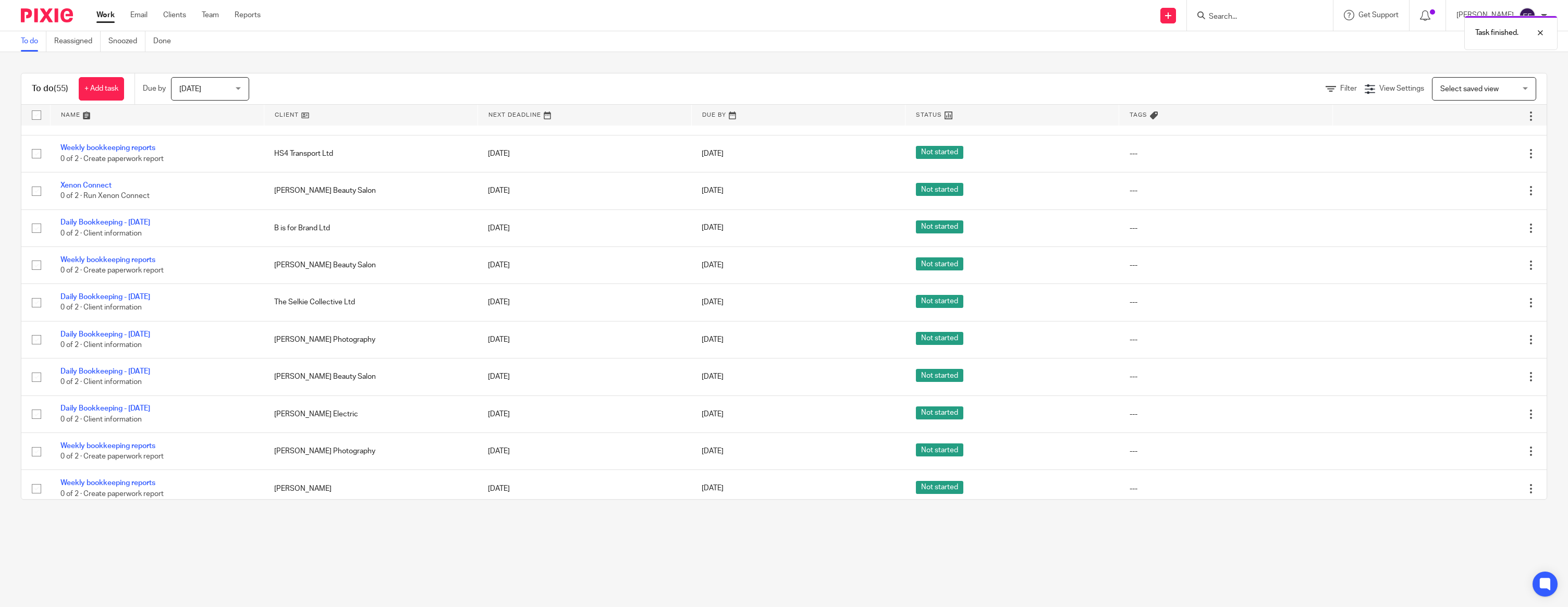
click at [1477, 196] on icon at bounding box center [1479, 191] width 10 height 10
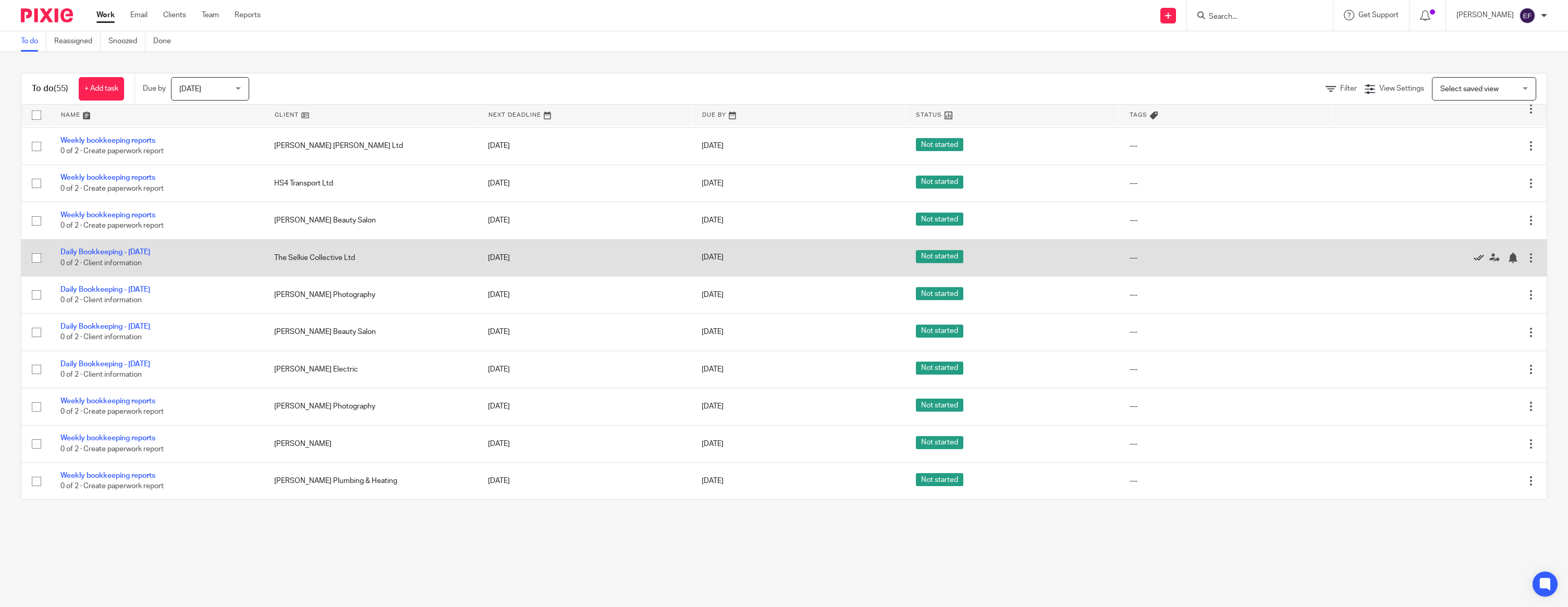
click at [1479, 252] on icon at bounding box center [1479, 257] width 10 height 10
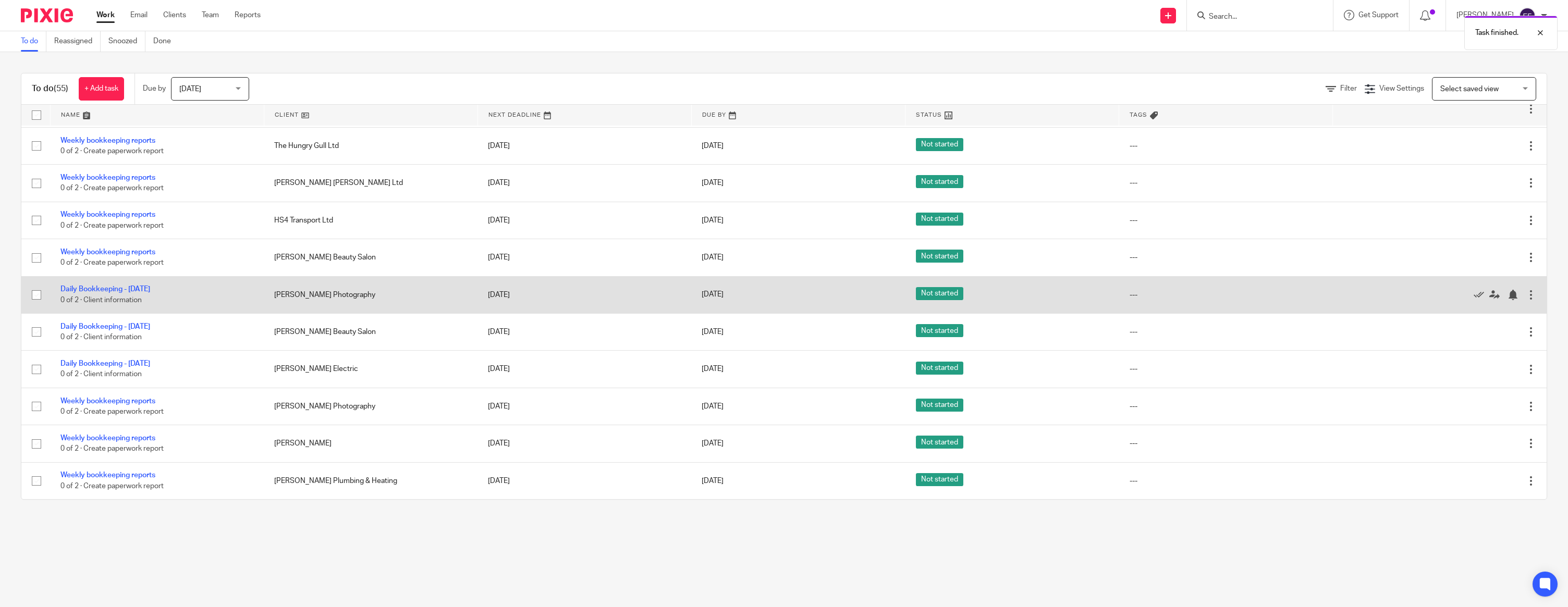
scroll to position [1286, 0]
click at [1479, 292] on icon at bounding box center [1479, 294] width 10 height 10
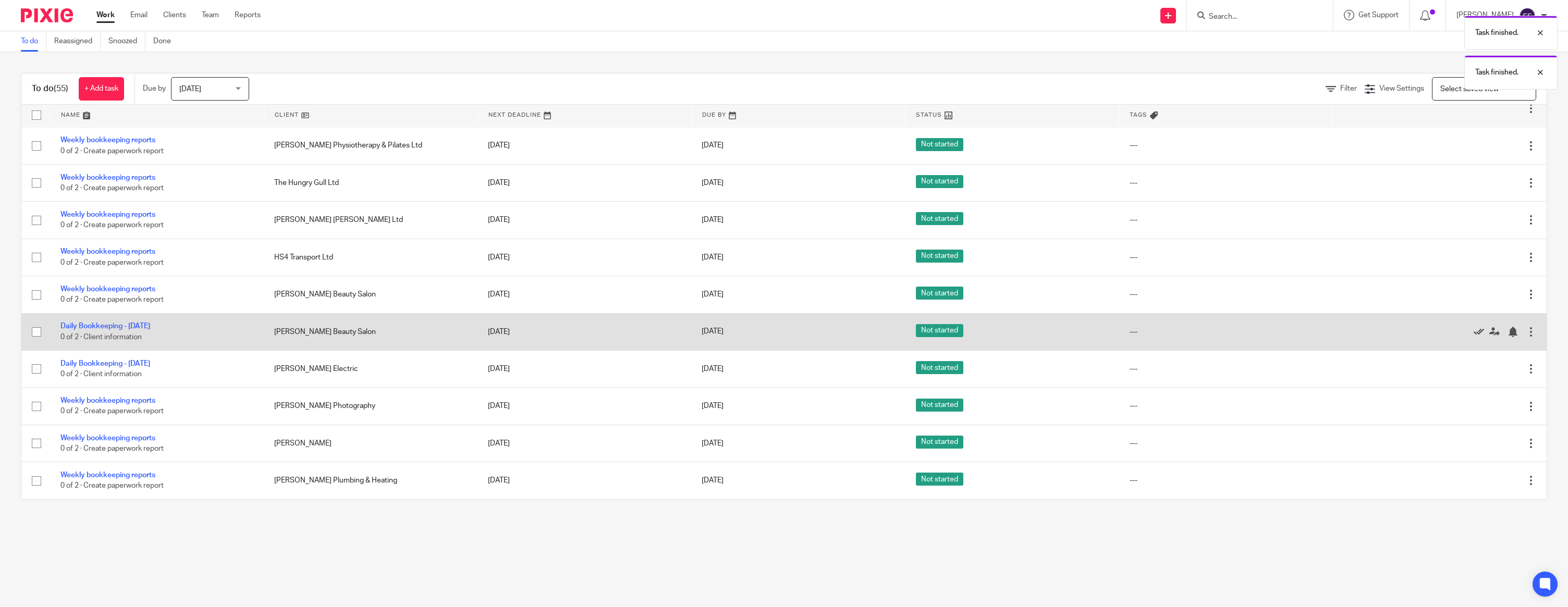
click at [1481, 327] on icon at bounding box center [1479, 331] width 10 height 10
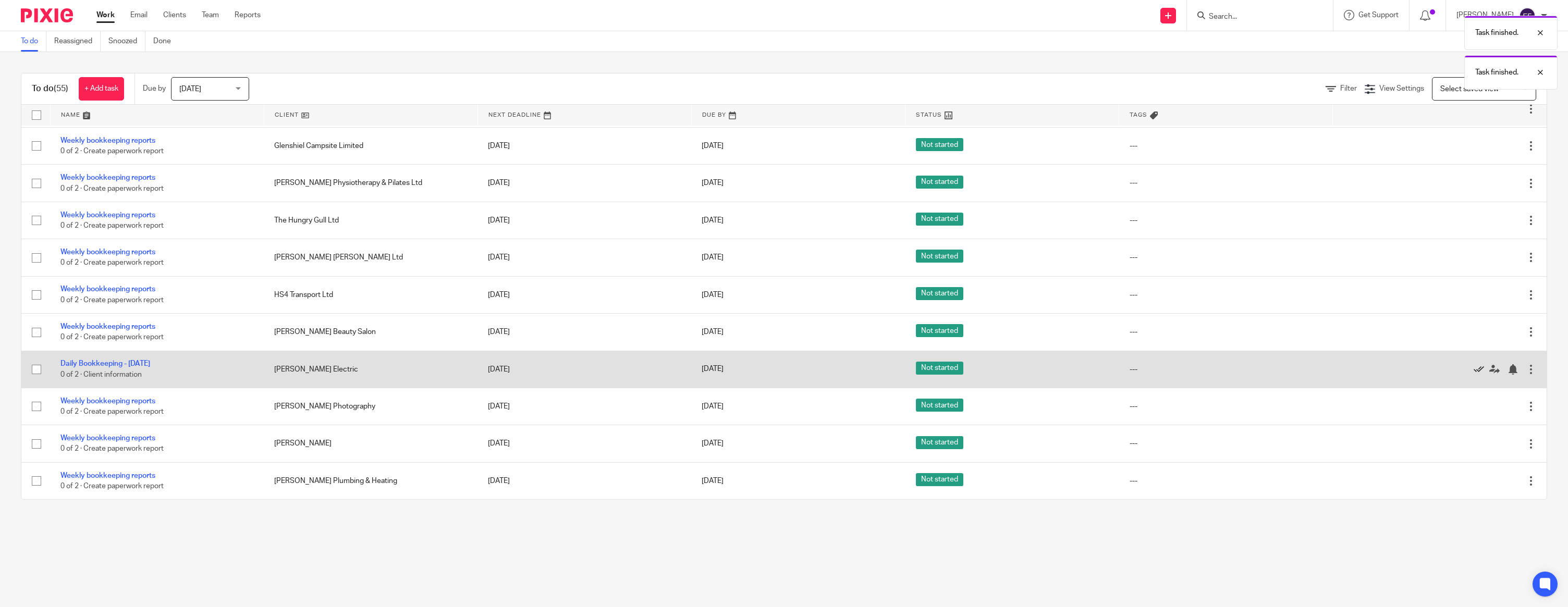
click at [1477, 368] on icon at bounding box center [1479, 369] width 10 height 10
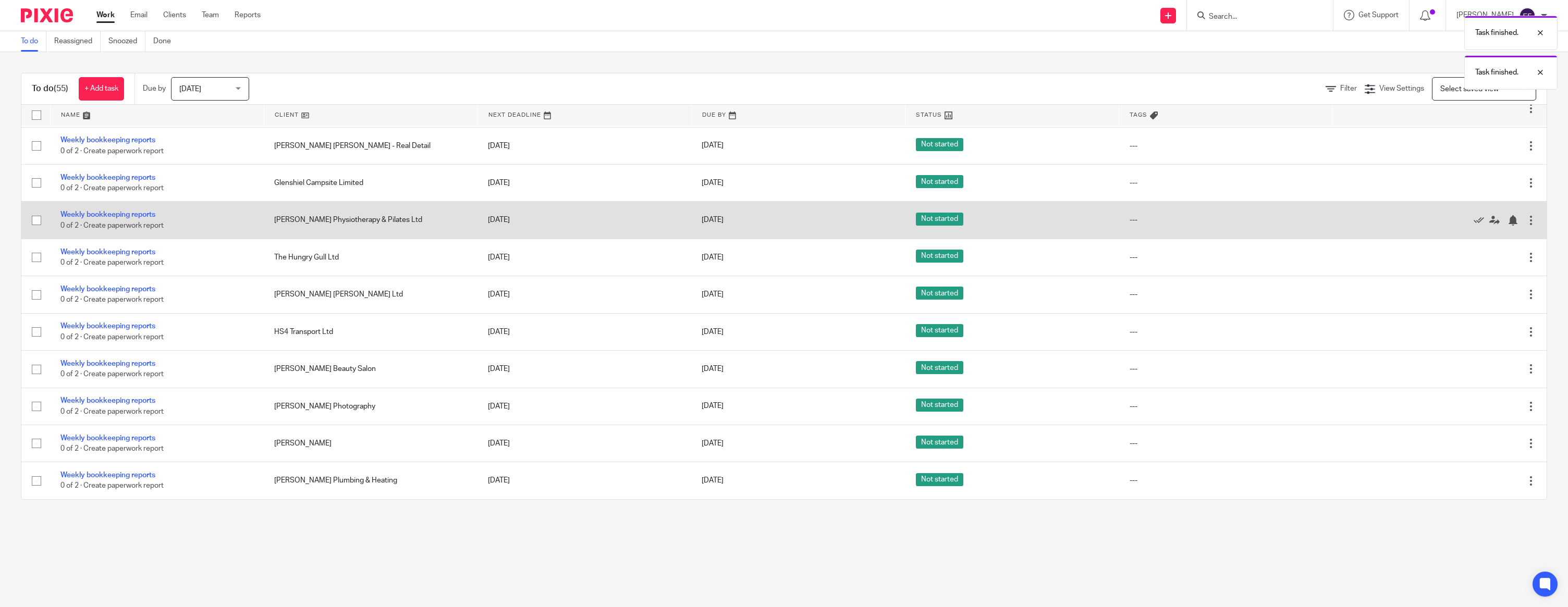
scroll to position [1173, 0]
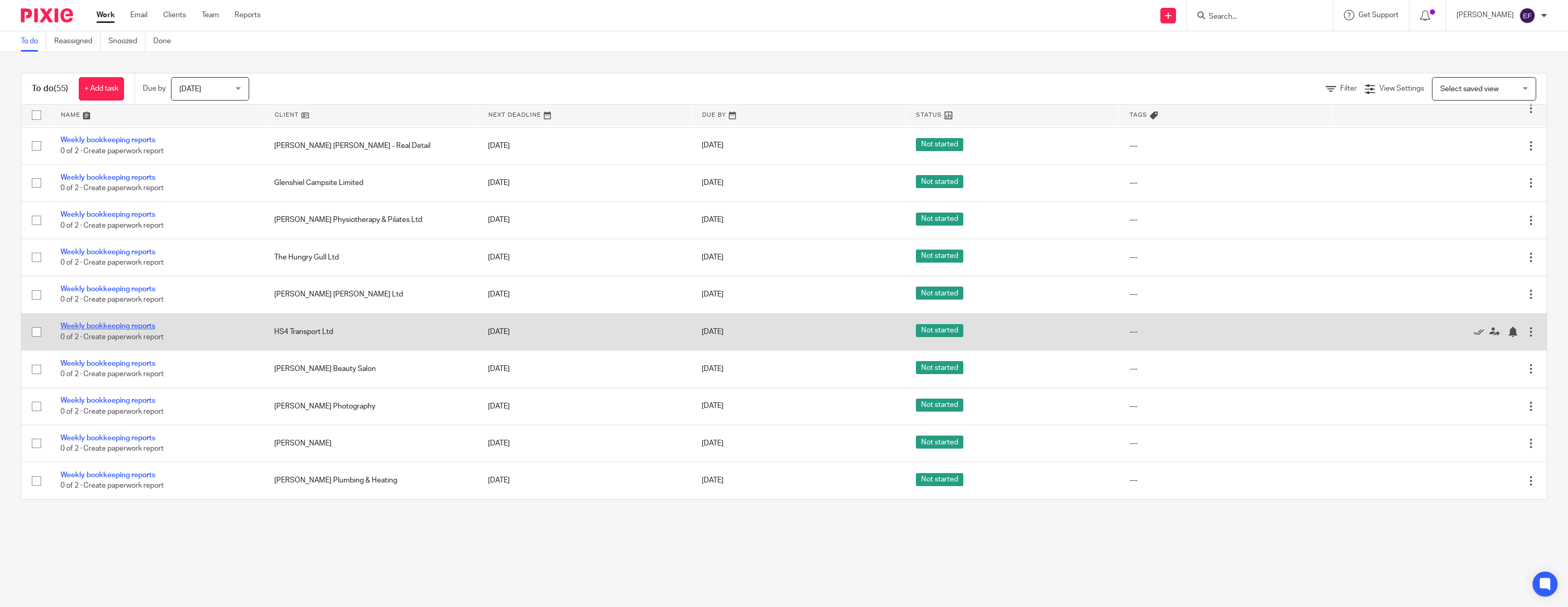
click at [125, 322] on link "Weekly bookkeeping reports" at bounding box center [108, 326] width 95 height 7
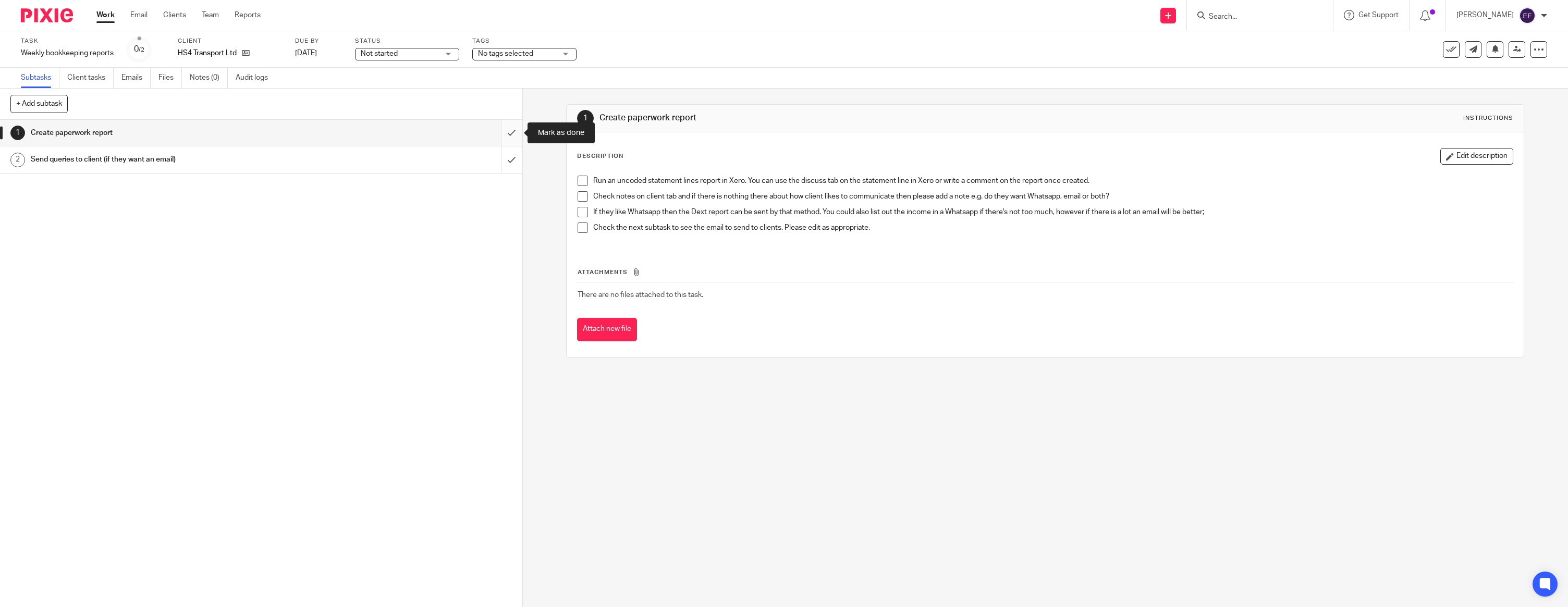
click at [502, 134] on input "submit" at bounding box center [261, 133] width 522 height 26
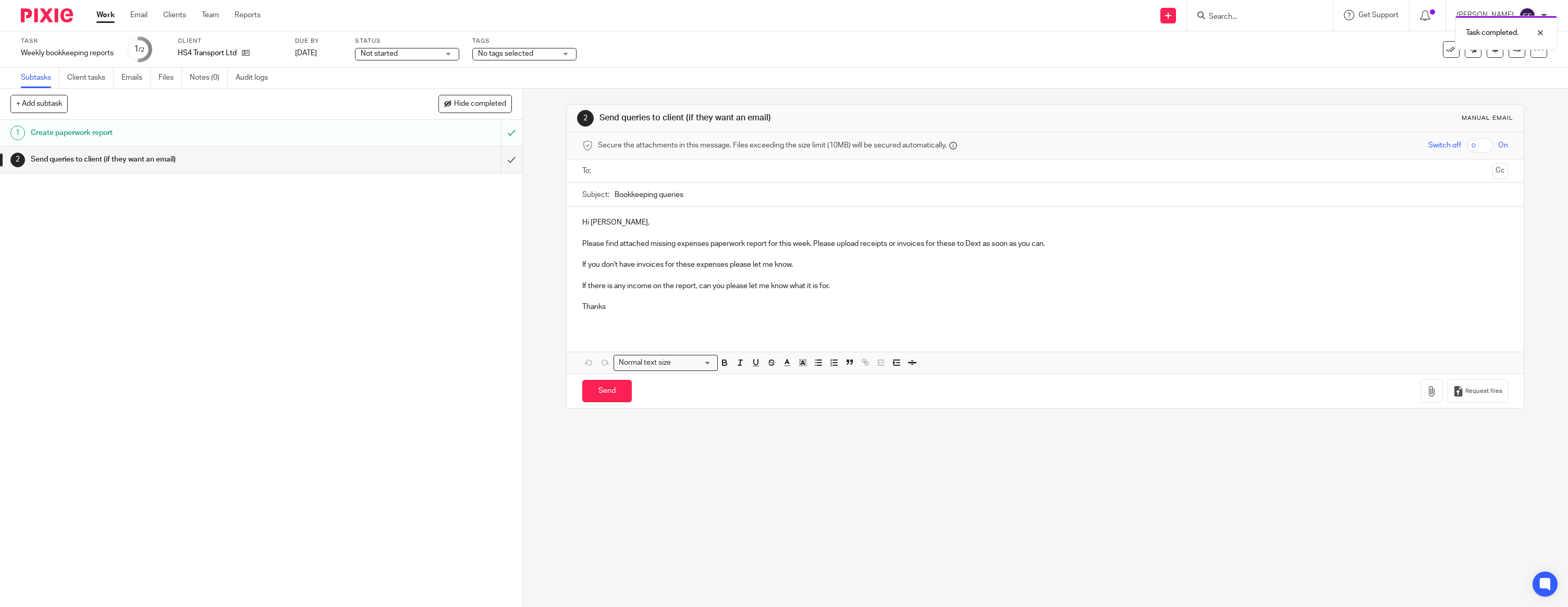
click at [648, 228] on p at bounding box center [1045, 232] width 926 height 10
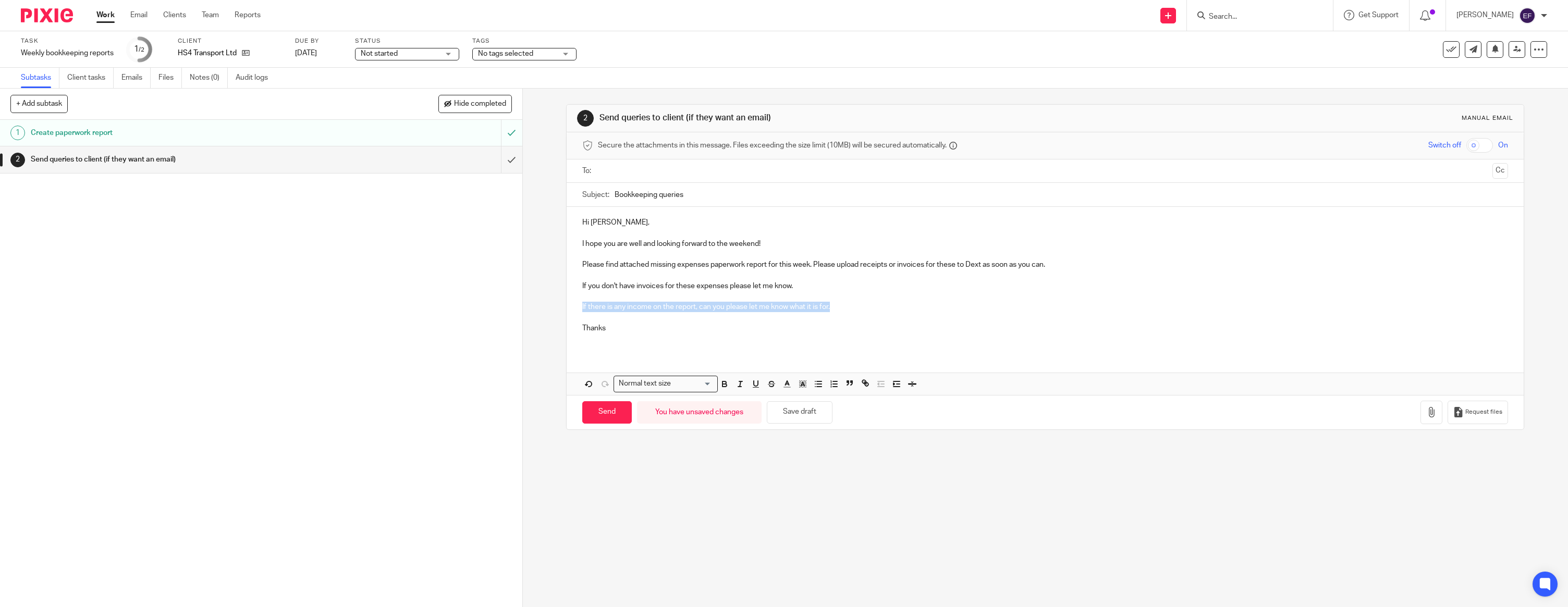
drag, startPoint x: 869, startPoint y: 309, endPoint x: 579, endPoint y: 305, distance: 290.0
click at [579, 305] on div "Hi [PERSON_NAME], I hope you are well and looking forward to the weekend! Pleas…" at bounding box center [1045, 279] width 957 height 145
click at [671, 325] on p "Thanks" at bounding box center [1045, 328] width 926 height 10
click at [681, 168] on input "text" at bounding box center [1045, 171] width 887 height 12
click at [1440, 417] on button "button" at bounding box center [1432, 414] width 22 height 24
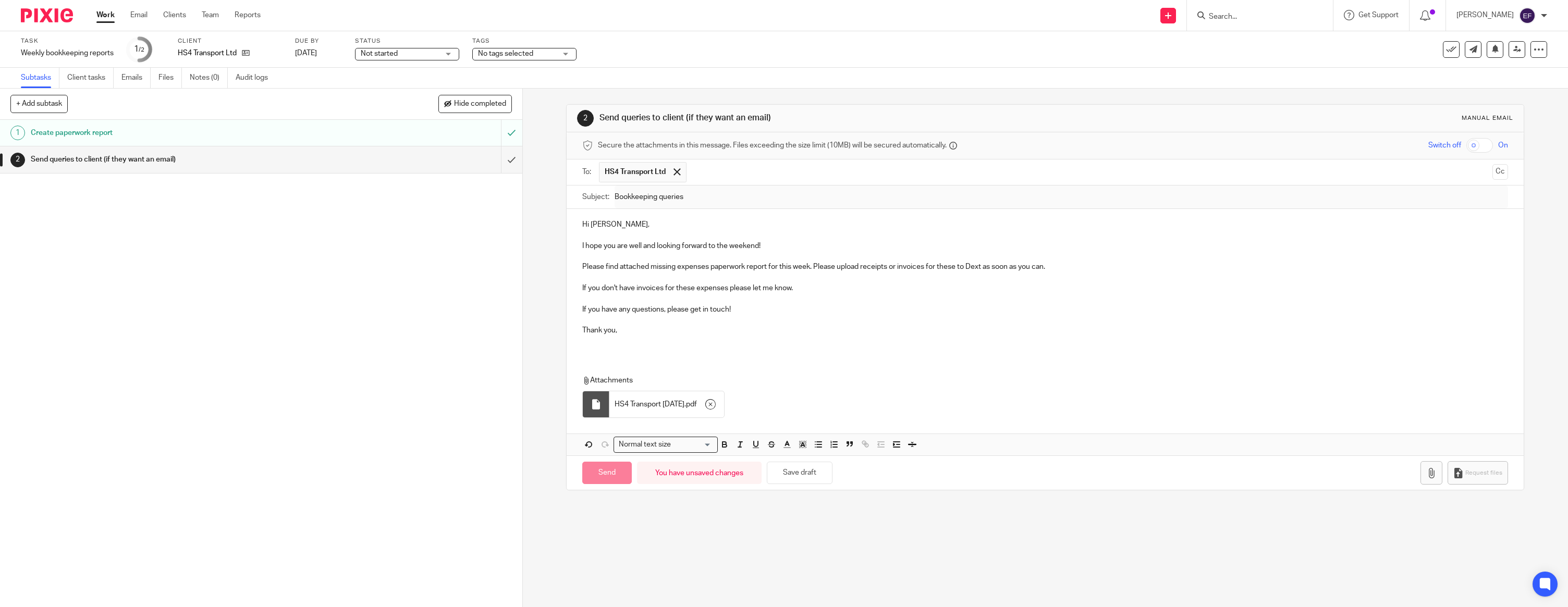
click at [623, 341] on p at bounding box center [1045, 341] width 926 height 10
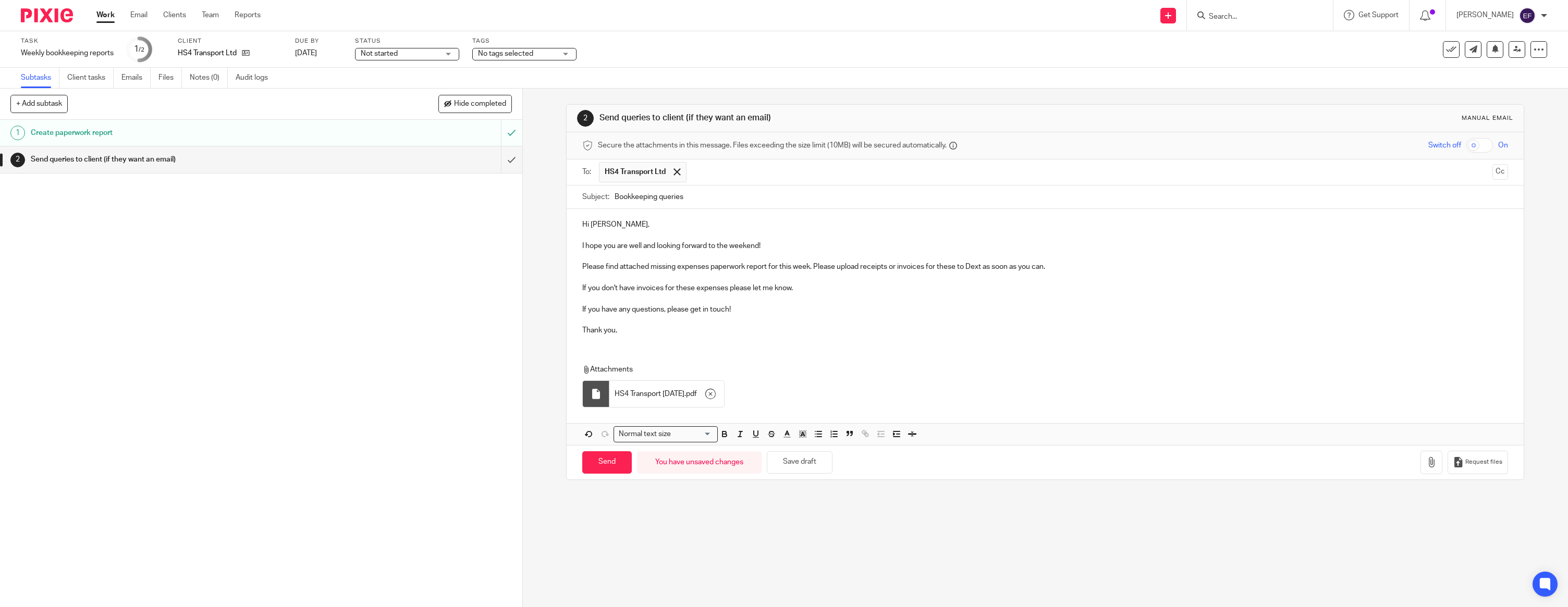
click at [645, 510] on div "2 Send queries to client (if they want an email) Manual email Secure the attach…" at bounding box center [1045, 348] width 1045 height 518
click at [620, 459] on input "Send" at bounding box center [607, 462] width 49 height 23
type input "Sent"
click at [52, 18] on img at bounding box center [47, 15] width 52 height 14
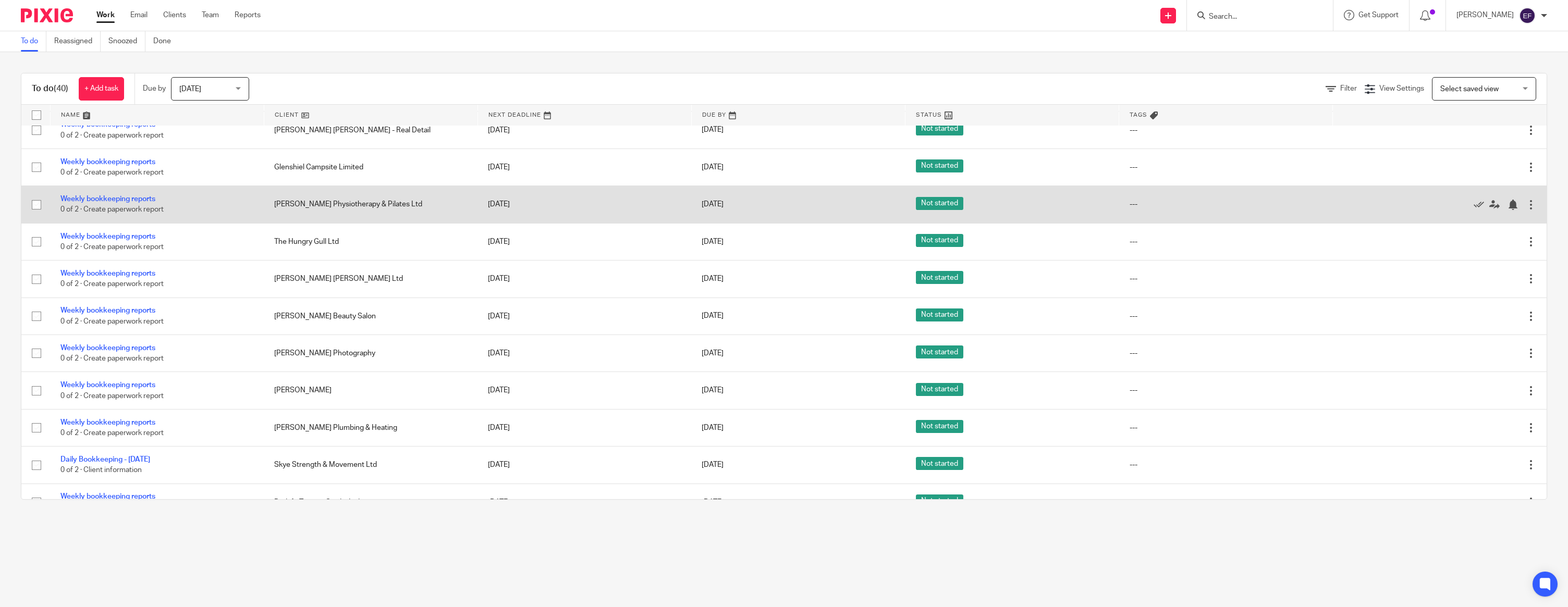
scroll to position [998, 0]
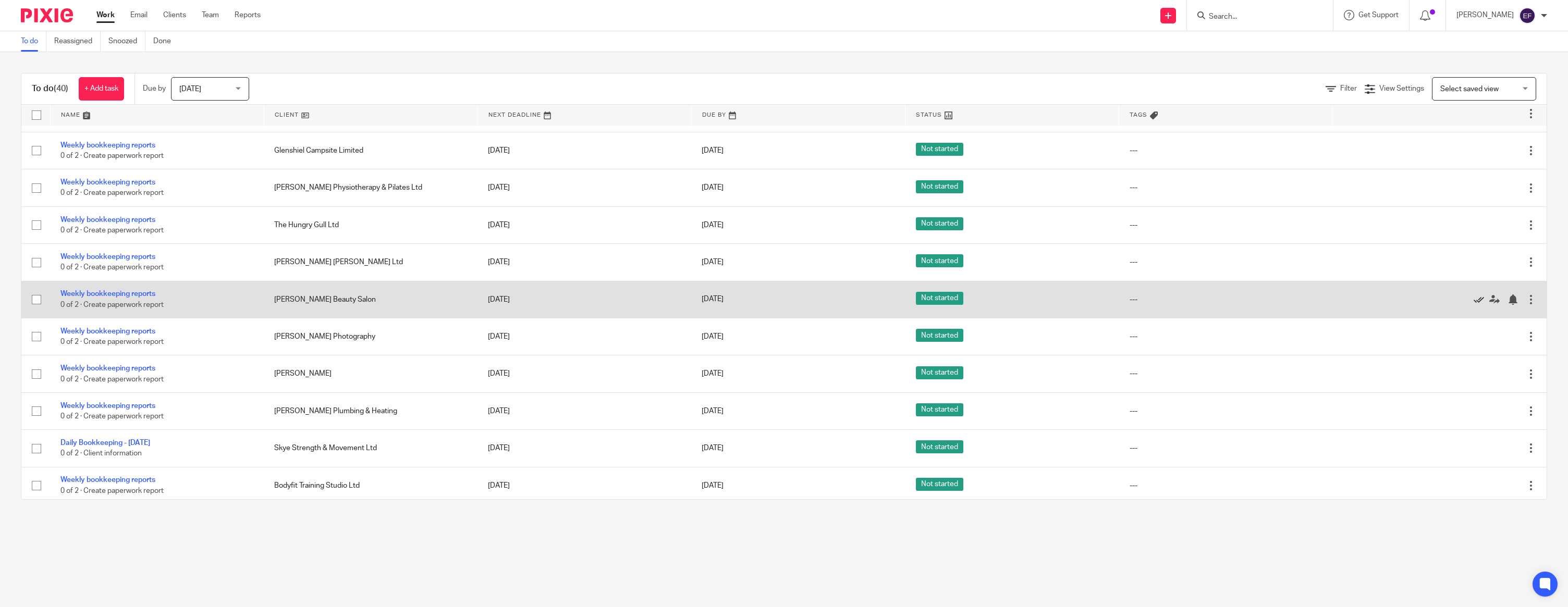
click at [1478, 305] on icon at bounding box center [1479, 299] width 10 height 10
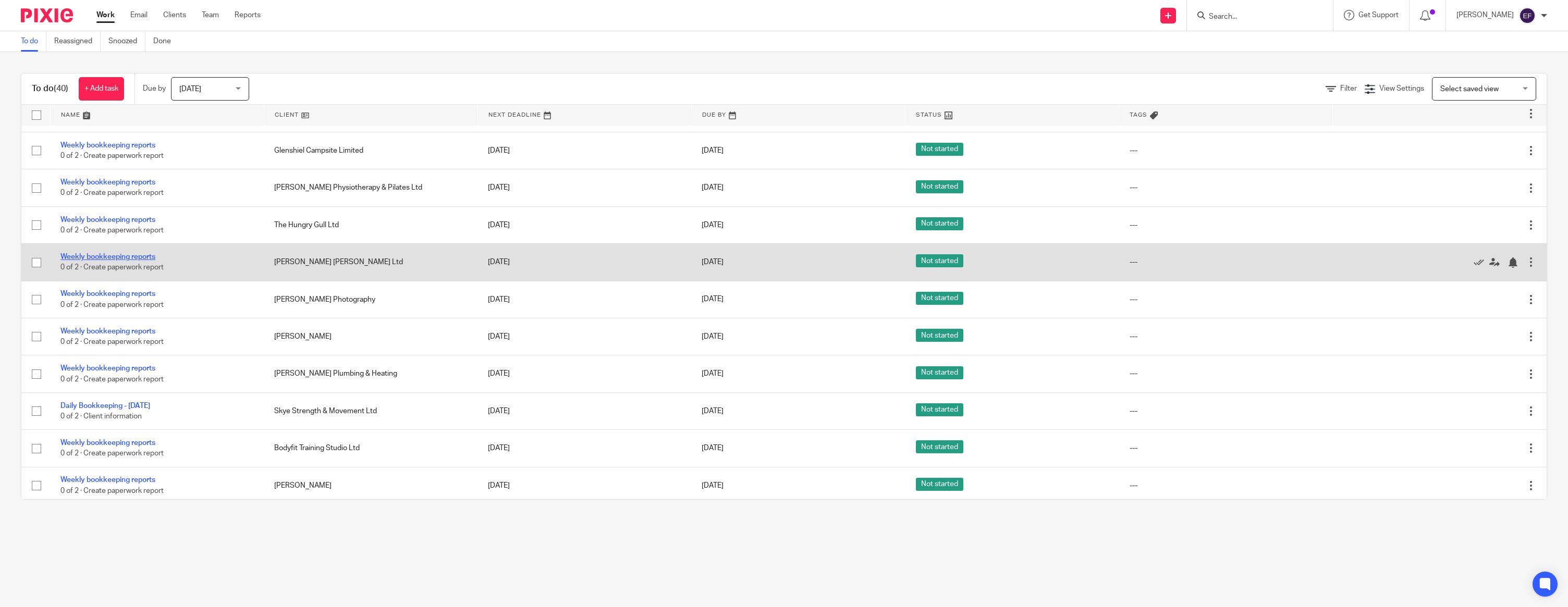
click at [103, 260] on link "Weekly bookkeeping reports" at bounding box center [108, 257] width 95 height 7
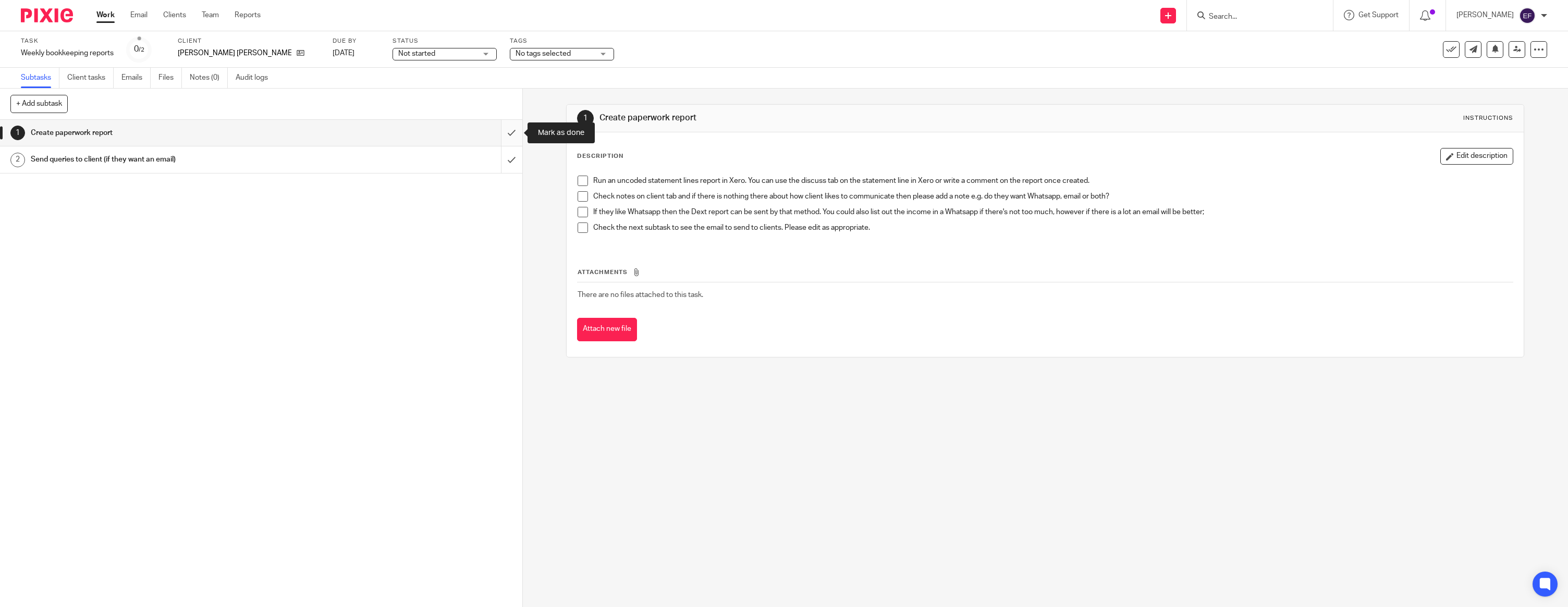
click at [509, 140] on input "submit" at bounding box center [261, 133] width 522 height 26
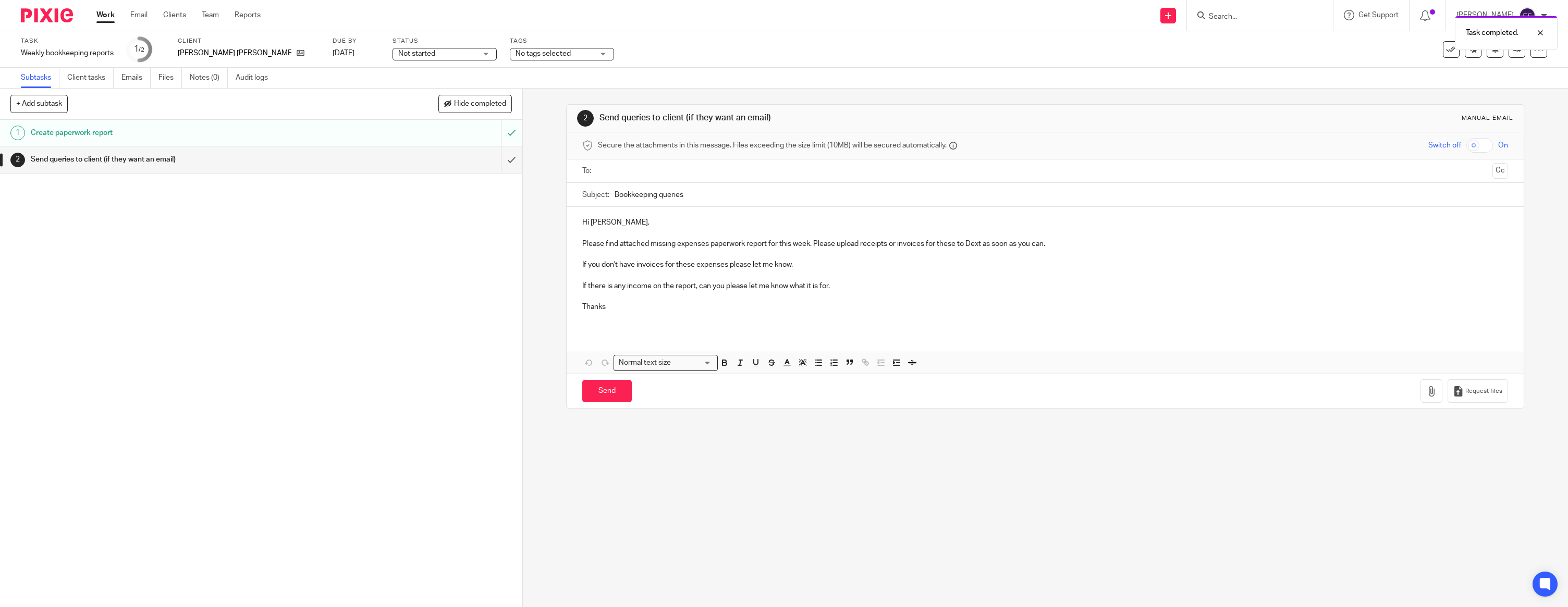
click at [653, 234] on p at bounding box center [1045, 232] width 926 height 10
click at [640, 225] on p "Hi [PERSON_NAME]," at bounding box center [1045, 222] width 926 height 10
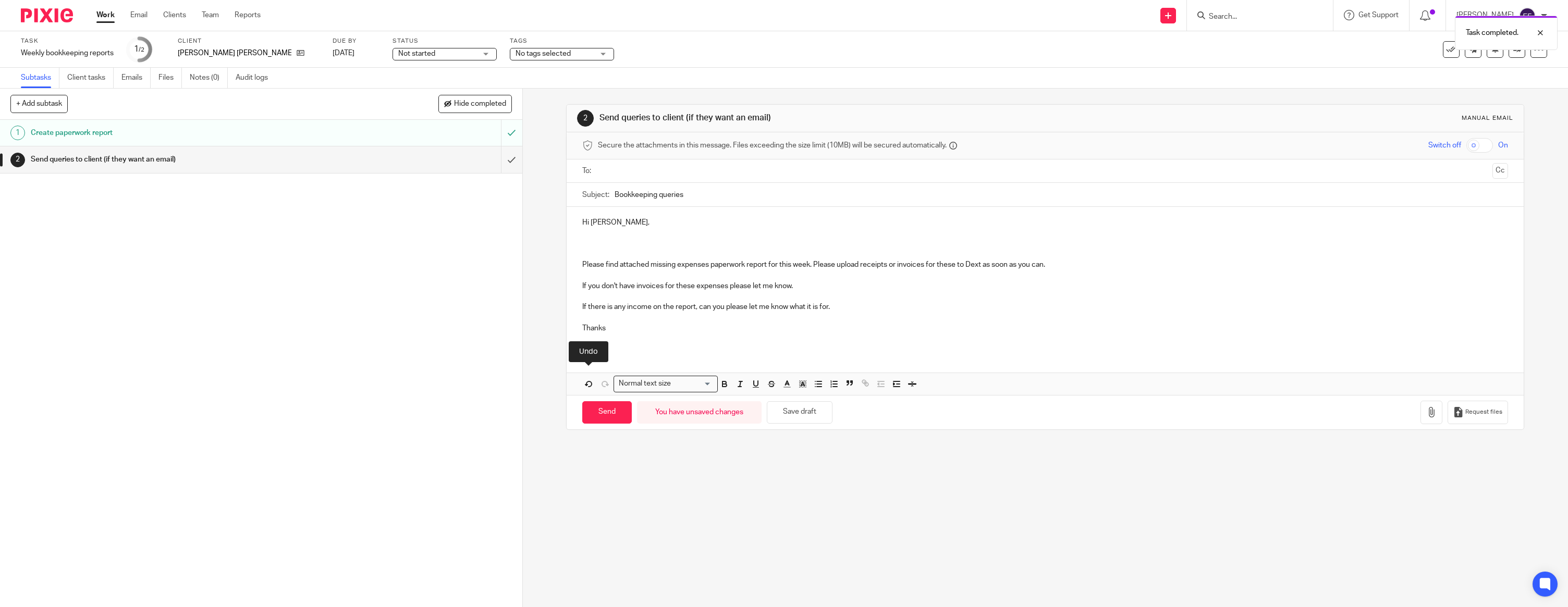
drag, startPoint x: 609, startPoint y: 255, endPoint x: 605, endPoint y: 247, distance: 8.9
click at [609, 255] on p at bounding box center [1045, 254] width 926 height 10
click at [604, 244] on p at bounding box center [1045, 243] width 926 height 10
drag, startPoint x: 819, startPoint y: 304, endPoint x: 573, endPoint y: 303, distance: 246.0
click at [573, 304] on div "Hi [PERSON_NAME], I hope you are well and looking forward to the weekend! Pleas…" at bounding box center [1045, 279] width 957 height 145
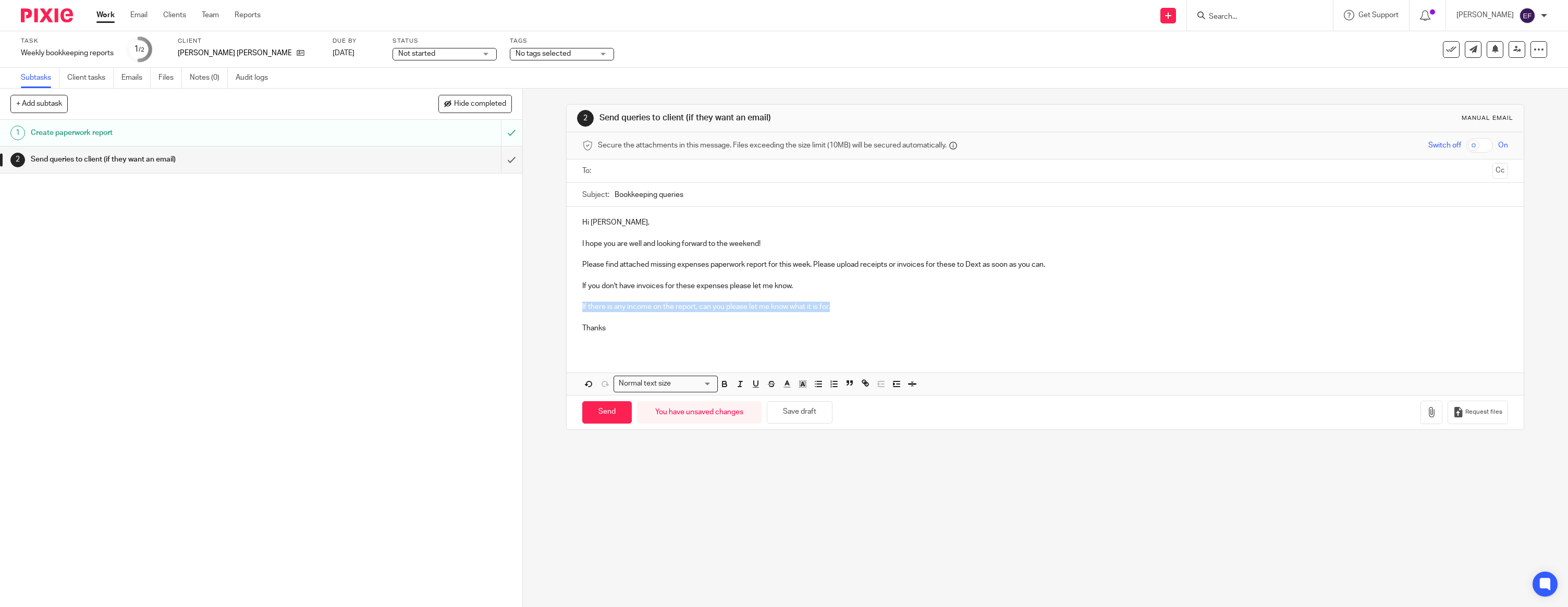
click at [841, 309] on p "If there is any income on the report, can you please let me know what it is for." at bounding box center [1045, 307] width 926 height 10
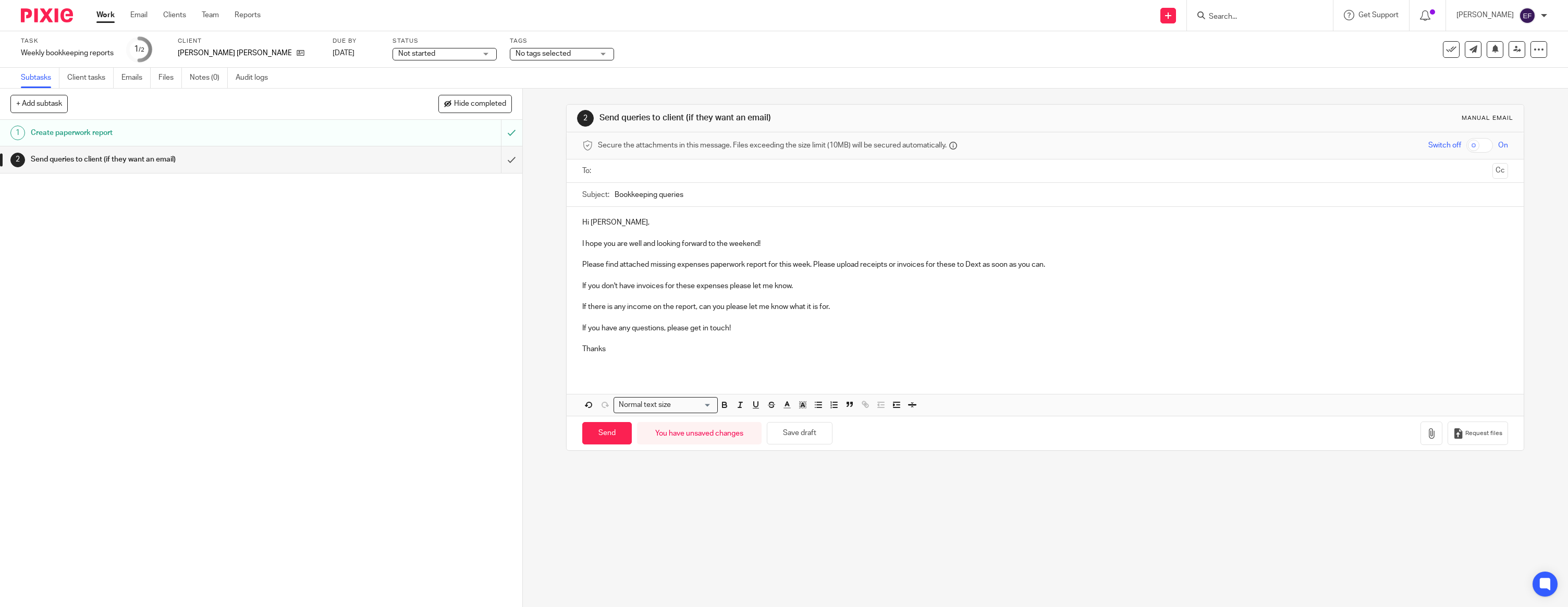
click at [783, 347] on p "Thanks" at bounding box center [1045, 349] width 926 height 10
click at [674, 176] on input "text" at bounding box center [1045, 171] width 887 height 12
click at [1434, 431] on icon "button" at bounding box center [1431, 435] width 10 height 10
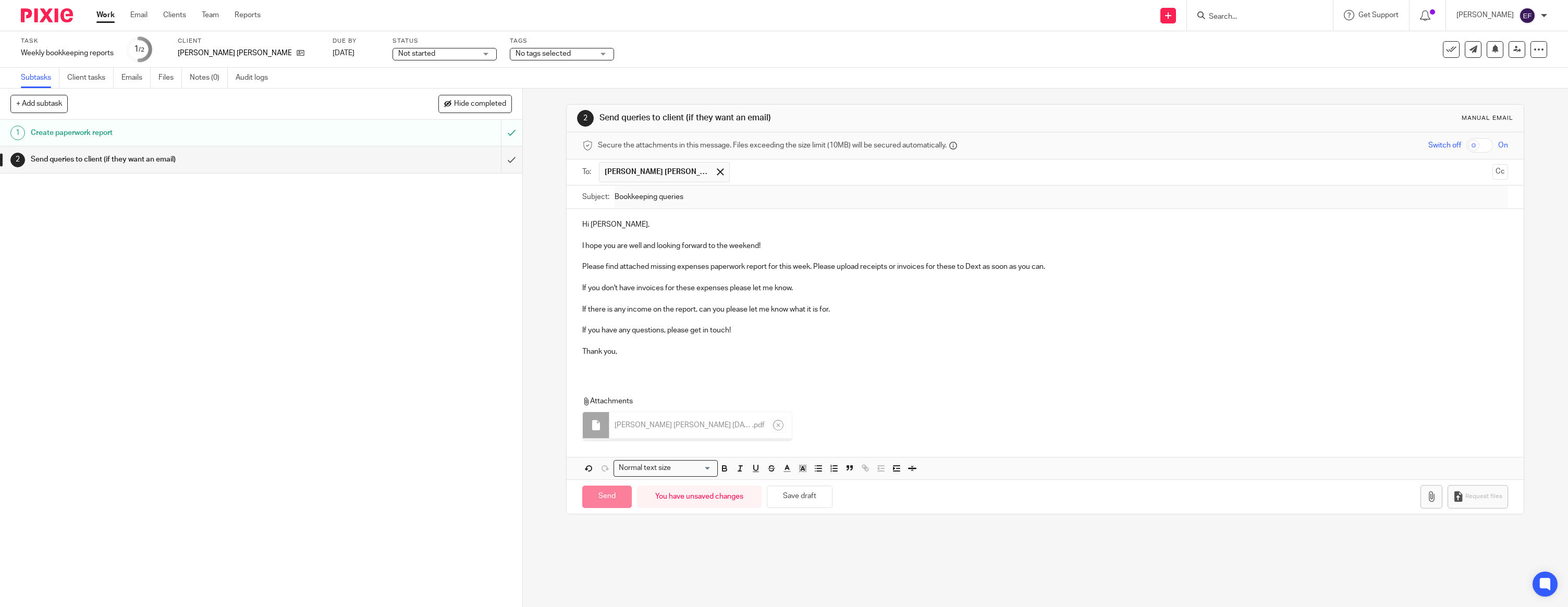
click at [619, 373] on div "Hi [PERSON_NAME], I hope you are well and looking forward to the weekend! Pleas…" at bounding box center [1045, 291] width 957 height 166
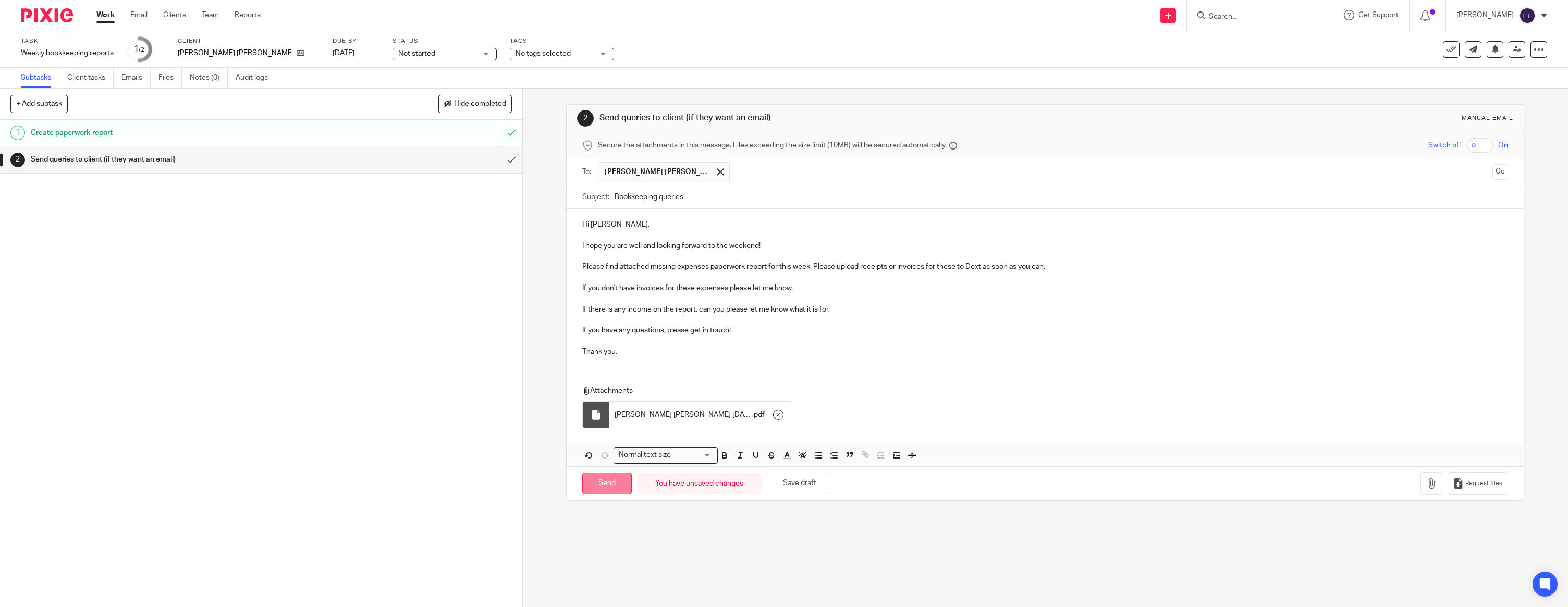
click at [620, 480] on input "Send" at bounding box center [607, 484] width 49 height 23
type input "Sent"
click at [31, 19] on img at bounding box center [47, 15] width 52 height 14
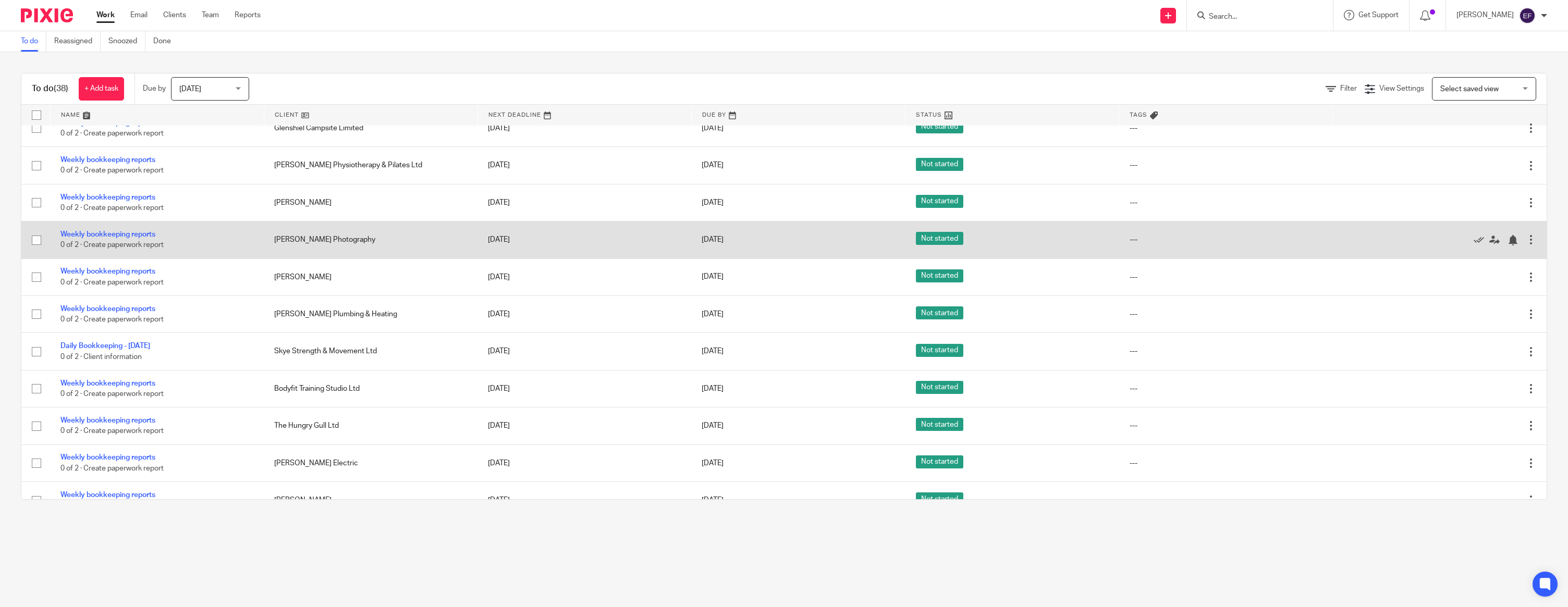
scroll to position [1059, 0]
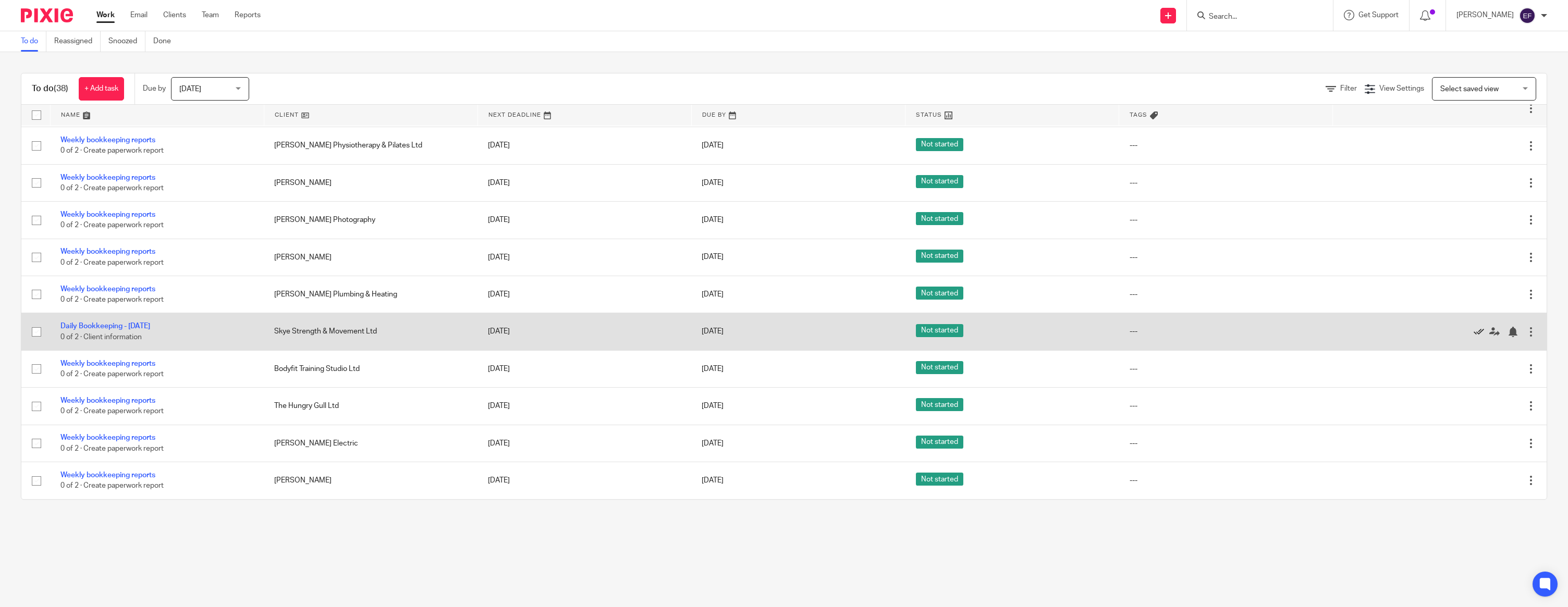
click at [1480, 327] on icon at bounding box center [1479, 331] width 10 height 10
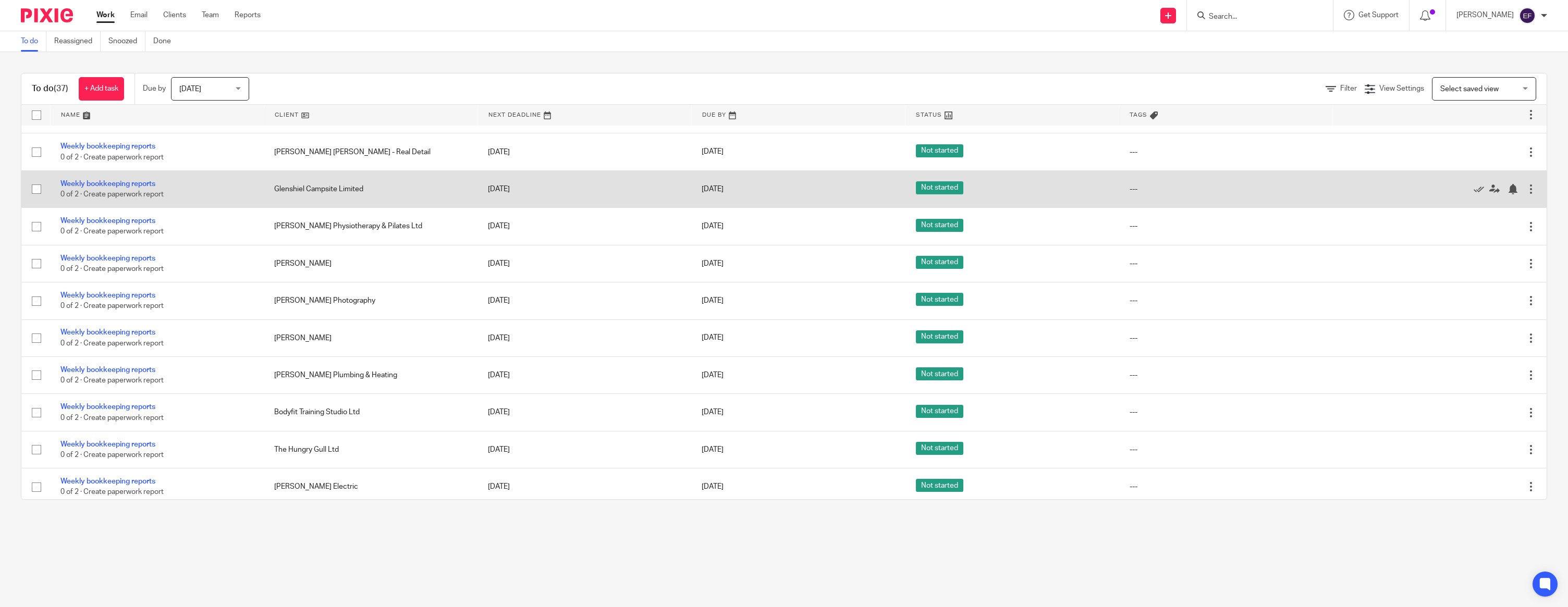
scroll to position [1021, 0]
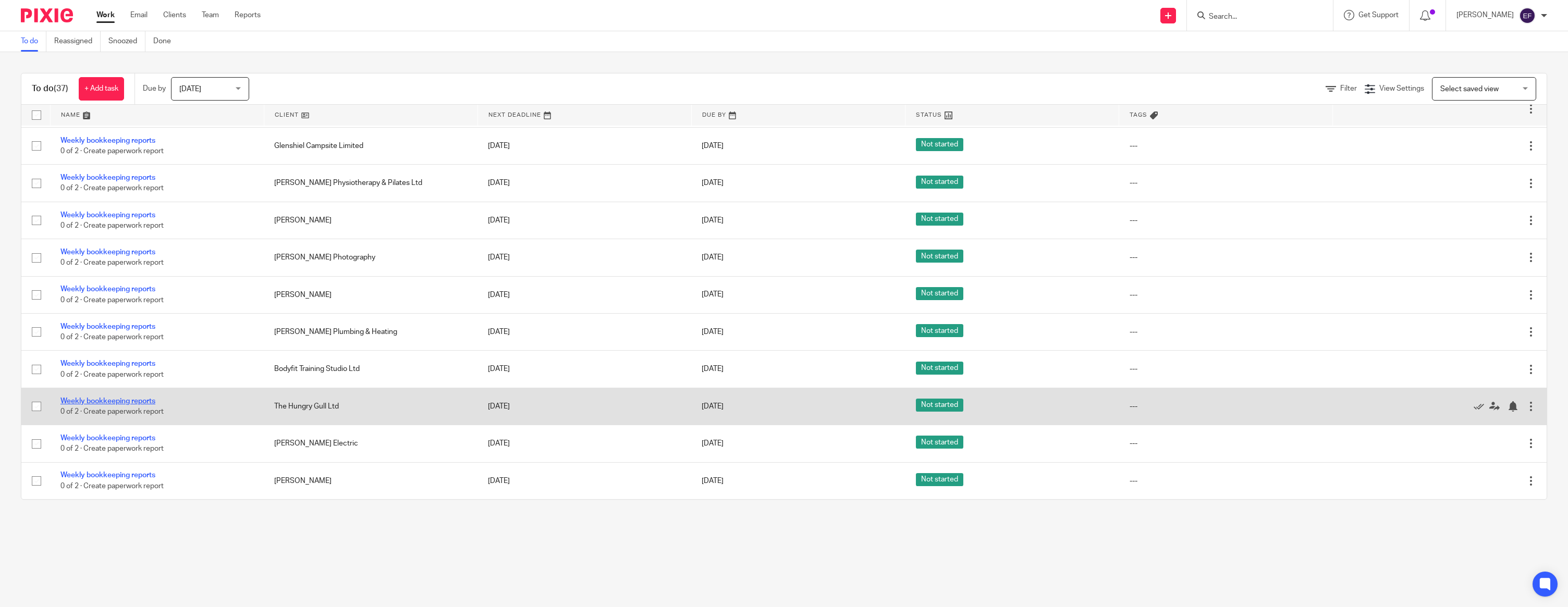
click at [98, 385] on link "Weekly bookkeeping reports" at bounding box center [108, 401] width 95 height 7
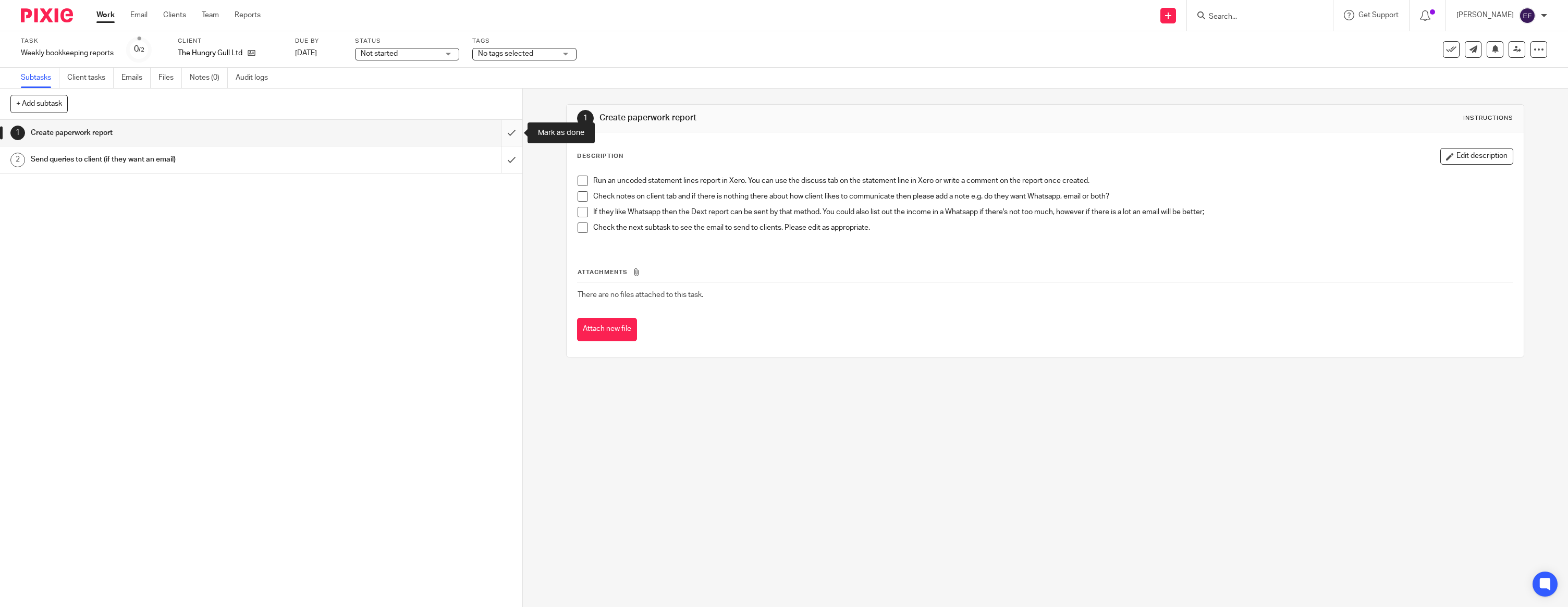
click at [517, 140] on input "submit" at bounding box center [261, 133] width 522 height 26
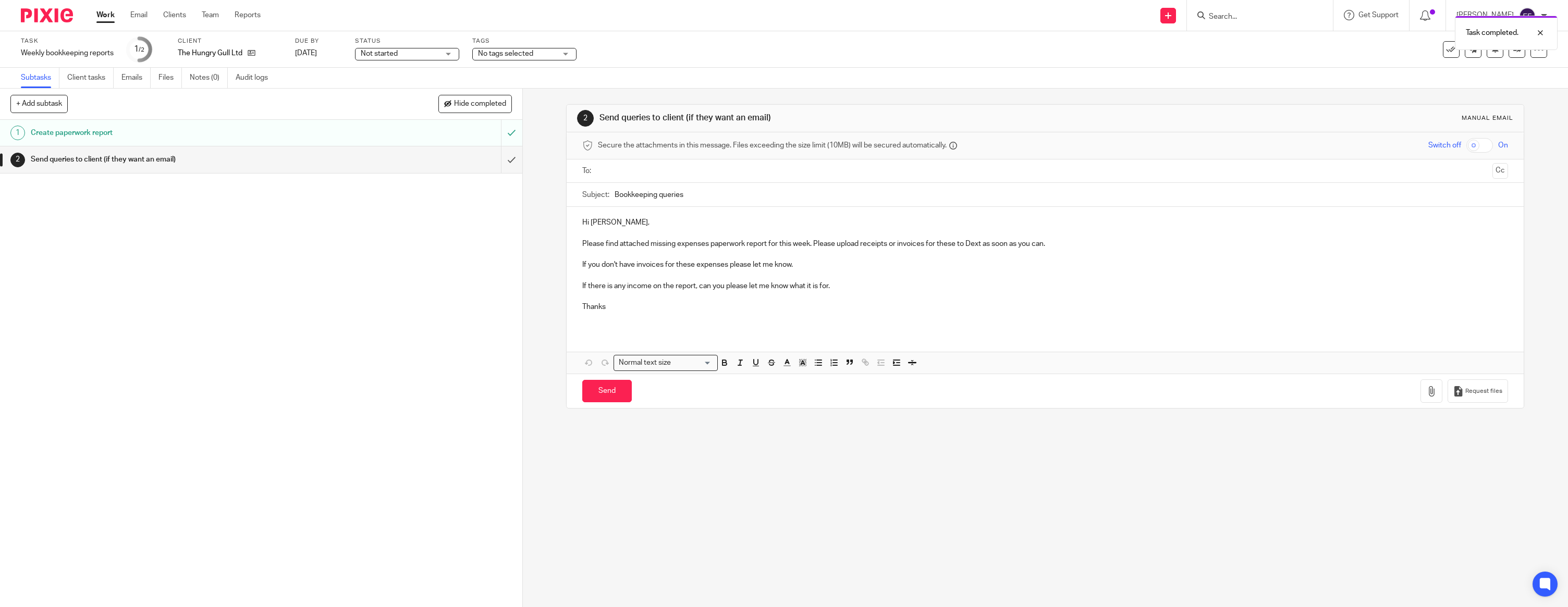
click at [627, 227] on p "Hi [PERSON_NAME]," at bounding box center [1045, 222] width 926 height 10
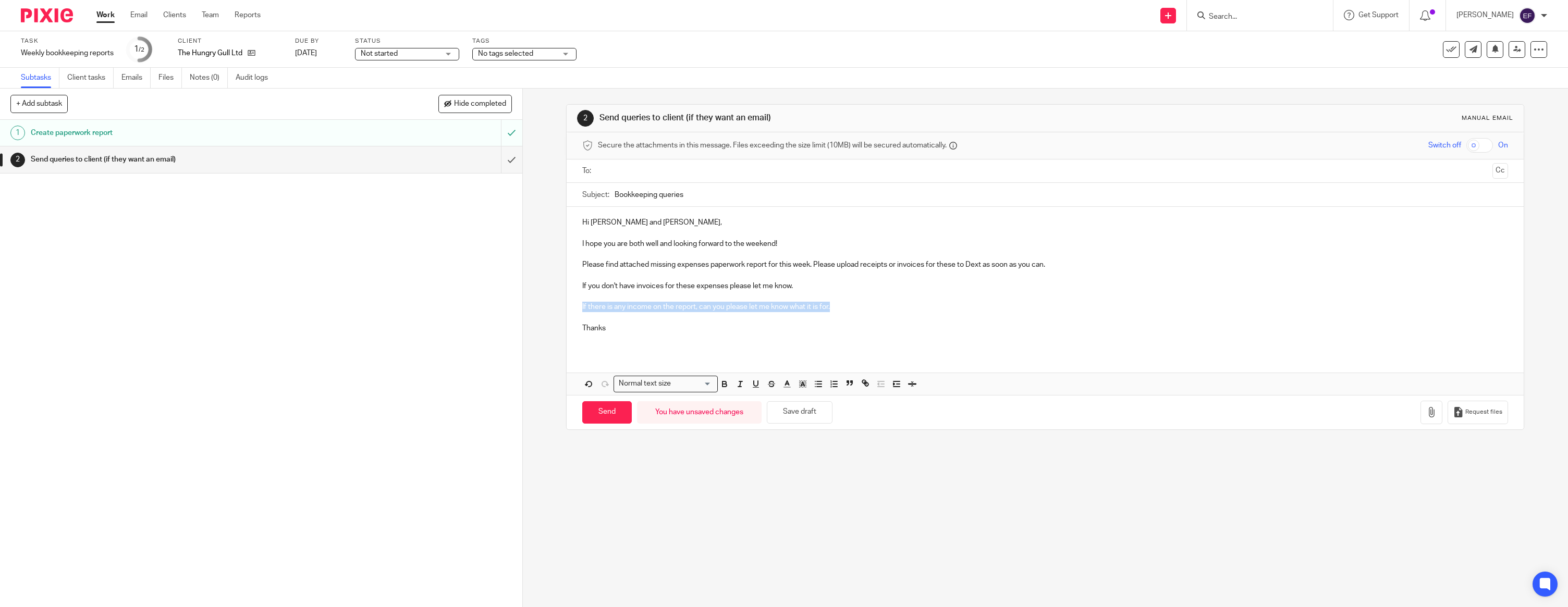
drag, startPoint x: 846, startPoint y: 307, endPoint x: 570, endPoint y: 303, distance: 276.0
click at [570, 303] on div "Hi [PERSON_NAME] and [PERSON_NAME], I hope you are both well and looking forwar…" at bounding box center [1045, 279] width 957 height 145
click at [611, 328] on p "Thanks" at bounding box center [1045, 328] width 926 height 10
click at [637, 172] on input "text" at bounding box center [1045, 171] width 887 height 12
click at [1429, 414] on icon "button" at bounding box center [1431, 414] width 10 height 10
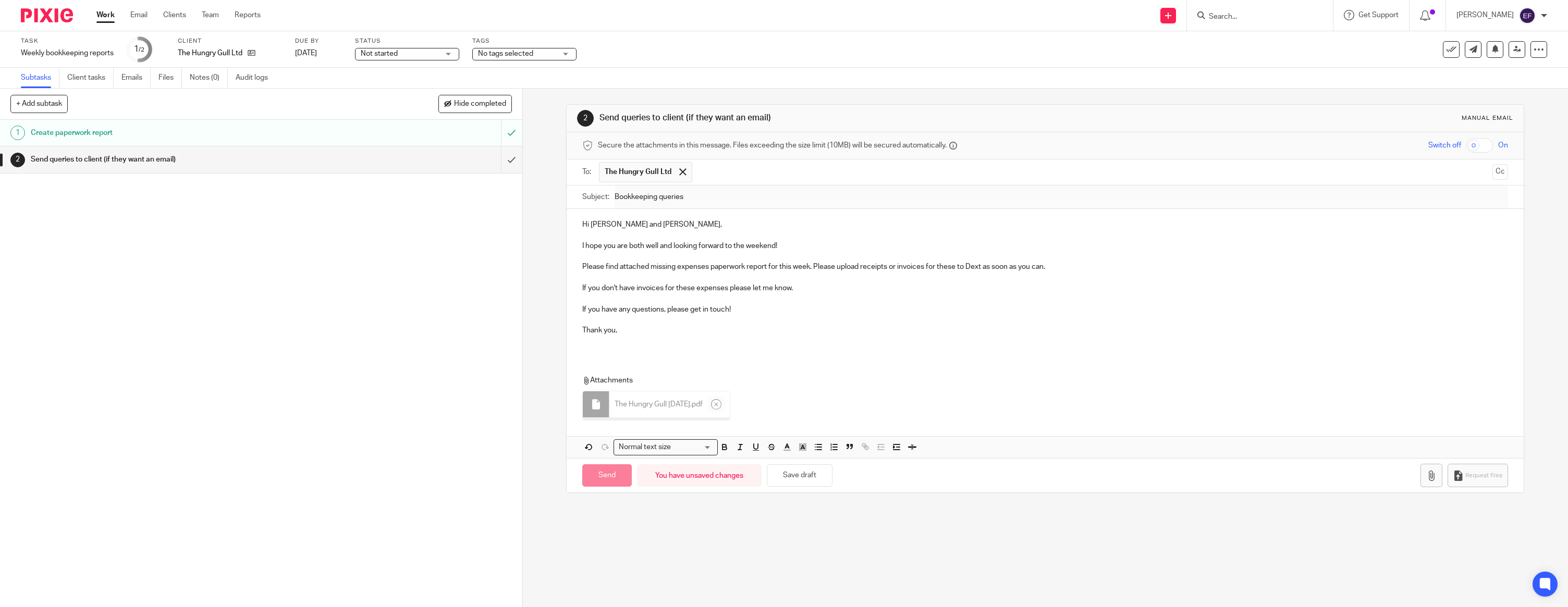
click at [601, 349] on div "Hi Allan and Jackie, I hope you are both well and looking forward to the weeken…" at bounding box center [1045, 281] width 957 height 145
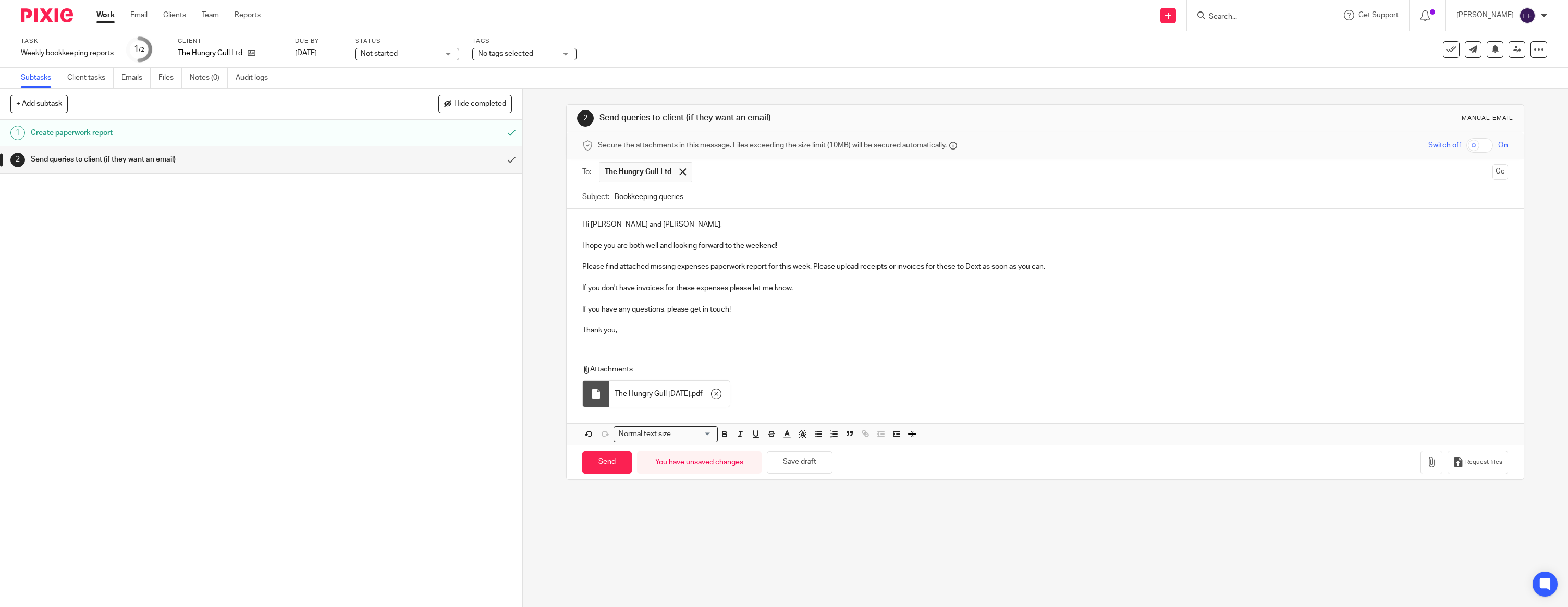
click at [746, 533] on div "2 Send queries to client (if they want an email) Manual email Secure the attach…" at bounding box center [1045, 348] width 1045 height 518
click at [619, 462] on input "Send" at bounding box center [607, 462] width 49 height 23
type input "Sent"
click at [47, 15] on img at bounding box center [47, 15] width 52 height 14
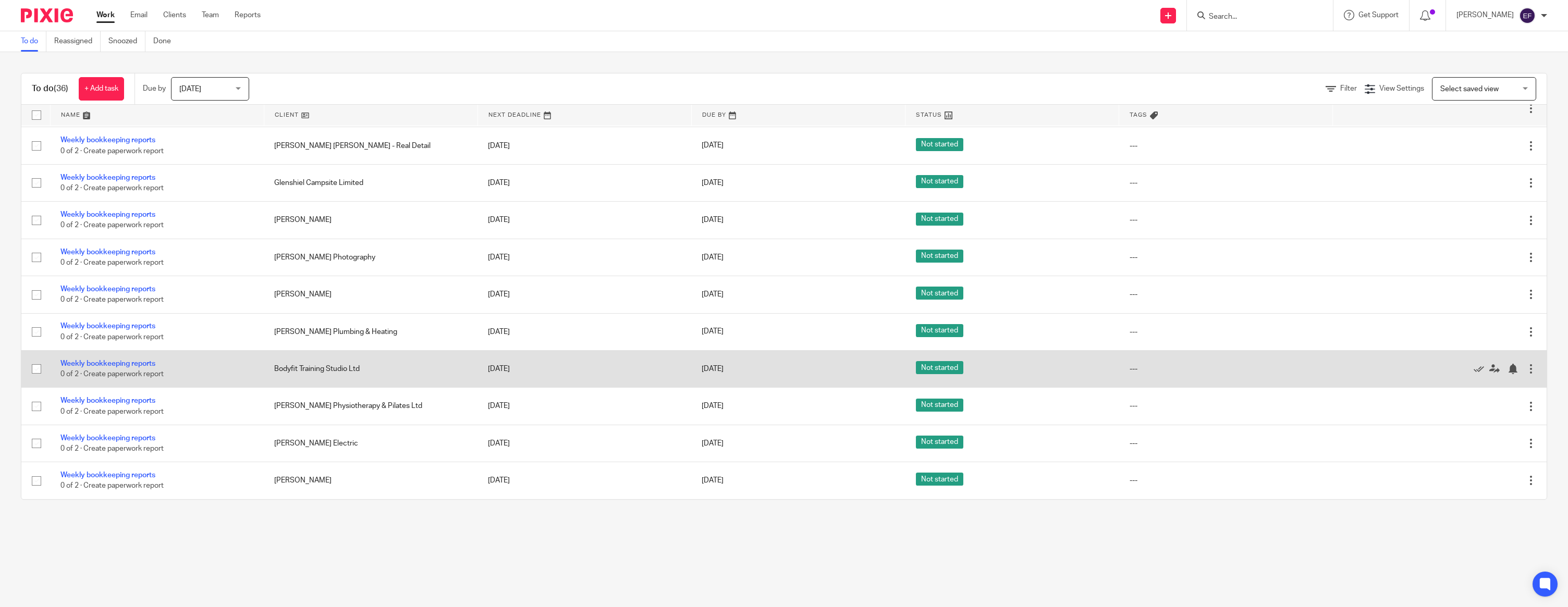
scroll to position [976, 0]
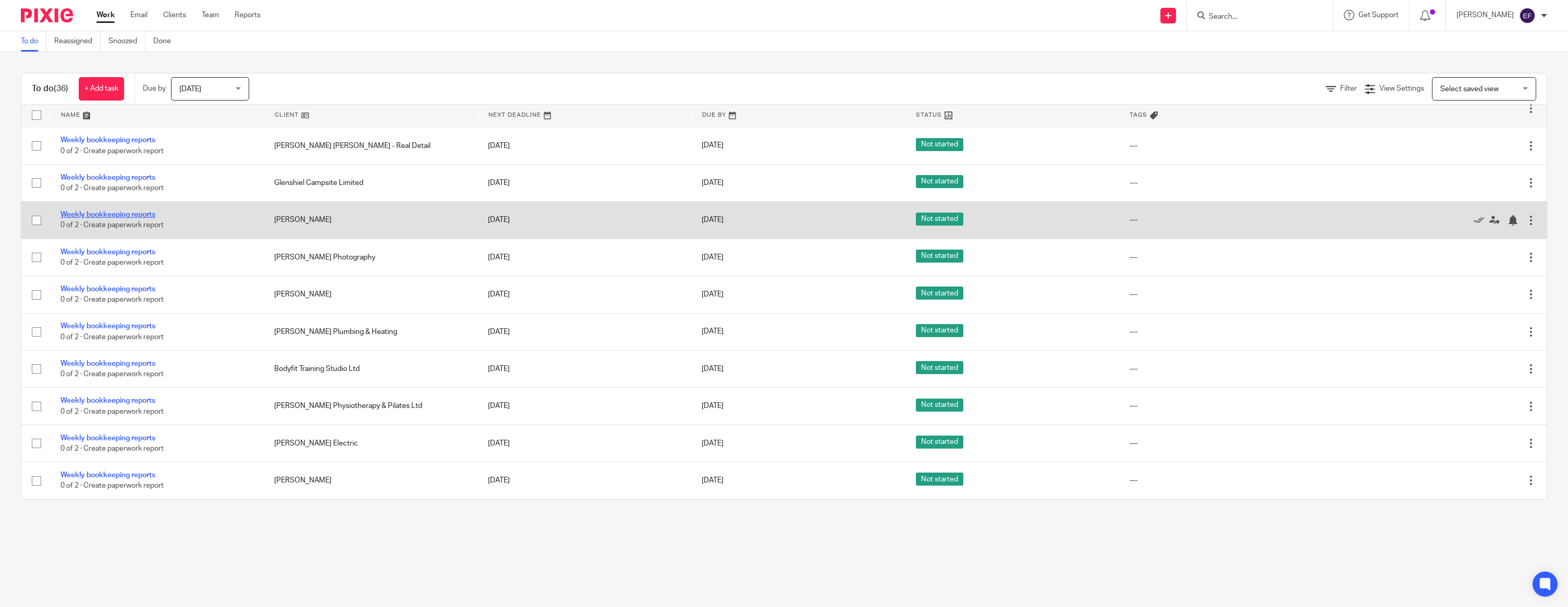
click at [118, 218] on link "Weekly bookkeeping reports" at bounding box center [108, 215] width 95 height 7
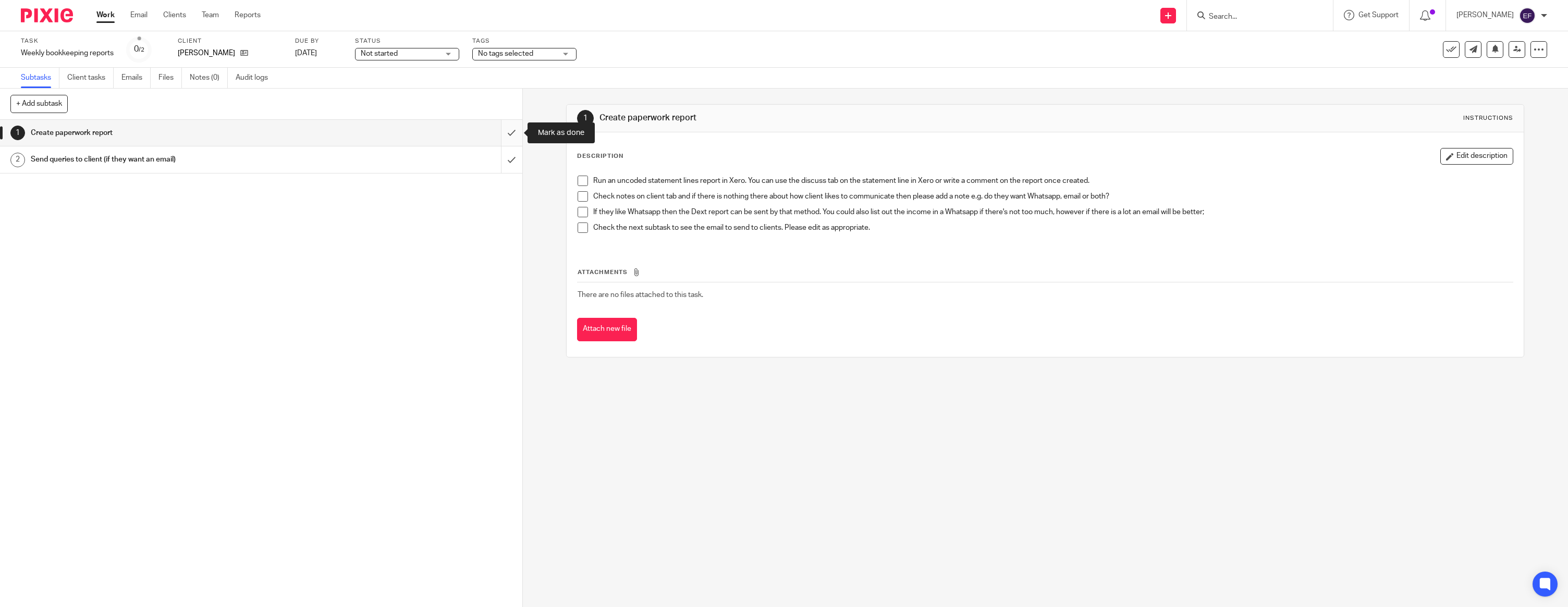
click at [502, 136] on input "submit" at bounding box center [261, 133] width 522 height 26
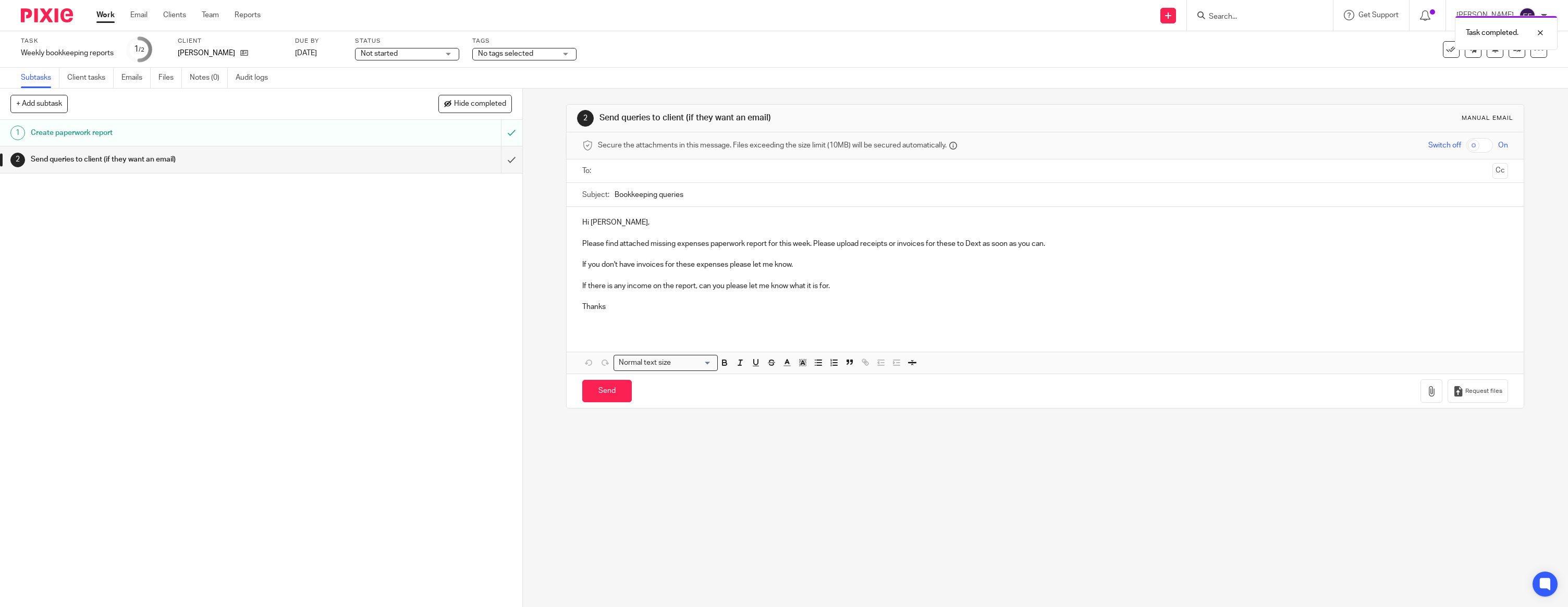
click at [639, 223] on p "Hi [PERSON_NAME]," at bounding box center [1045, 222] width 926 height 10
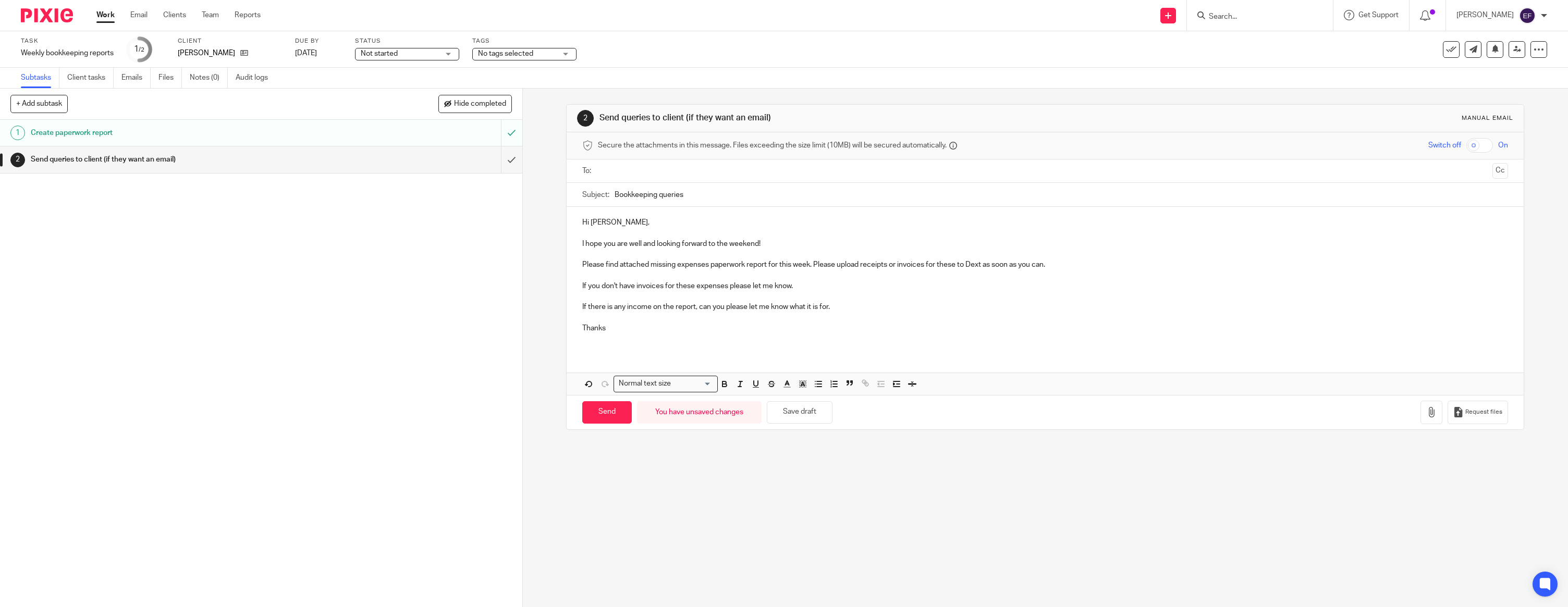
click at [830, 313] on p at bounding box center [1045, 317] width 926 height 10
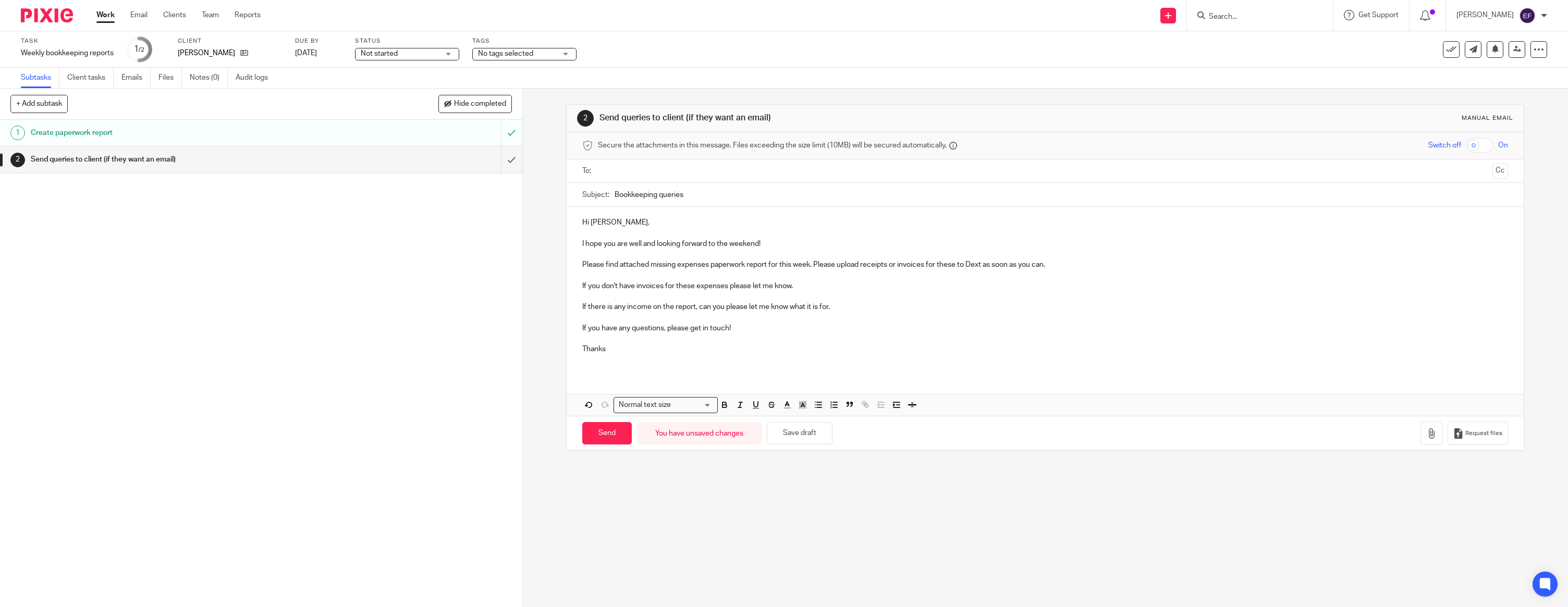
click at [630, 353] on p "Thanks" at bounding box center [1045, 349] width 926 height 10
click at [661, 179] on ul at bounding box center [1046, 171] width 894 height 17
click at [665, 175] on input "text" at bounding box center [1045, 171] width 887 height 12
click at [1430, 432] on icon "button" at bounding box center [1431, 435] width 10 height 10
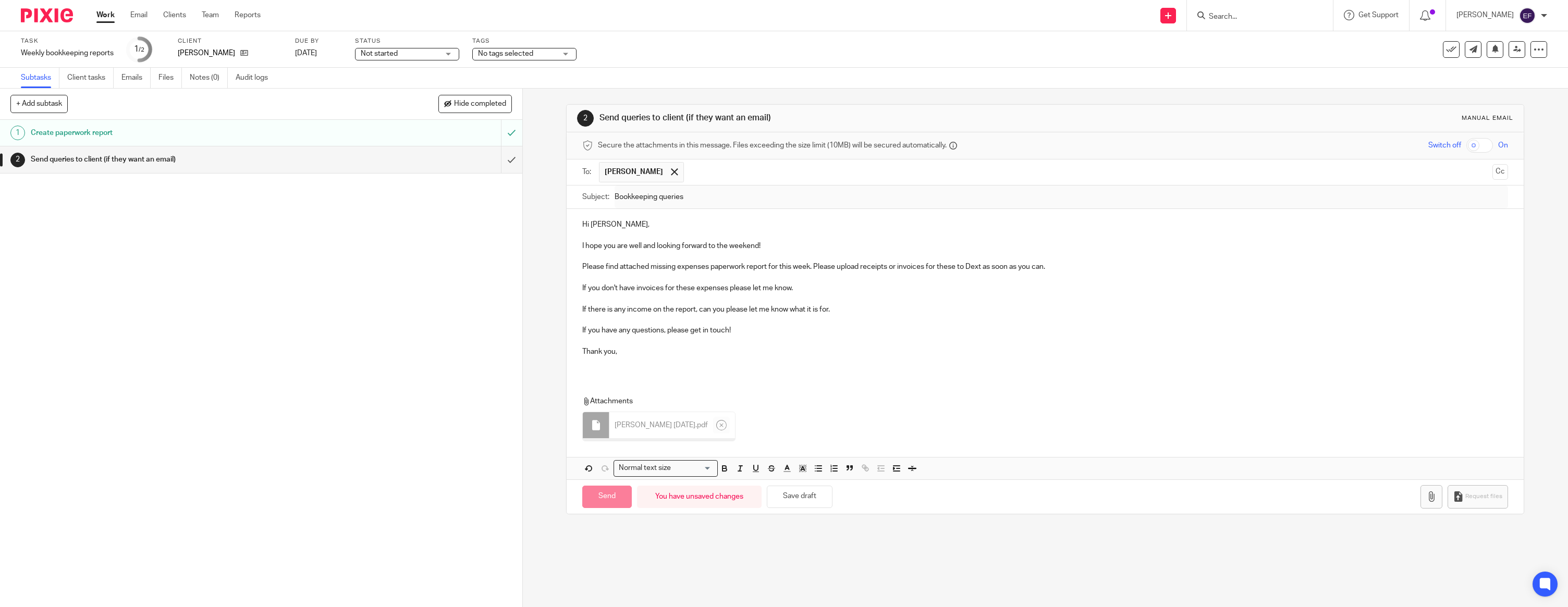
click at [632, 369] on div "Hi Rona, I hope you are well and looking forward to the weekend! Please find at…" at bounding box center [1045, 291] width 957 height 166
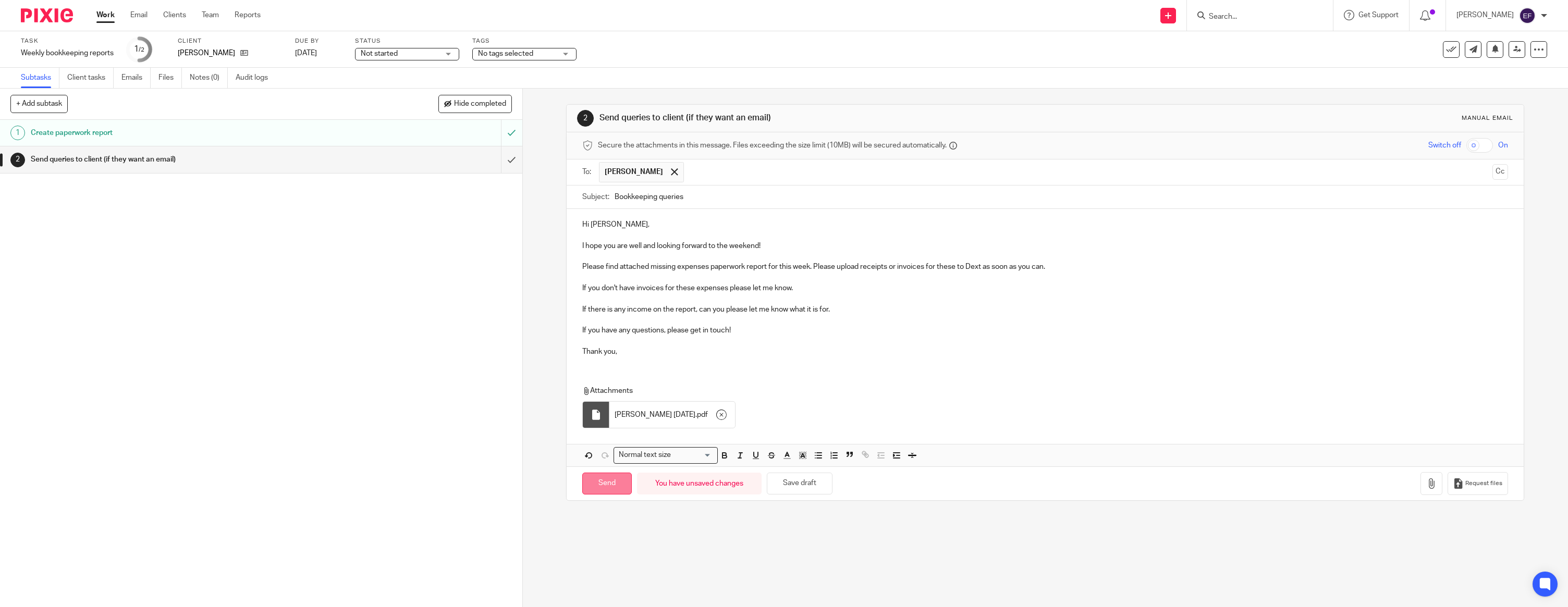
click at [615, 485] on input "Send" at bounding box center [607, 484] width 49 height 23
type input "Sent"
click at [53, 19] on img at bounding box center [47, 15] width 52 height 14
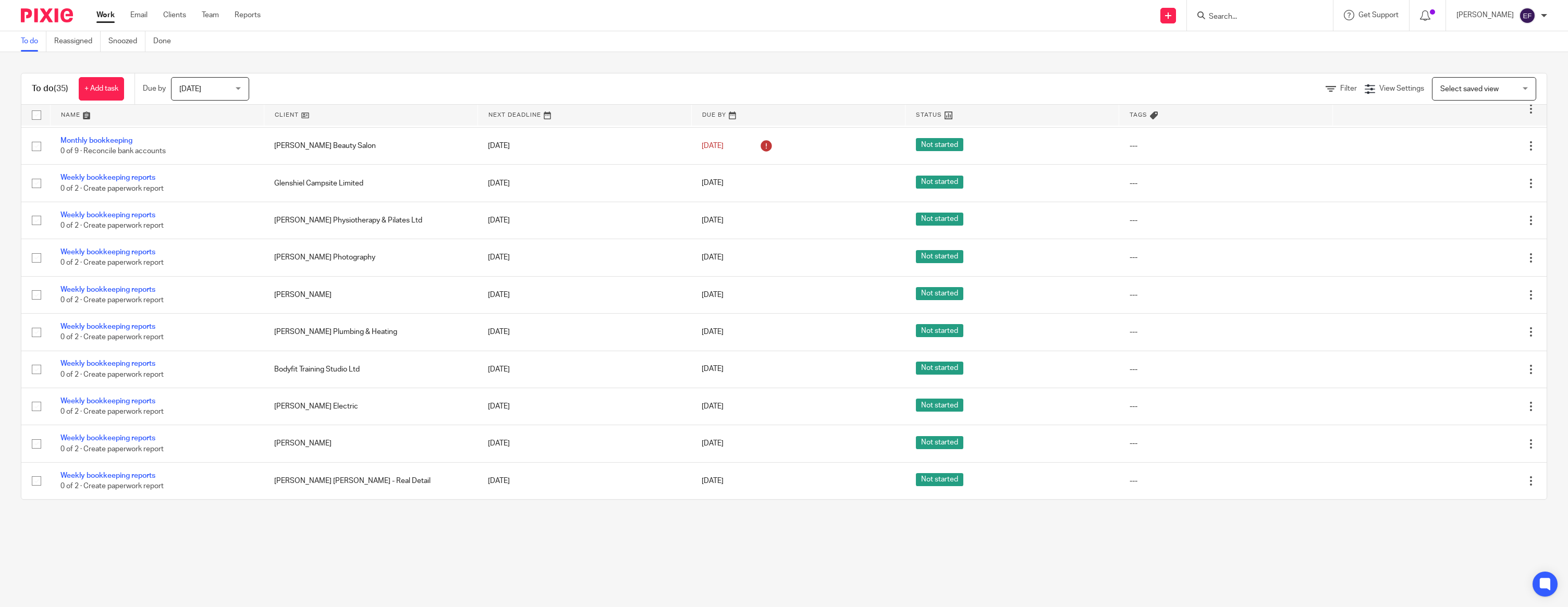
scroll to position [946, 0]
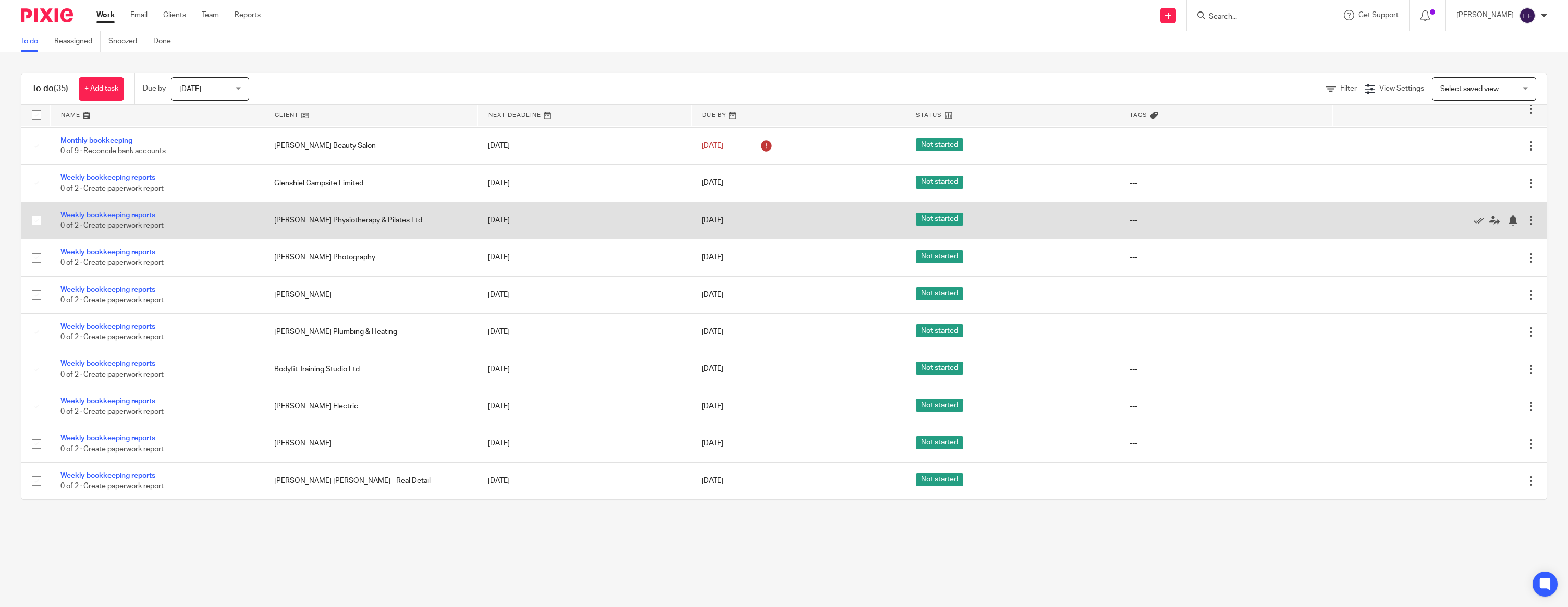
click at [136, 212] on link "Weekly bookkeeping reports" at bounding box center [108, 215] width 95 height 7
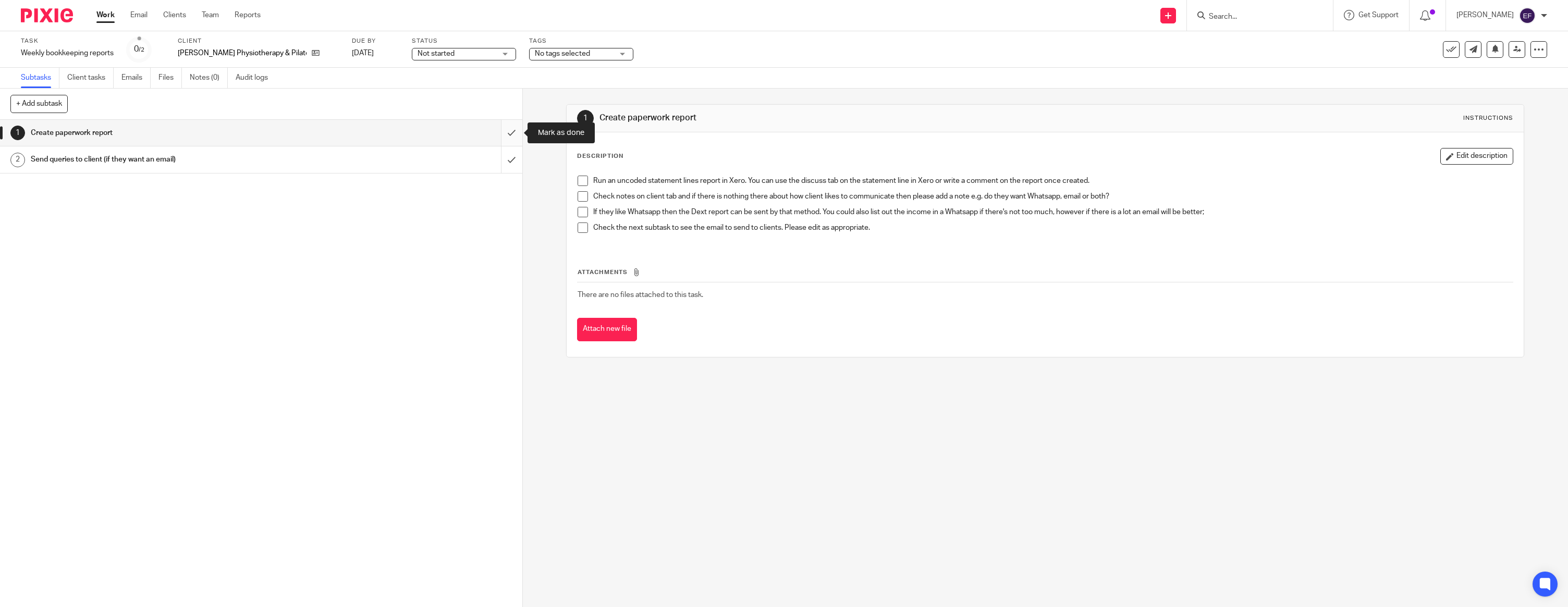
click at [508, 137] on input "submit" at bounding box center [261, 133] width 522 height 26
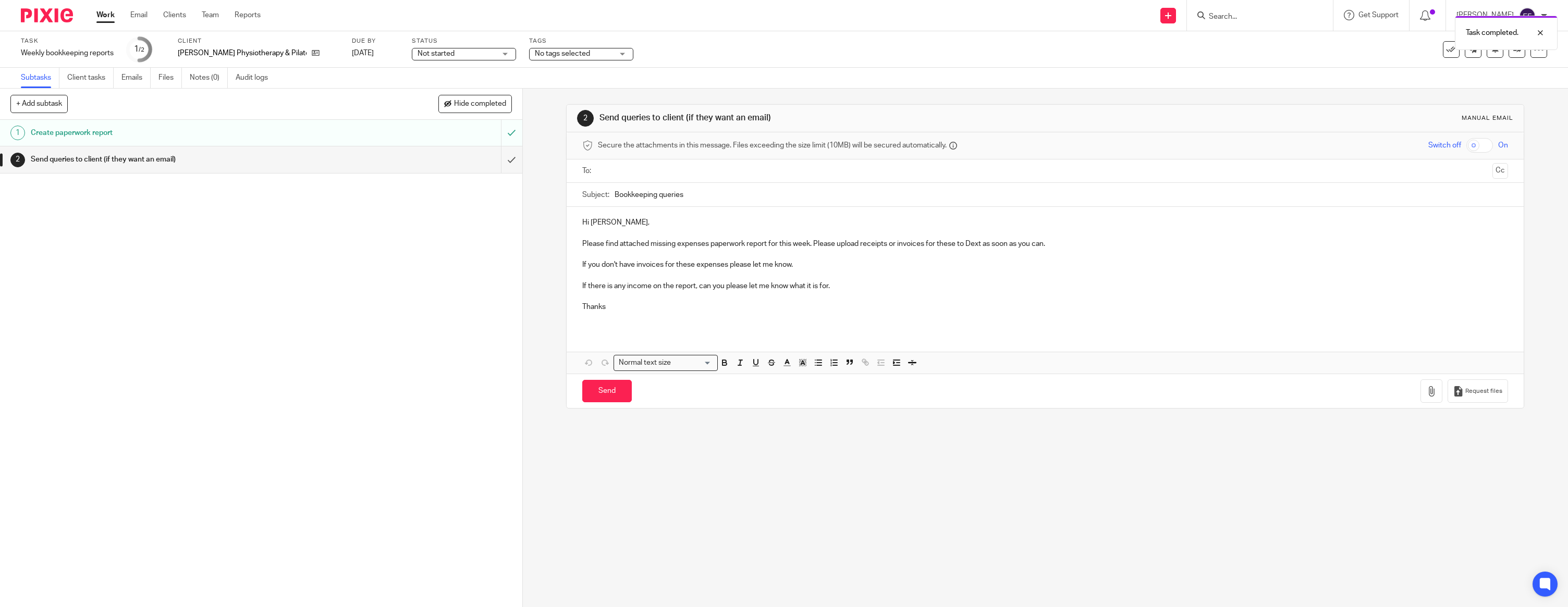
click at [618, 230] on p at bounding box center [1045, 232] width 926 height 10
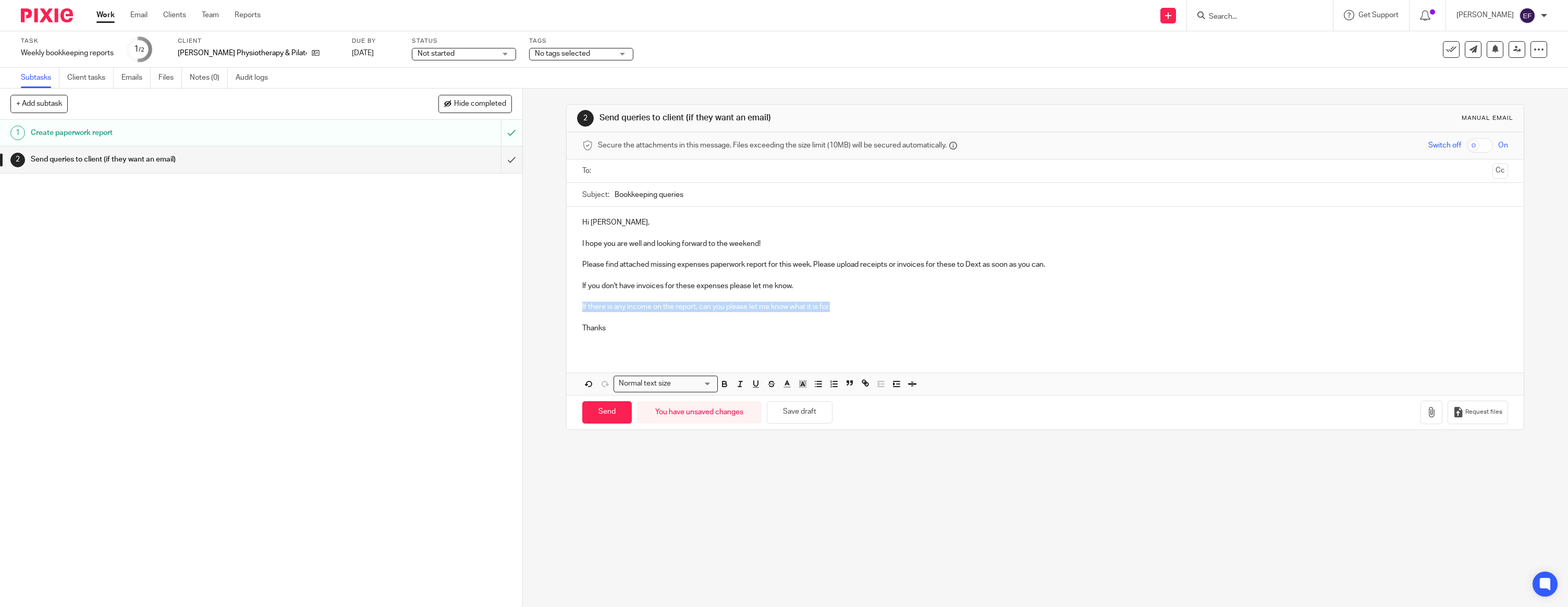
drag, startPoint x: 839, startPoint y: 307, endPoint x: 565, endPoint y: 302, distance: 274.0
click at [565, 302] on div "2 Send queries to client (if they want an email) Manual email Secure the attach…" at bounding box center [1045, 348] width 1045 height 518
click at [616, 325] on p "Thanks" at bounding box center [1045, 328] width 926 height 10
click at [1432, 412] on icon "button" at bounding box center [1431, 412] width 10 height 10
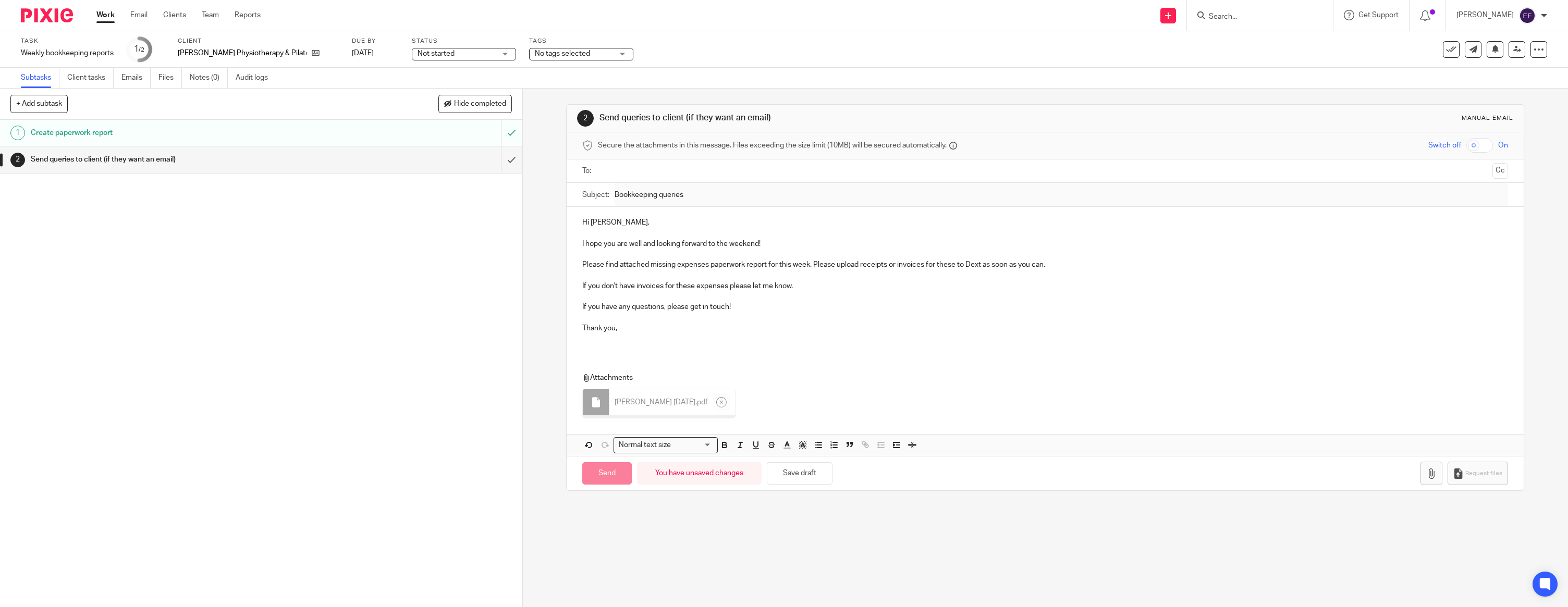
click at [645, 336] on p at bounding box center [1045, 338] width 926 height 10
click at [624, 170] on input "text" at bounding box center [1045, 171] width 887 height 12
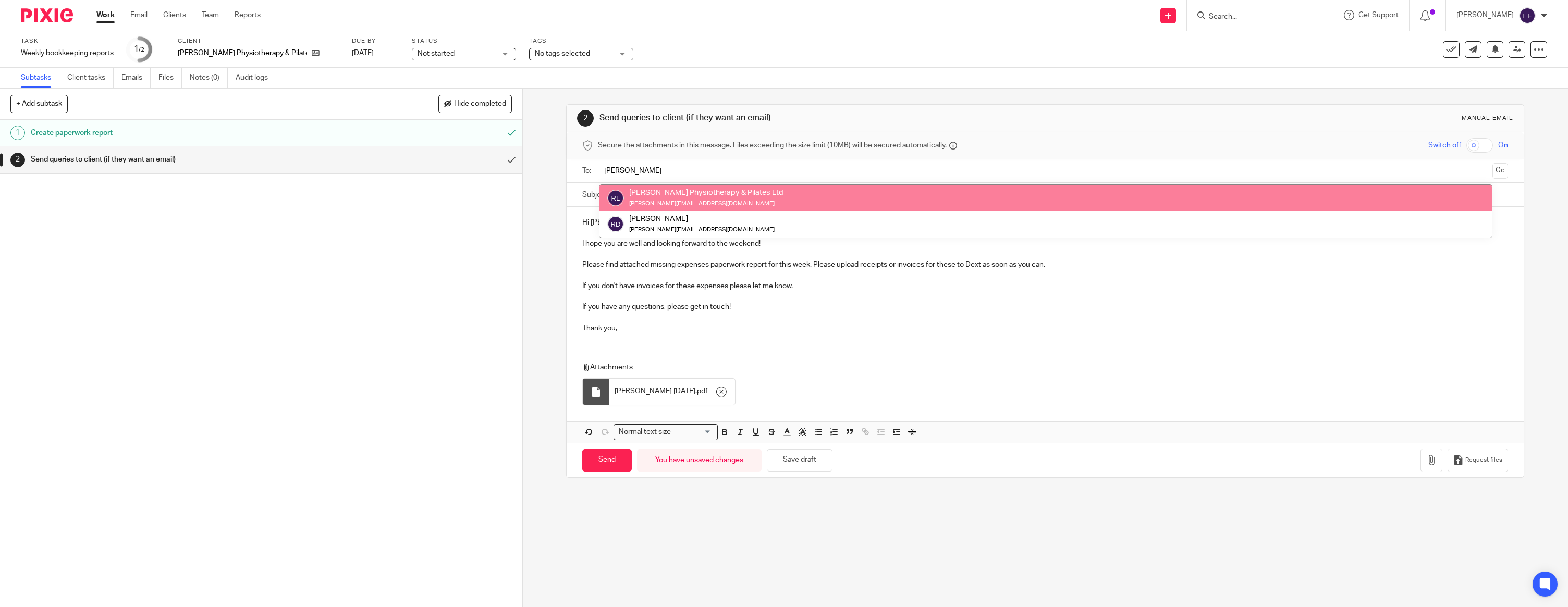
type input "rosie"
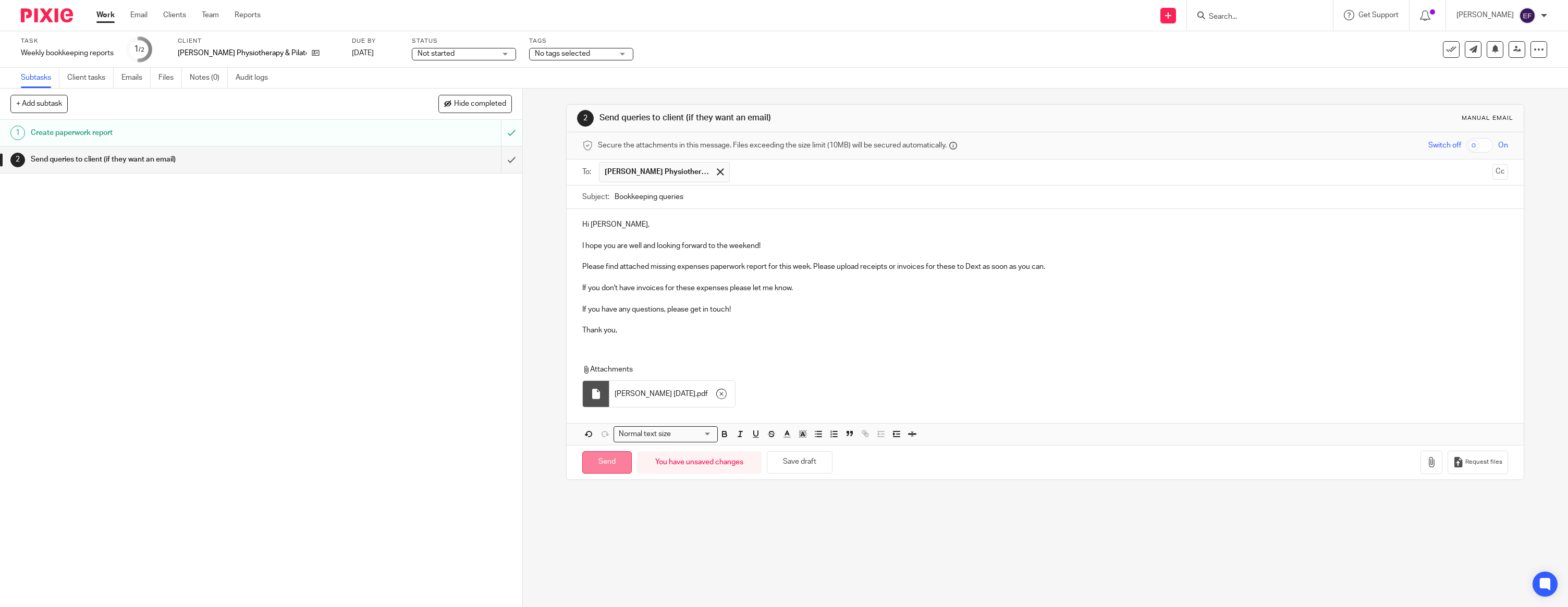
click at [598, 468] on input "Send" at bounding box center [607, 462] width 49 height 23
type input "Sent"
click at [54, 16] on img at bounding box center [47, 15] width 52 height 14
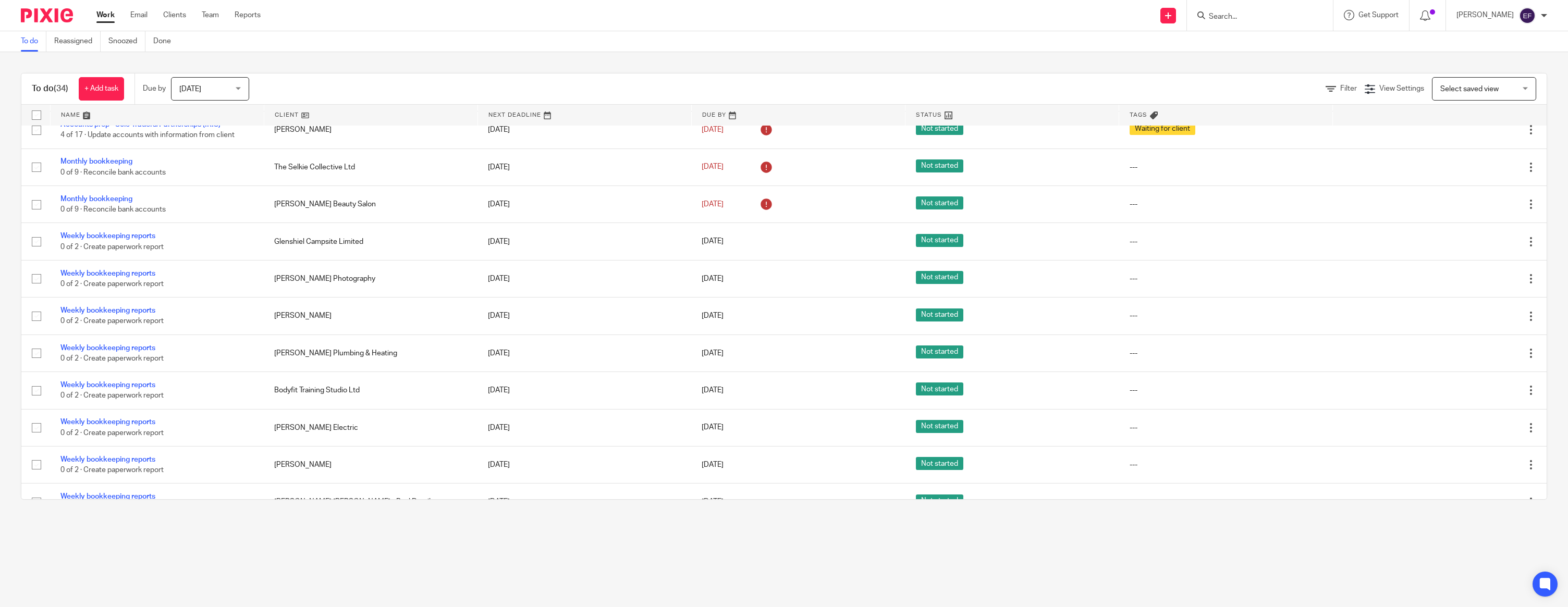
scroll to position [909, 0]
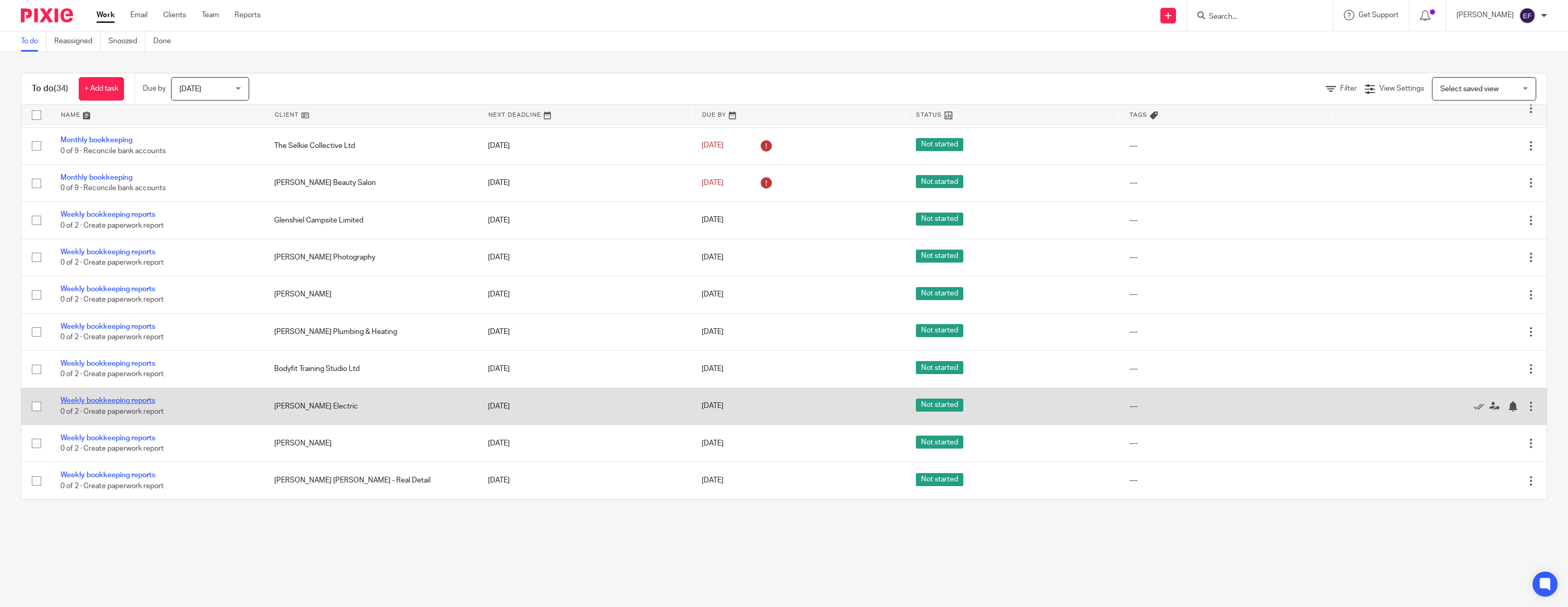
click at [125, 400] on link "Weekly bookkeeping reports" at bounding box center [108, 401] width 95 height 7
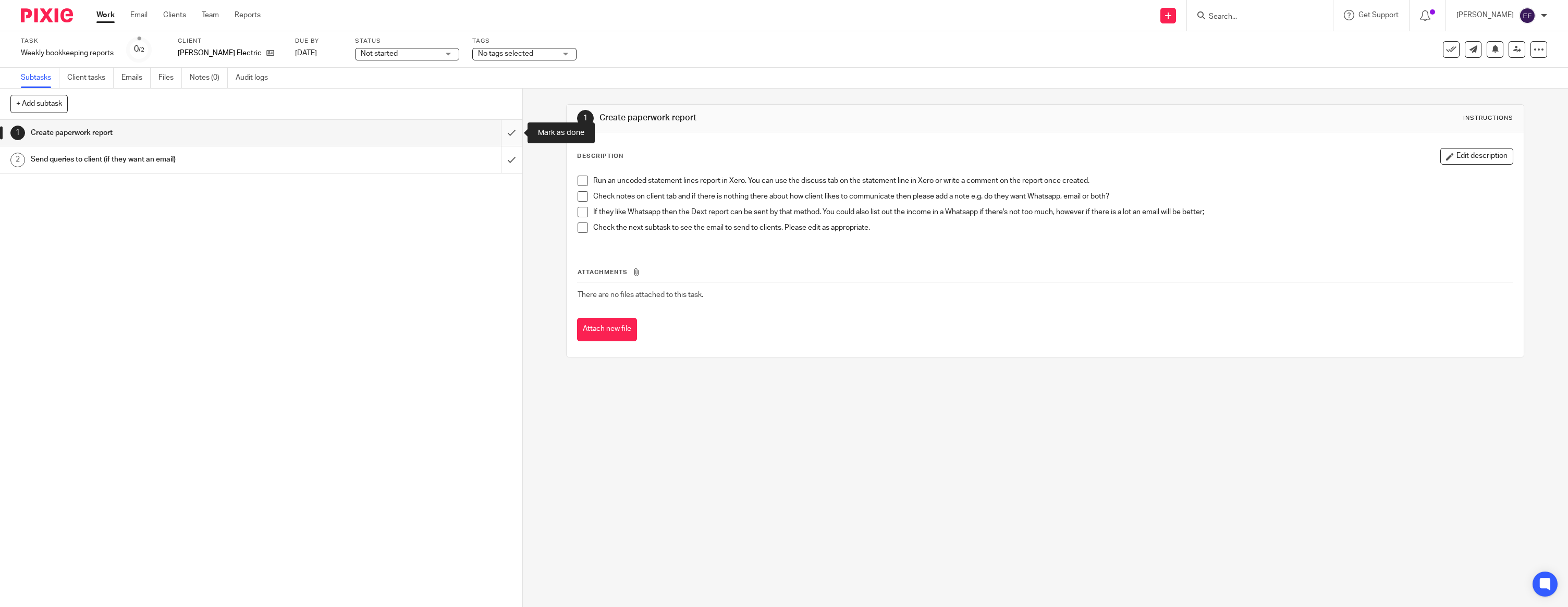
click at [513, 127] on input "submit" at bounding box center [261, 133] width 522 height 26
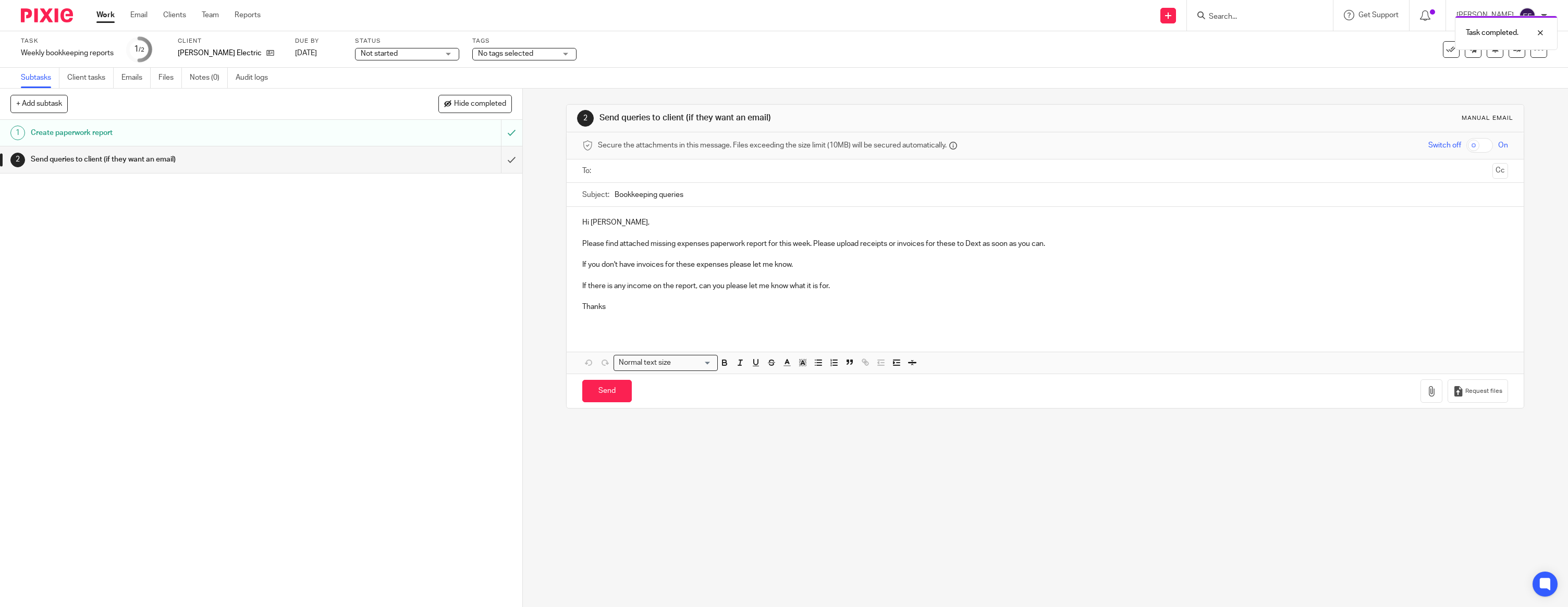
click at [632, 223] on p "Hi [PERSON_NAME]," at bounding box center [1045, 222] width 926 height 10
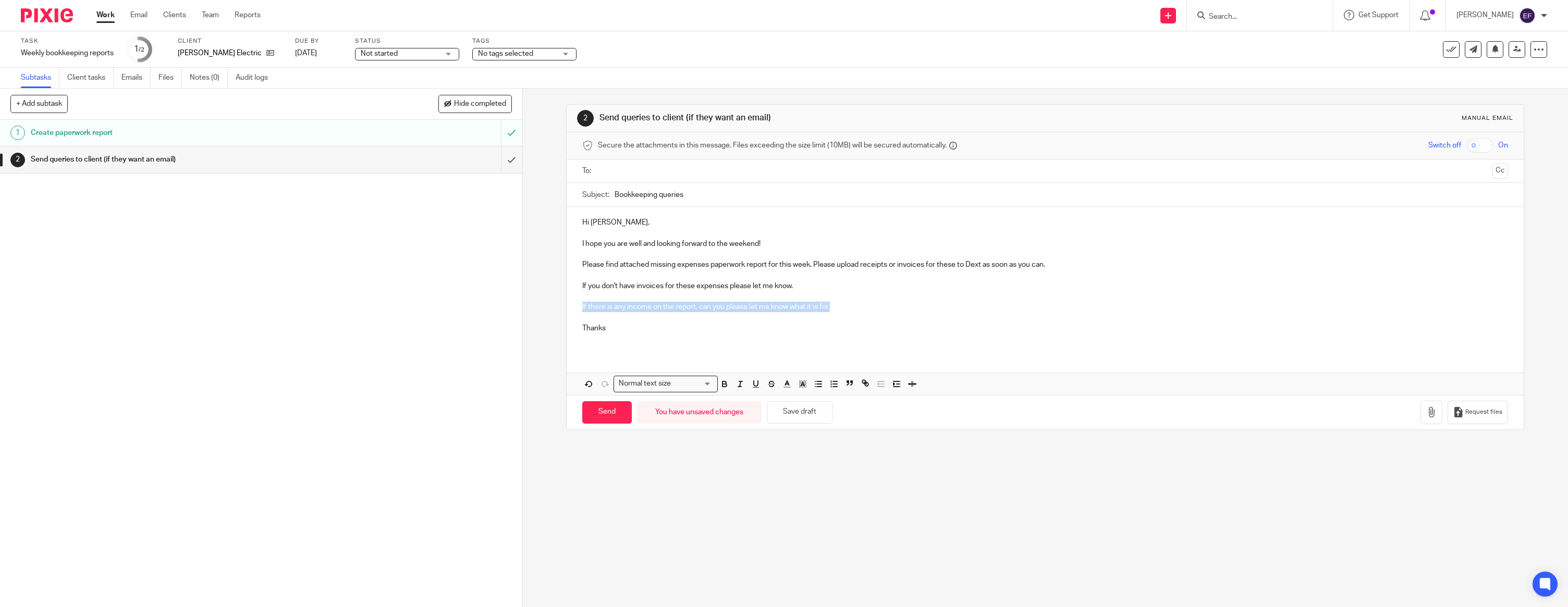
drag, startPoint x: 827, startPoint y: 303, endPoint x: 572, endPoint y: 308, distance: 255.0
click at [572, 308] on div "Hi [PERSON_NAME], I hope you are well and looking forward to the weekend! Pleas…" at bounding box center [1045, 279] width 957 height 145
click at [617, 329] on p "Thanks" at bounding box center [1045, 328] width 926 height 10
click at [663, 169] on input "text" at bounding box center [1045, 171] width 887 height 12
click at [1429, 415] on icon "button" at bounding box center [1431, 414] width 10 height 10
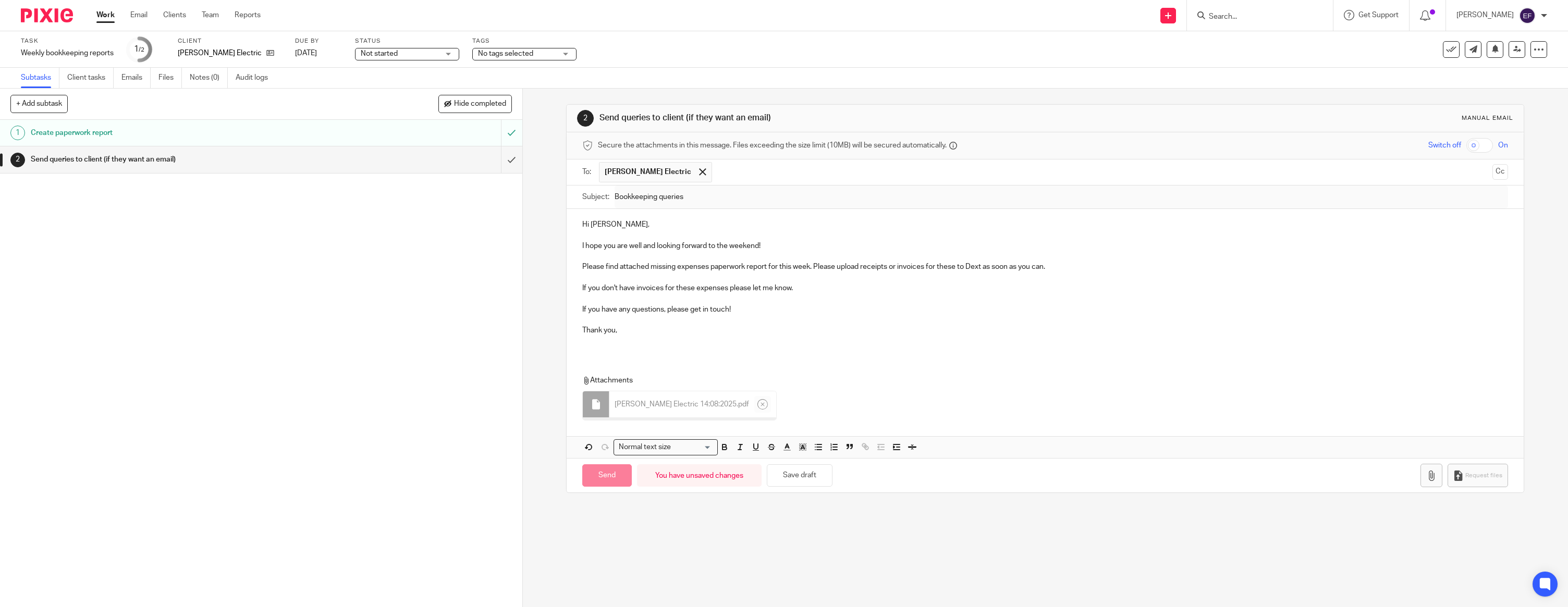
click at [626, 343] on p at bounding box center [1045, 341] width 926 height 10
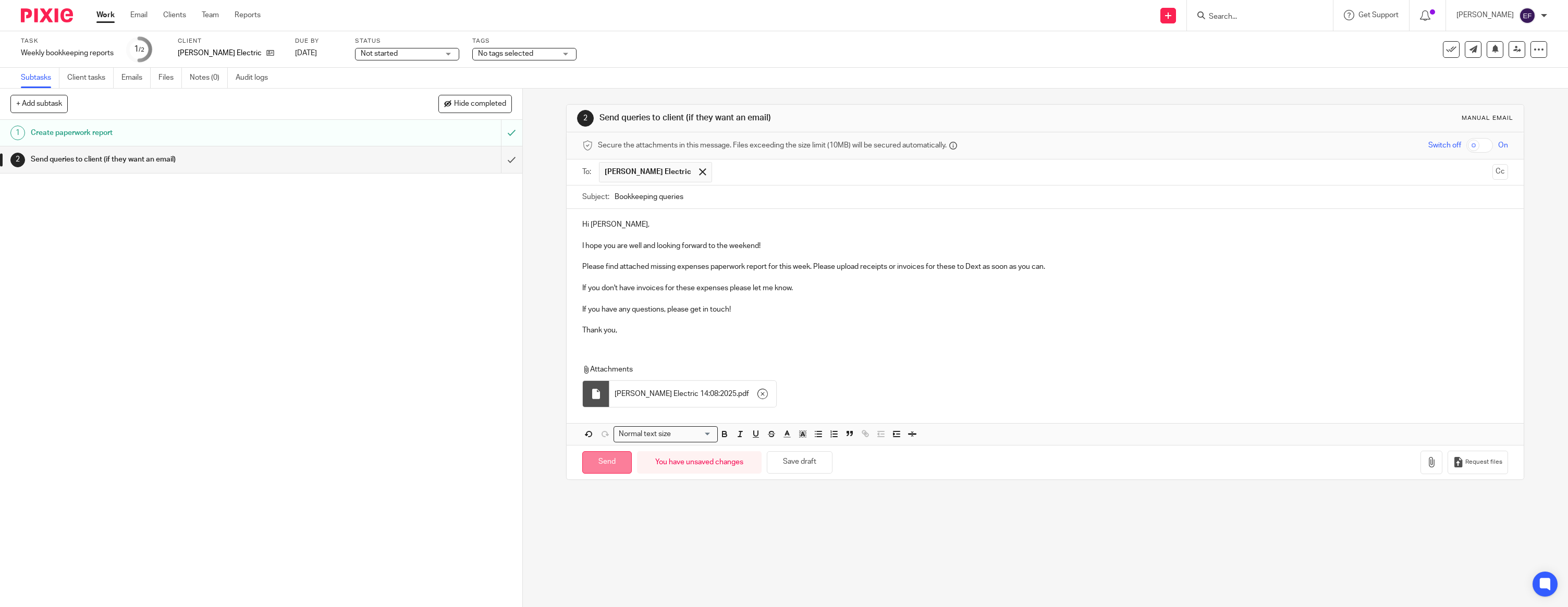
click at [607, 462] on input "Send" at bounding box center [607, 462] width 49 height 23
type input "Sent"
click at [56, 21] on img at bounding box center [47, 15] width 52 height 14
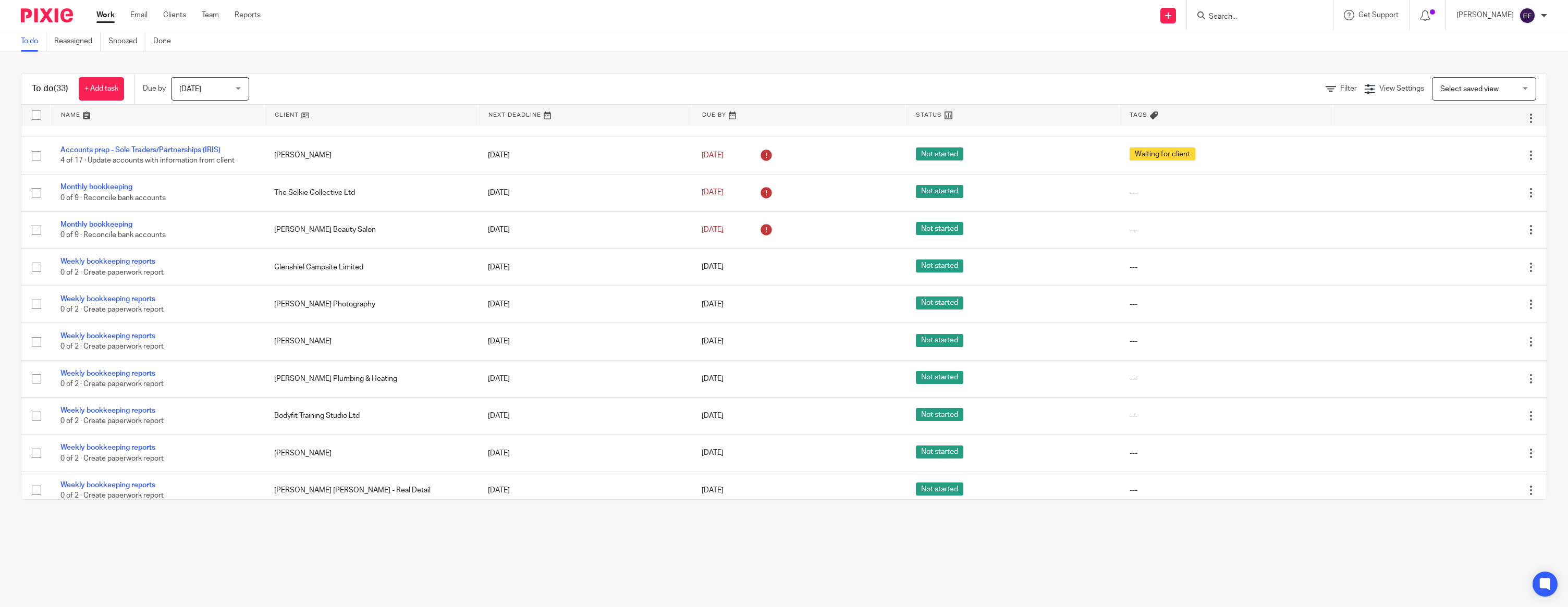
scroll to position [870, 0]
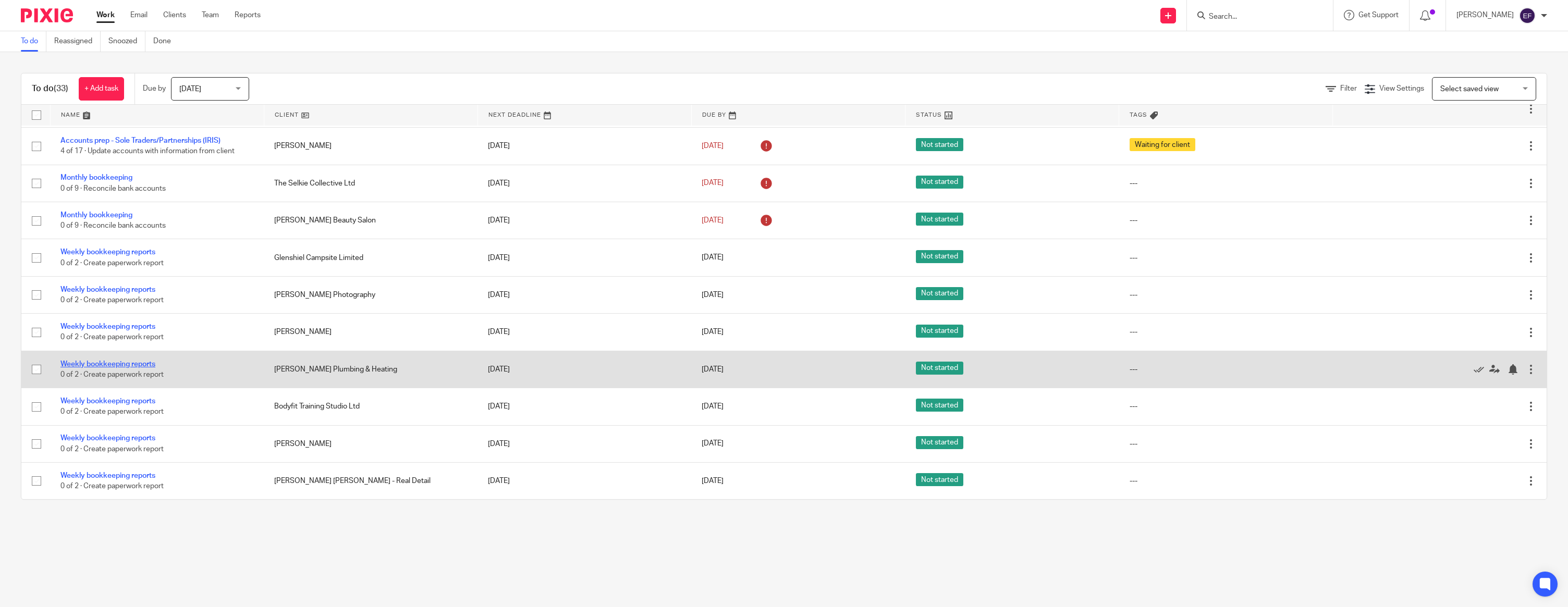
click at [136, 361] on link "Weekly bookkeeping reports" at bounding box center [108, 364] width 95 height 7
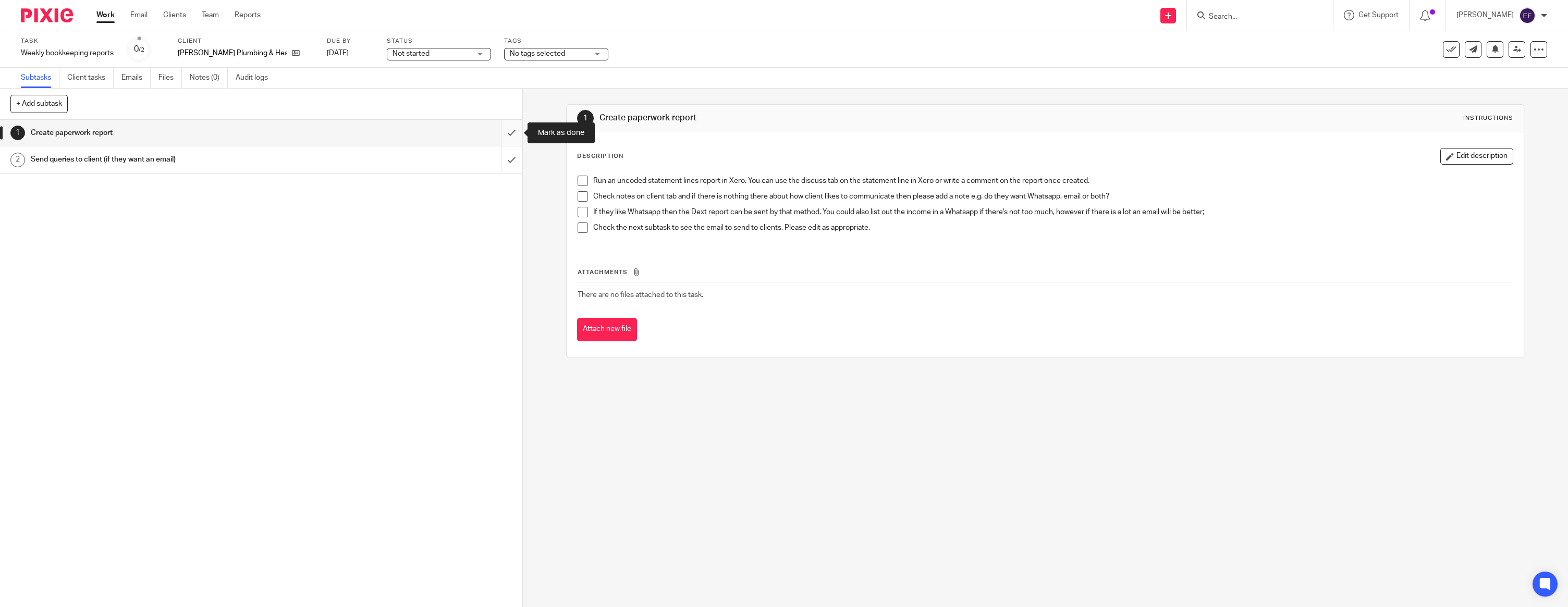
click at [505, 136] on input "submit" at bounding box center [261, 133] width 522 height 26
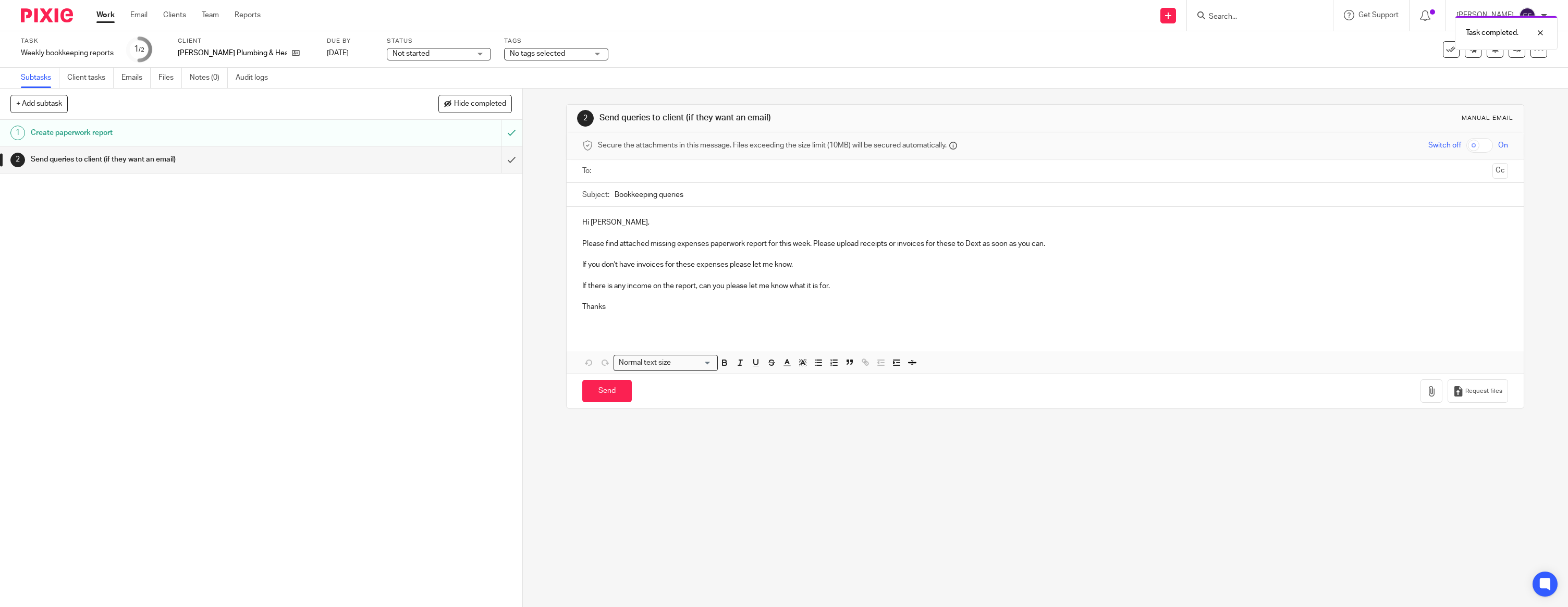
click at [623, 226] on p "Hi [PERSON_NAME]," at bounding box center [1045, 222] width 926 height 10
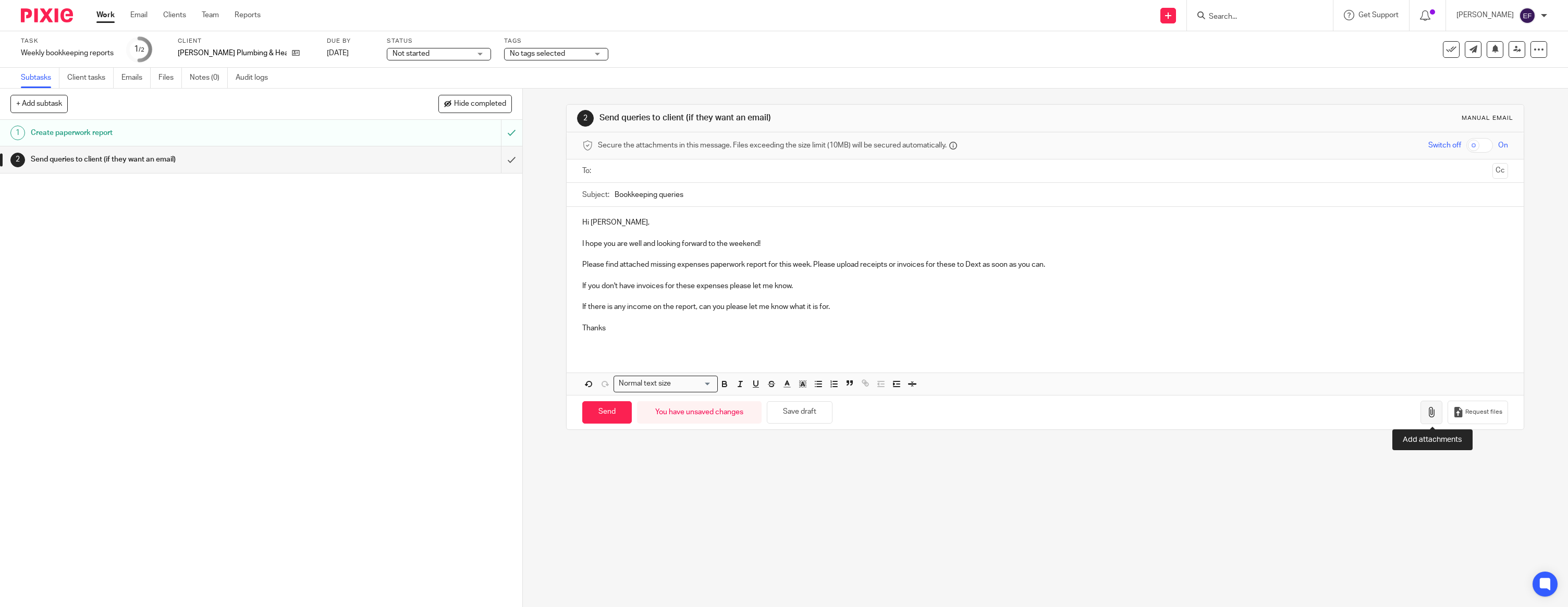
click at [1435, 411] on icon "button" at bounding box center [1431, 412] width 10 height 10
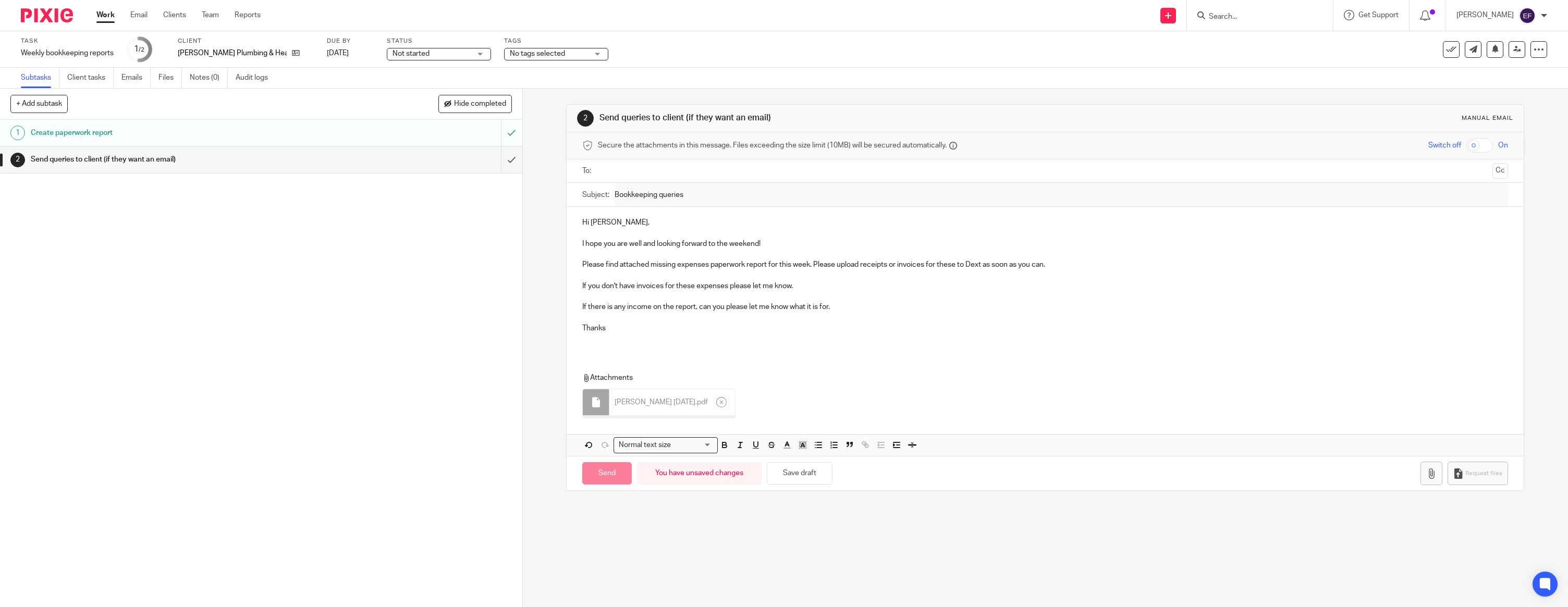
click at [640, 340] on p at bounding box center [1045, 338] width 926 height 10
click at [873, 310] on p "If there is any income on the report, can you please let me know what it is for." at bounding box center [1045, 307] width 926 height 10
click at [632, 173] on input "text" at bounding box center [1045, 171] width 887 height 12
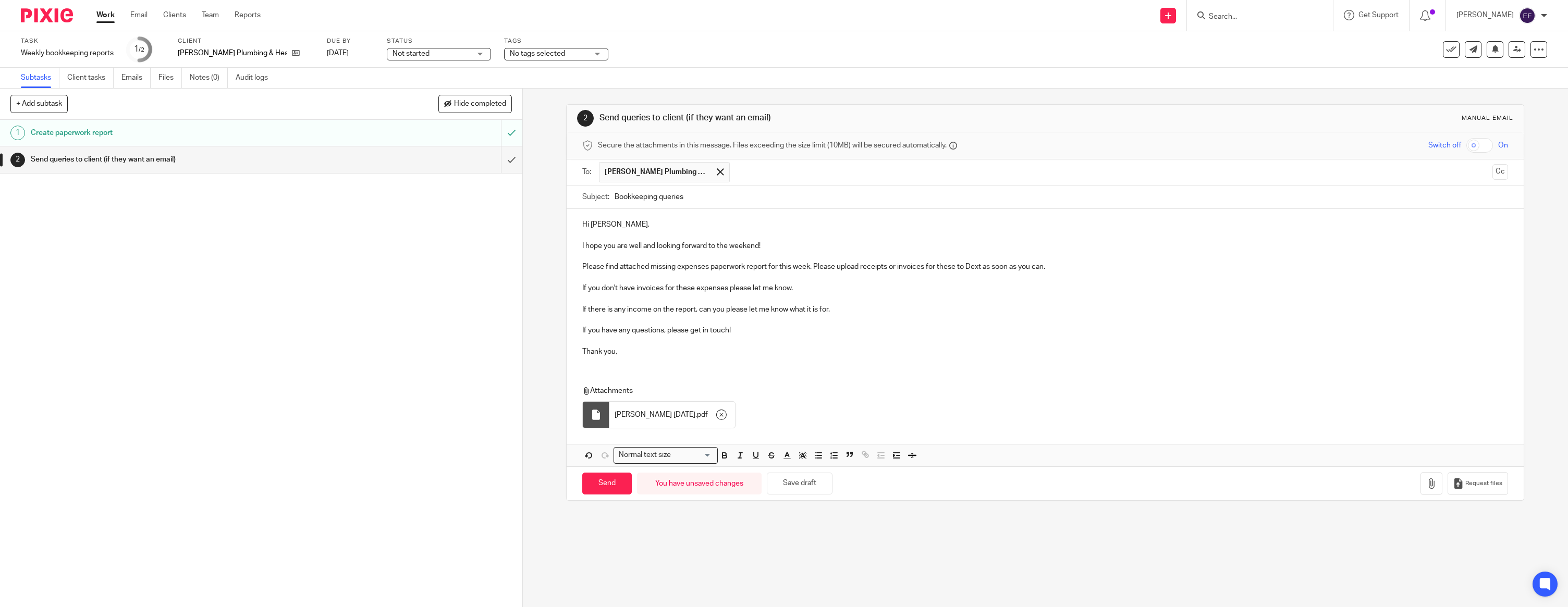
click at [589, 224] on p "Hi Jordan," at bounding box center [1045, 224] width 926 height 10
drag, startPoint x: 587, startPoint y: 225, endPoint x: 634, endPoint y: 230, distance: 47.3
click at [634, 230] on div "Hi Jordan, I hope you are well and looking forward to the weekend! Please find …" at bounding box center [1045, 286] width 957 height 155
click at [993, 560] on div "2 Send queries to client (if they want an email) Manual email Secure the attach…" at bounding box center [1045, 348] width 1045 height 518
click at [605, 487] on input "Send" at bounding box center [607, 484] width 49 height 23
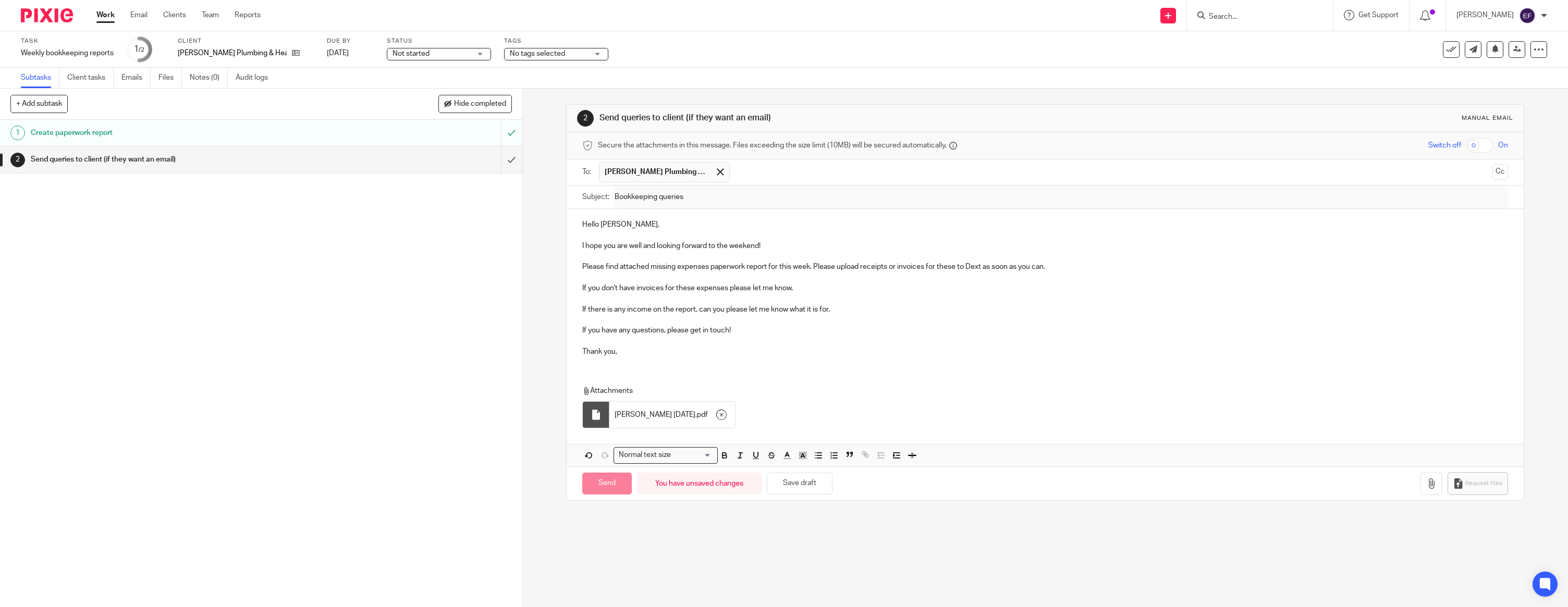
type input "Sent"
click at [44, 20] on img at bounding box center [47, 15] width 52 height 14
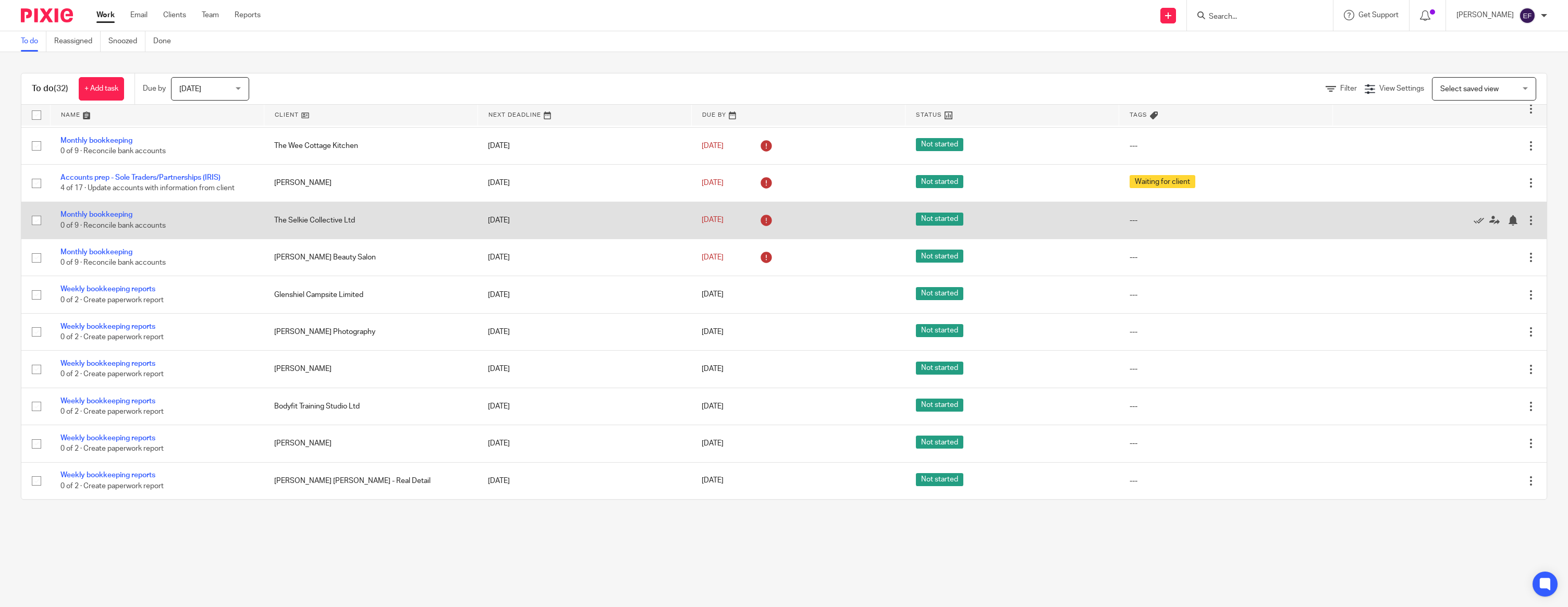
scroll to position [833, 0]
